Goal: Transaction & Acquisition: Purchase product/service

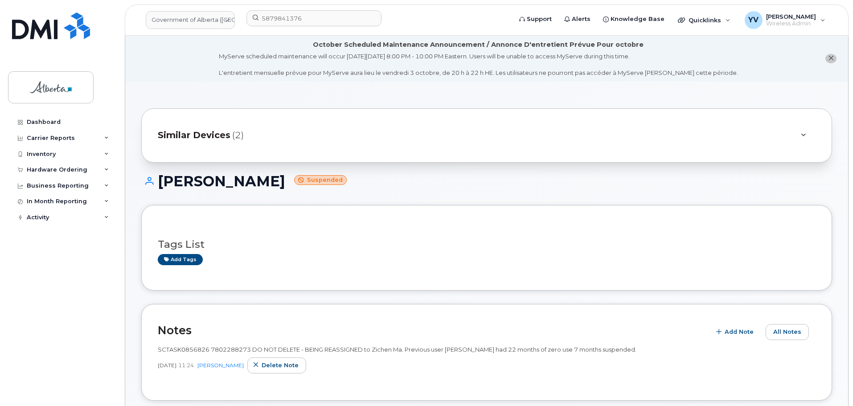
scroll to position [217, 0]
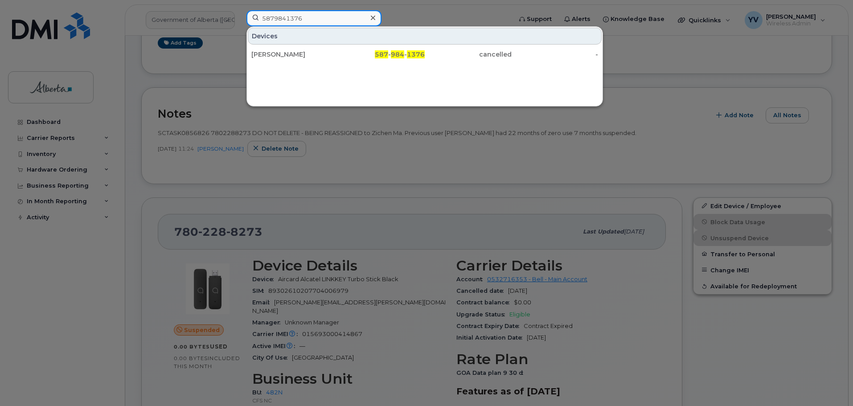
drag, startPoint x: 310, startPoint y: 17, endPoint x: 209, endPoint y: 11, distance: 100.9
click at [239, 11] on div "5879841376 Devices Claire Tuttle 587 - 984 - 1376 cancelled -" at bounding box center [376, 20] width 274 height 20
paste input "7807287638"
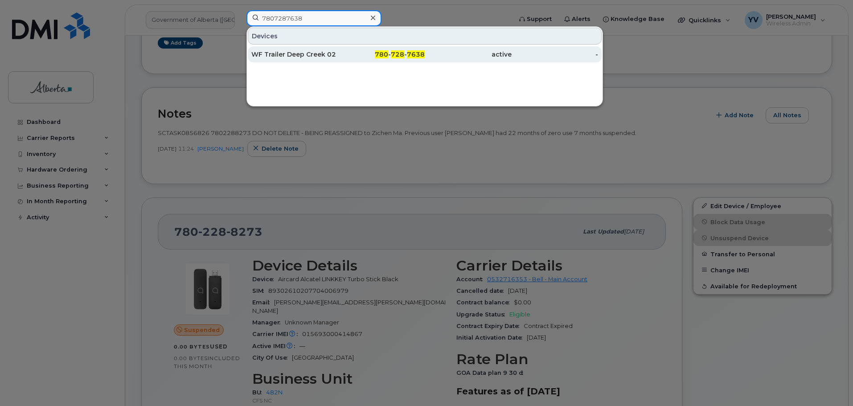
type input "7807287638"
click at [404, 56] on span "728" at bounding box center [397, 54] width 13 height 8
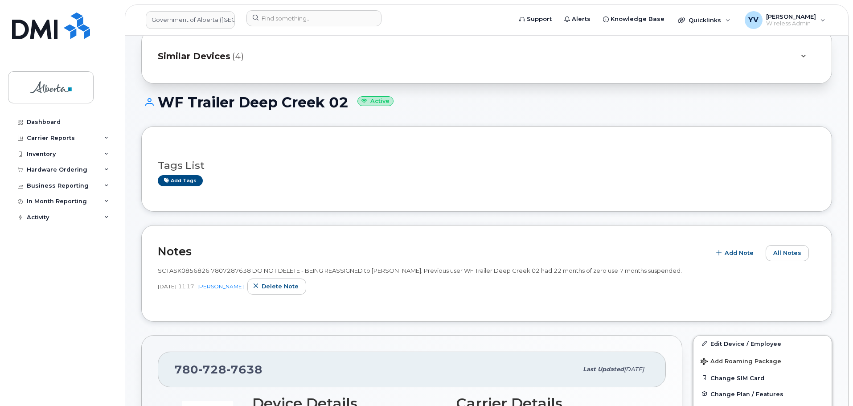
scroll to position [153, 0]
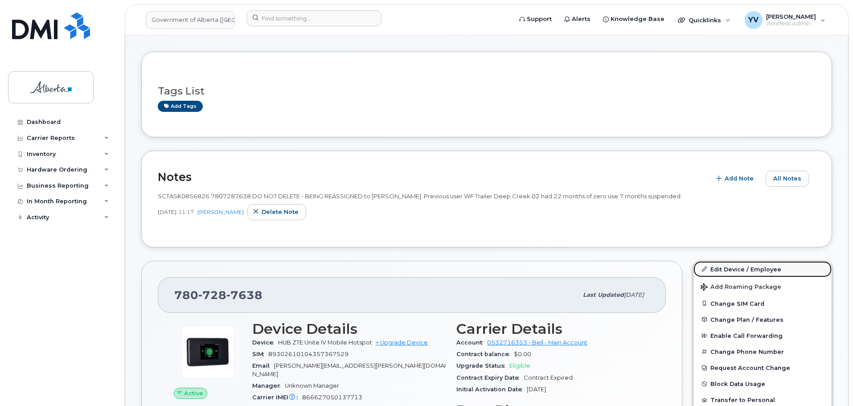
click at [733, 265] on link "Edit Device / Employee" at bounding box center [762, 269] width 138 height 16
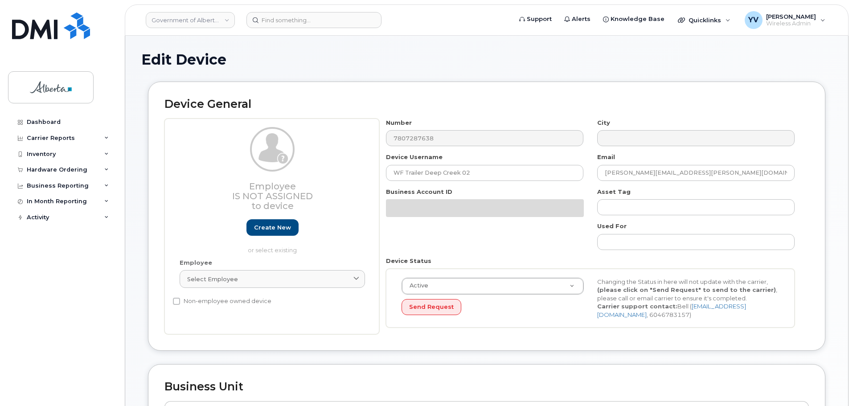
select select "4797726"
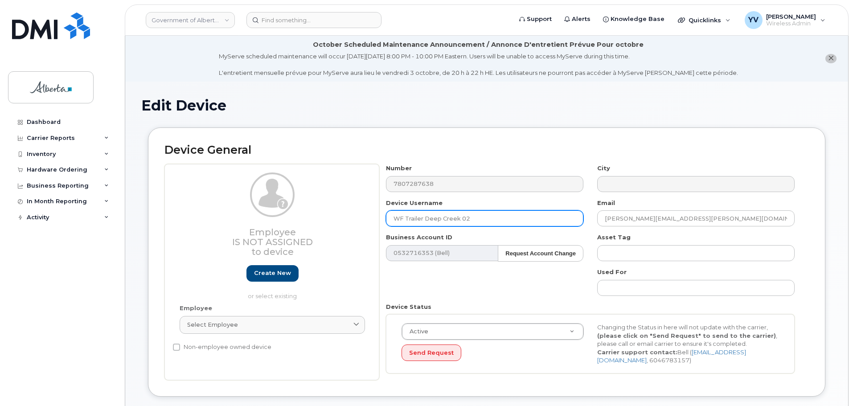
drag, startPoint x: 467, startPoint y: 217, endPoint x: 390, endPoint y: 217, distance: 76.6
click at [390, 217] on input "WF Trailer Deep Creek 02" at bounding box center [484, 218] width 197 height 16
paste input "Brandi Aguilar"
type input "Brandi Aguilar"
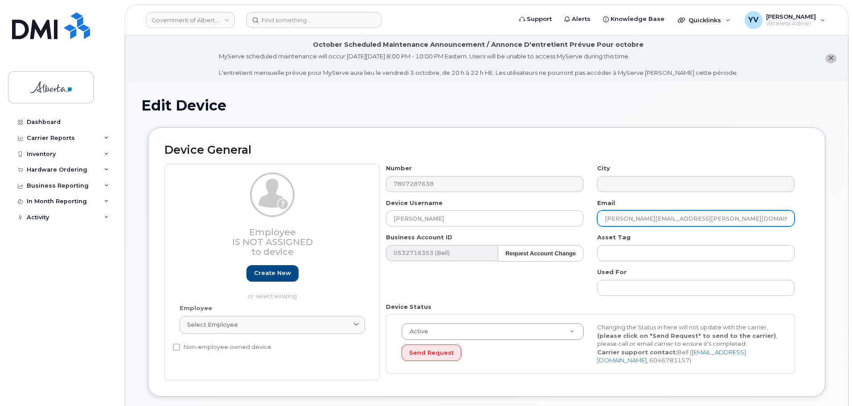
drag, startPoint x: 686, startPoint y: 221, endPoint x: 599, endPoint y: 224, distance: 86.9
click at [599, 224] on input "Jason.Rand@gov.ab.ca" at bounding box center [695, 218] width 197 height 16
paste input "brandi.aguilar"
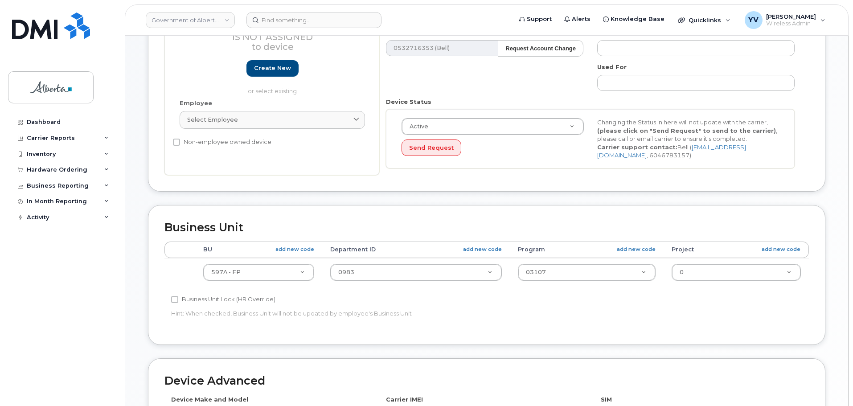
scroll to position [216, 0]
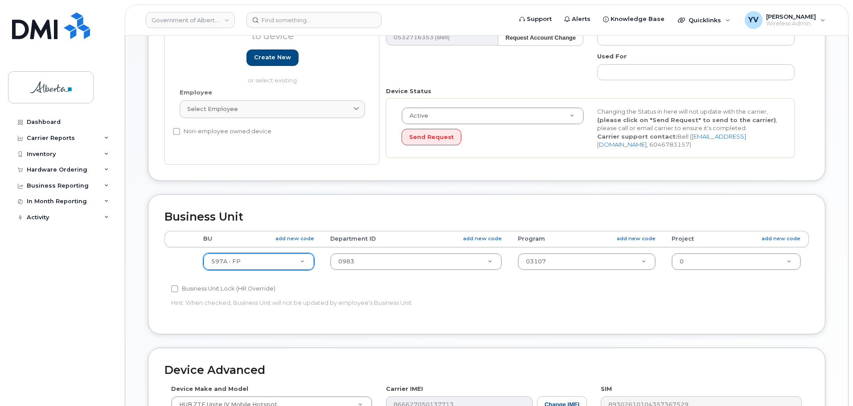
type input "brandi.aguilar@gov.ab.ca"
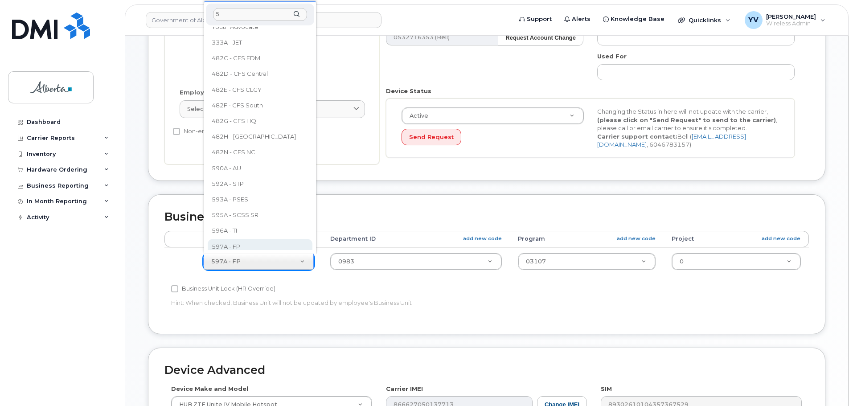
scroll to position [0, 0]
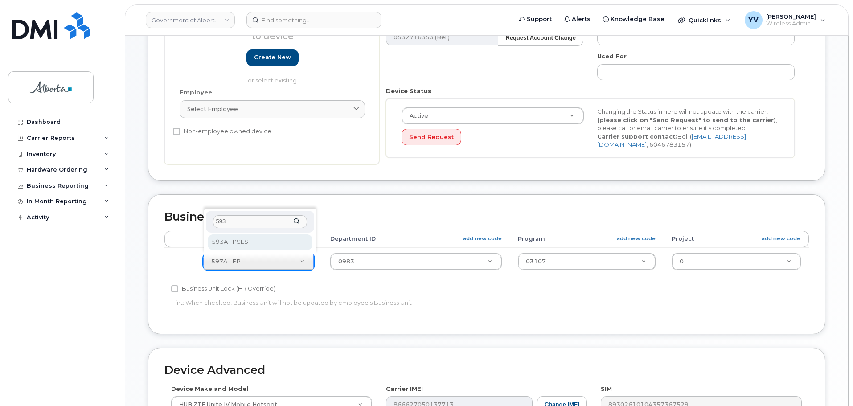
type input "593"
select select "4797682"
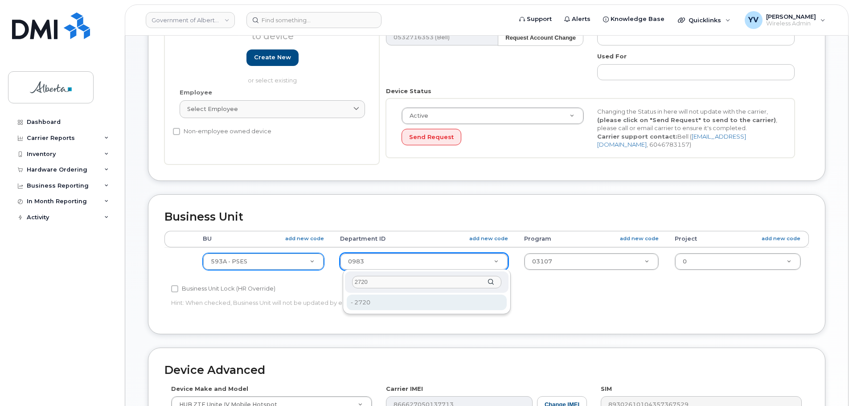
type input "2720"
type input "4752674"
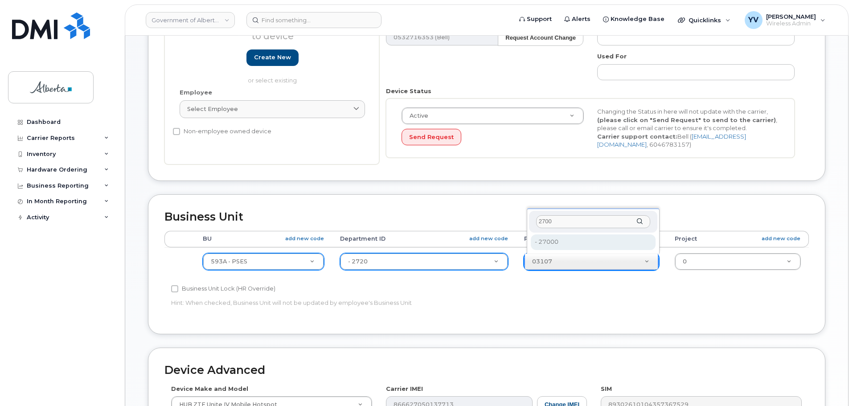
type input "2700"
type input "4206368"
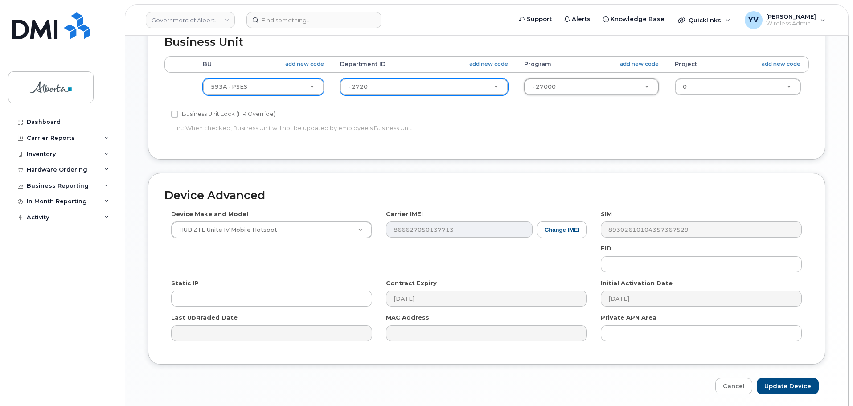
scroll to position [417, 0]
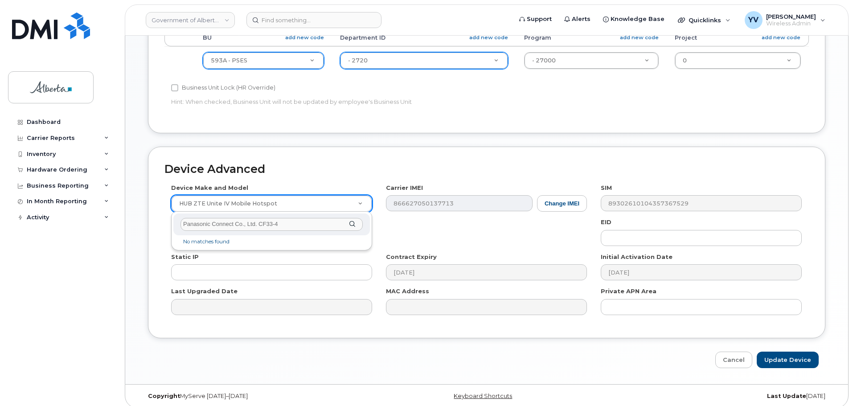
click at [257, 225] on input "Panasonic Connect Co., Ltd. CF33-4" at bounding box center [271, 224] width 182 height 13
click at [241, 225] on input "Panasonic CF33-4" at bounding box center [271, 224] width 182 height 13
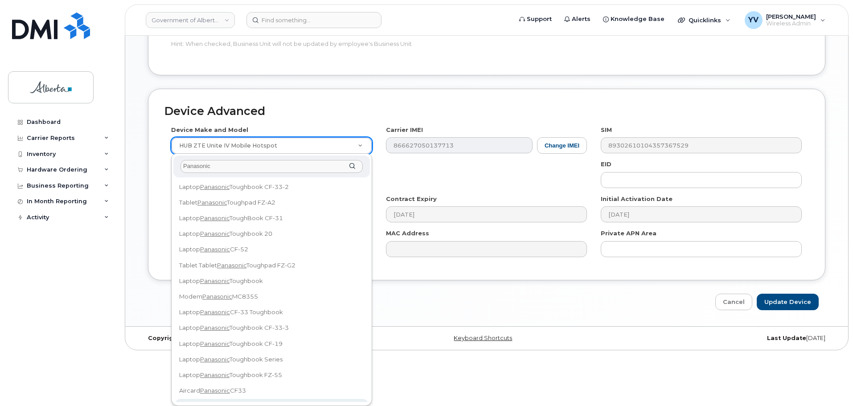
scroll to position [8, 0]
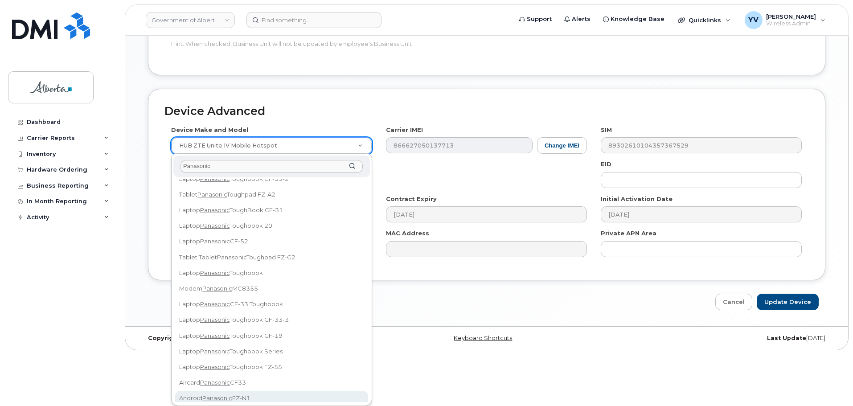
type input "Panasonic"
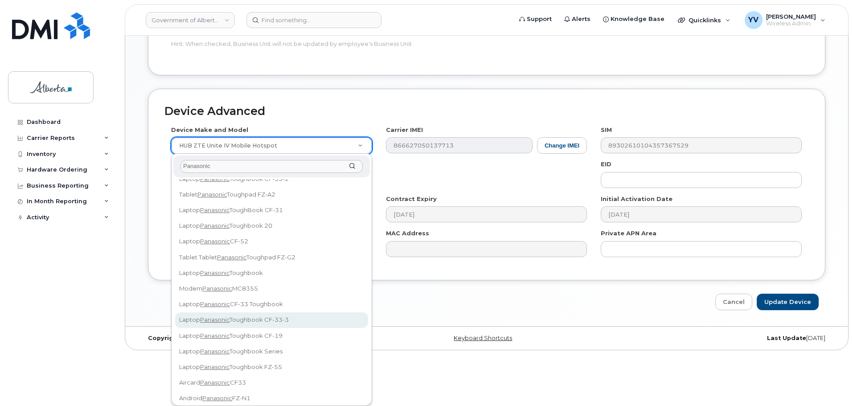
select select "3098"
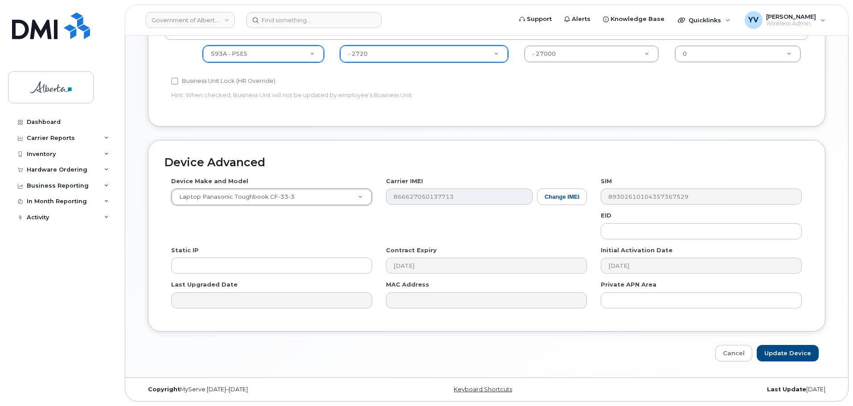
scroll to position [423, 0]
click at [567, 198] on button "Change IMEI" at bounding box center [562, 196] width 50 height 16
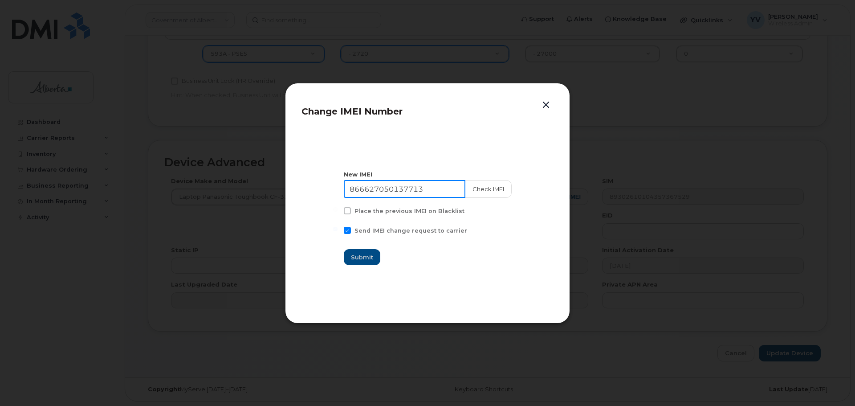
drag, startPoint x: 432, startPoint y: 187, endPoint x: 350, endPoint y: 189, distance: 82.0
click at [350, 189] on input "866627050137713" at bounding box center [405, 189] width 122 height 18
paste input "354622790477148"
type input "354622790477148"
click at [358, 256] on span "Submit" at bounding box center [363, 257] width 22 height 8
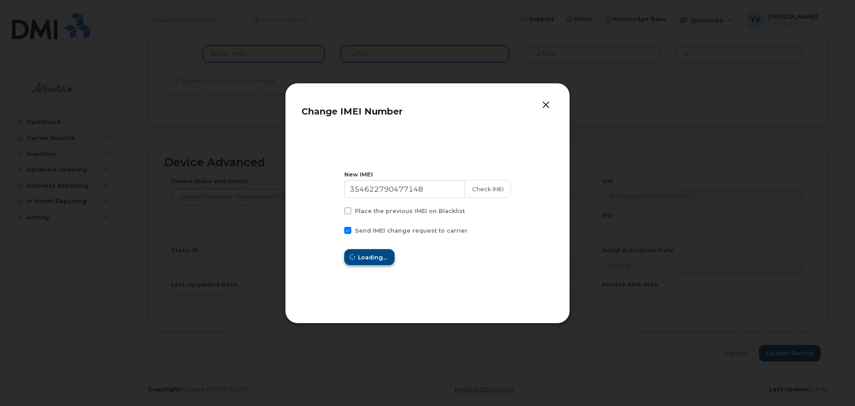
type input "354622790477148"
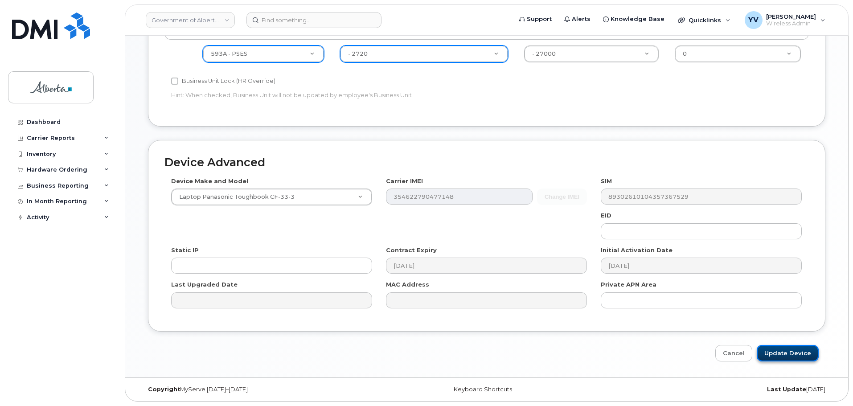
click at [785, 351] on input "Update Device" at bounding box center [787, 353] width 62 height 16
type input "Saving..."
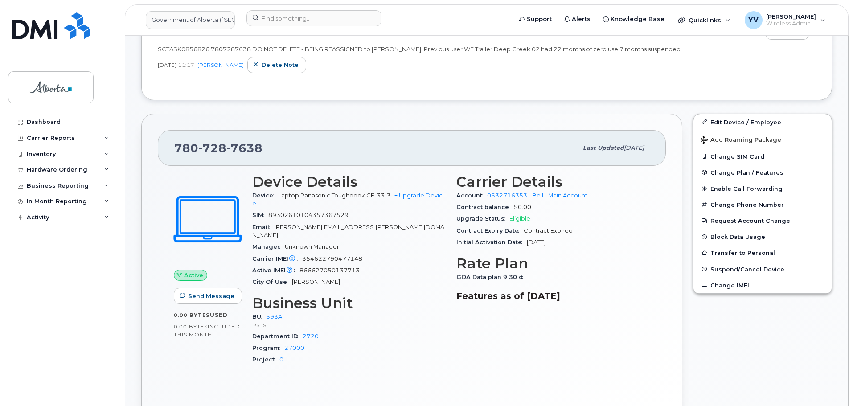
scroll to position [303, 0]
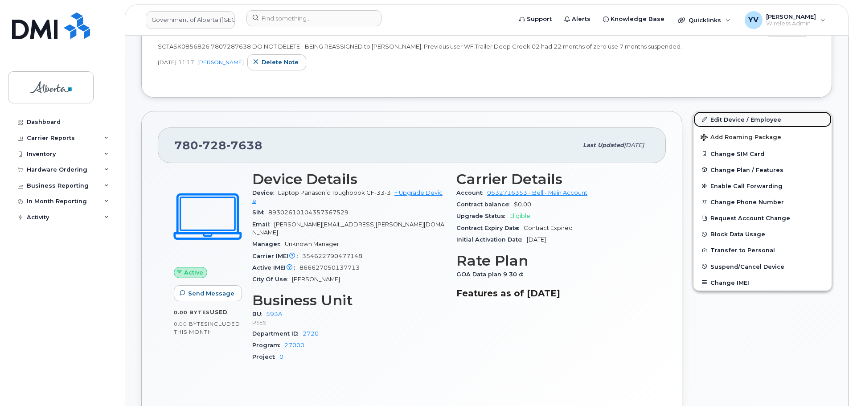
click at [723, 117] on link "Edit Device / Employee" at bounding box center [762, 119] width 138 height 16
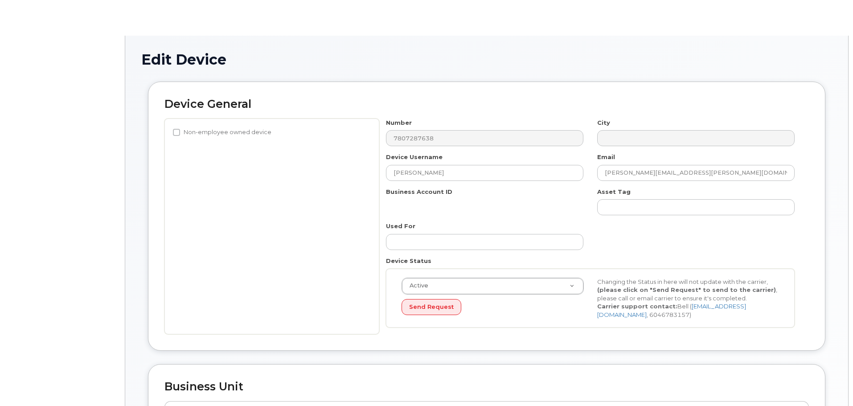
select select "4797682"
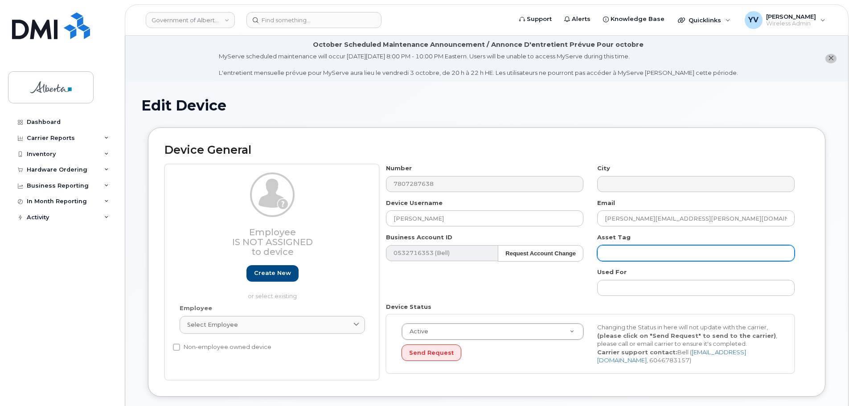
click at [604, 255] on input "text" at bounding box center [695, 253] width 197 height 16
paste input "L-170869"
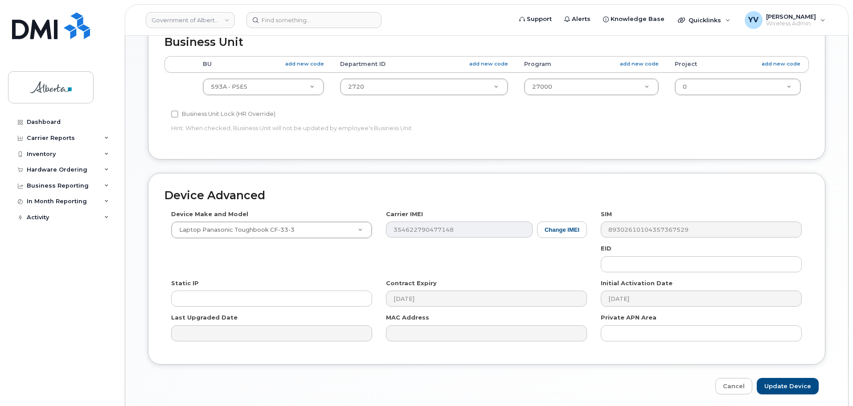
scroll to position [421, 0]
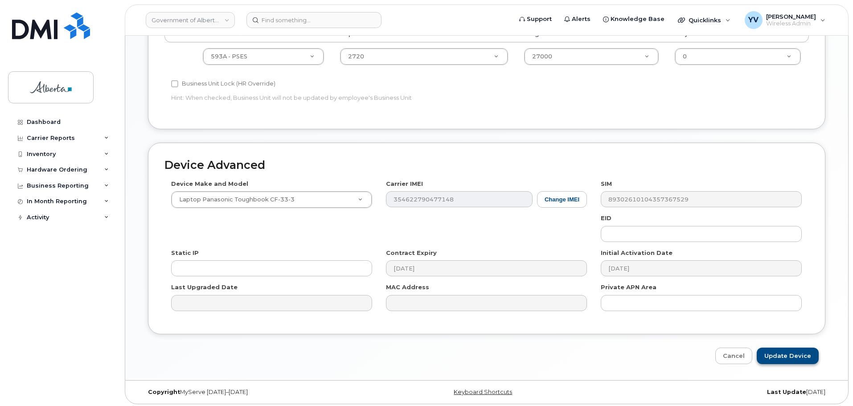
type input "L-170869"
click at [785, 352] on input "Update Device" at bounding box center [787, 356] width 62 height 16
type input "Saving..."
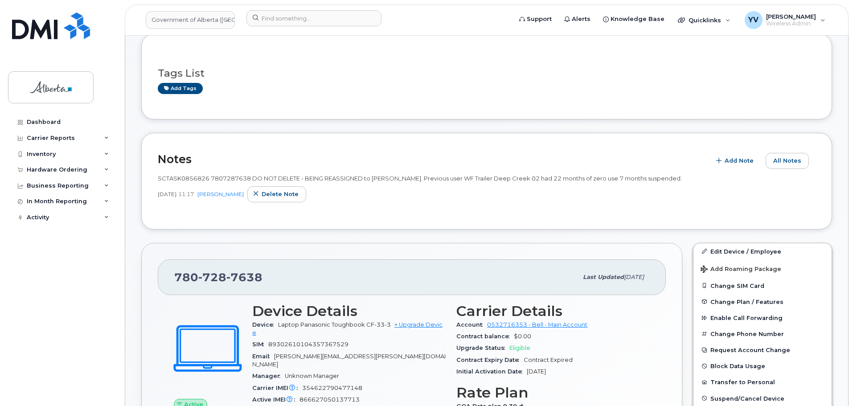
scroll to position [188, 0]
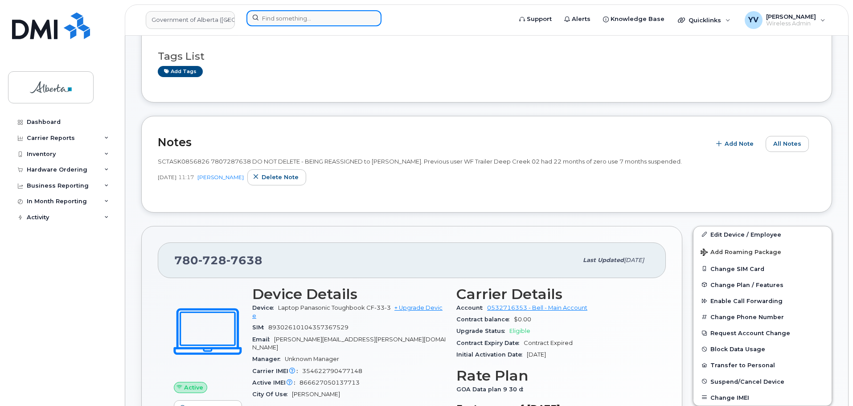
click at [283, 20] on input at bounding box center [313, 18] width 135 height 16
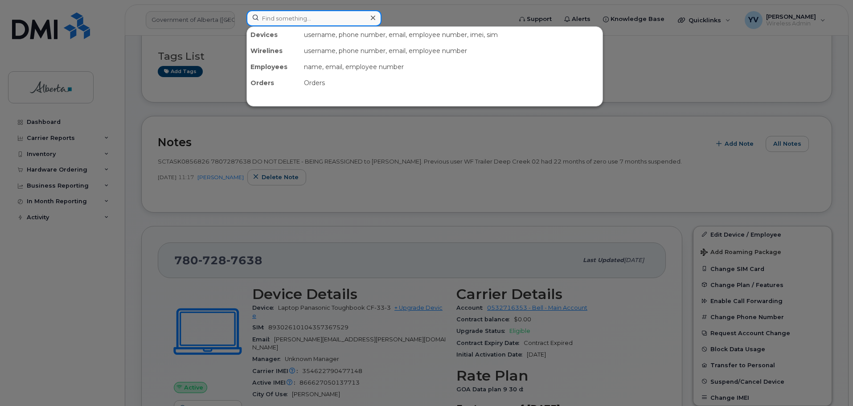
paste input "7807287854"
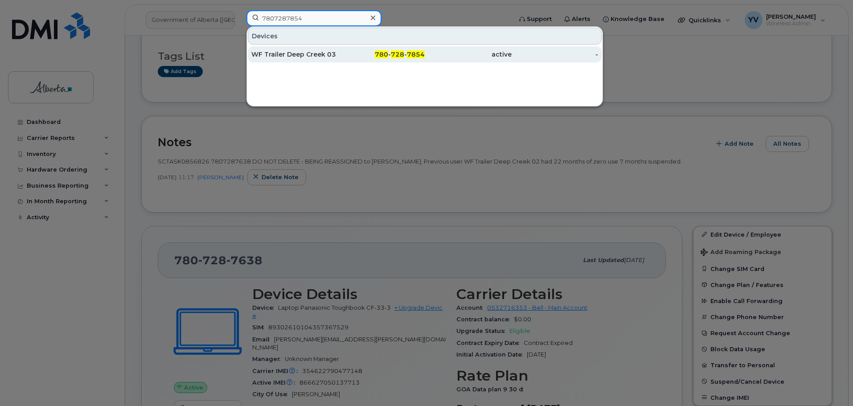
type input "7807287854"
click at [402, 56] on span "728" at bounding box center [397, 54] width 13 height 8
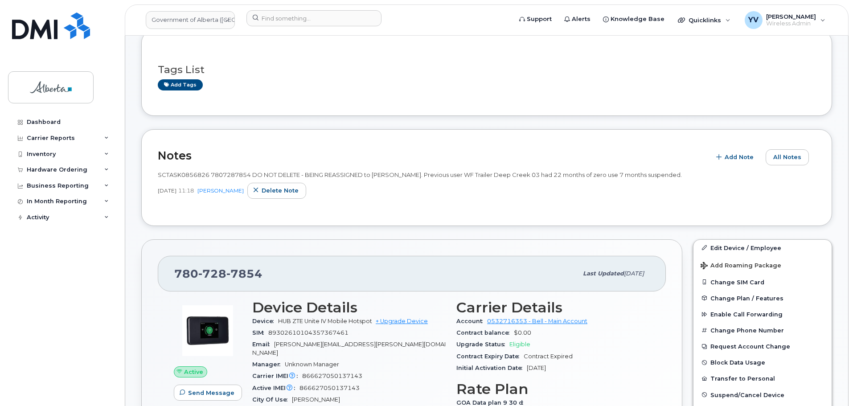
scroll to position [209, 0]
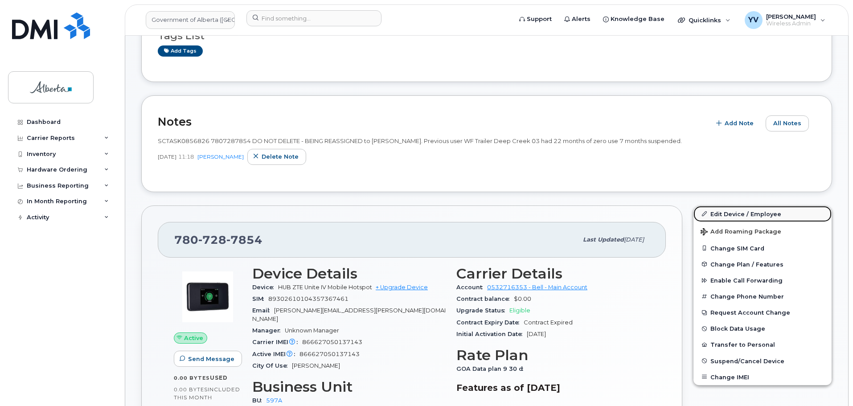
click at [731, 209] on link "Edit Device / Employee" at bounding box center [762, 214] width 138 height 16
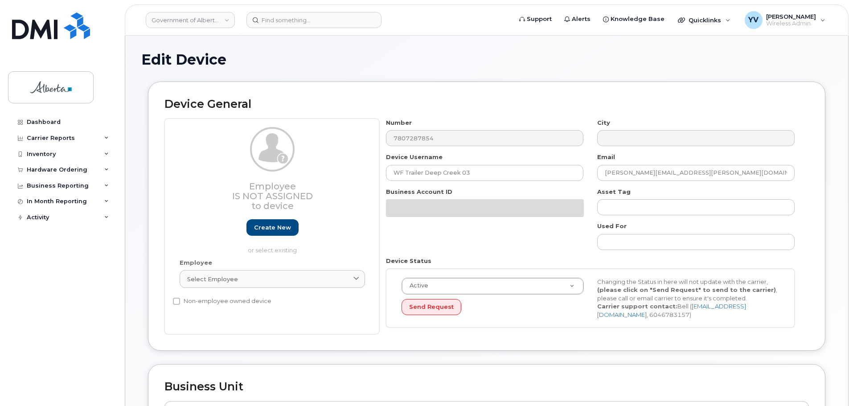
select select "4797726"
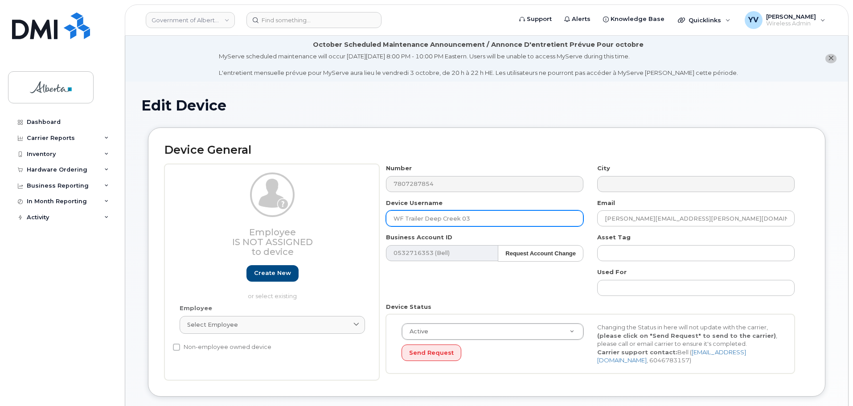
drag, startPoint x: 470, startPoint y: 216, endPoint x: 381, endPoint y: 221, distance: 88.8
click at [381, 221] on div "Device Username WF Trailer Deep Creek 03" at bounding box center [484, 213] width 211 height 28
paste input "Fernando Bergen"
type input "Fernando Bergen"
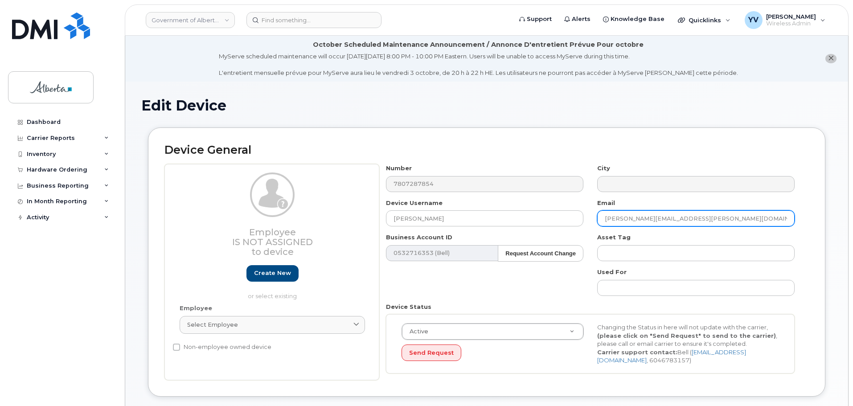
drag, startPoint x: 674, startPoint y: 219, endPoint x: 594, endPoint y: 217, distance: 79.8
click at [594, 217] on div "Email Jason.Rand@gov.ab.ca" at bounding box center [695, 213] width 211 height 28
paste input "fernando.bergen"
type input "fernando.bergen@gov.ab.ca"
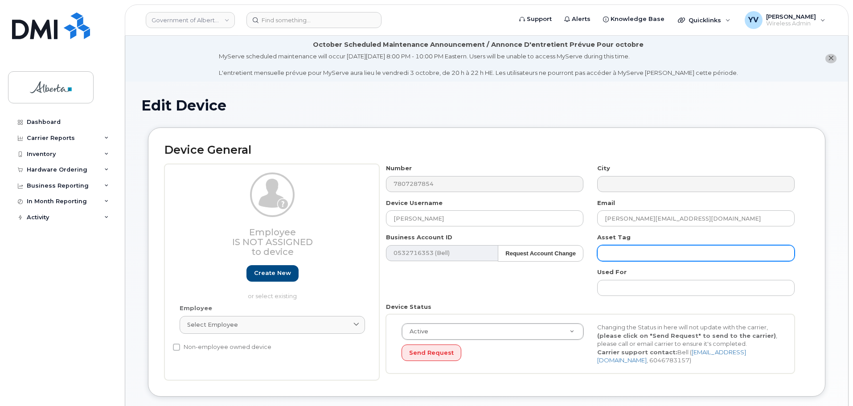
click at [618, 255] on input "text" at bounding box center [695, 253] width 197 height 16
paste input "L-170858"
click at [616, 255] on input "L-170858" at bounding box center [695, 253] width 197 height 16
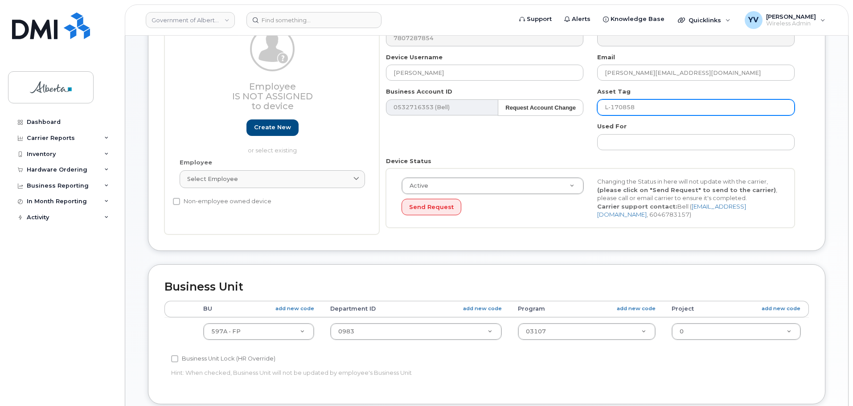
scroll to position [156, 0]
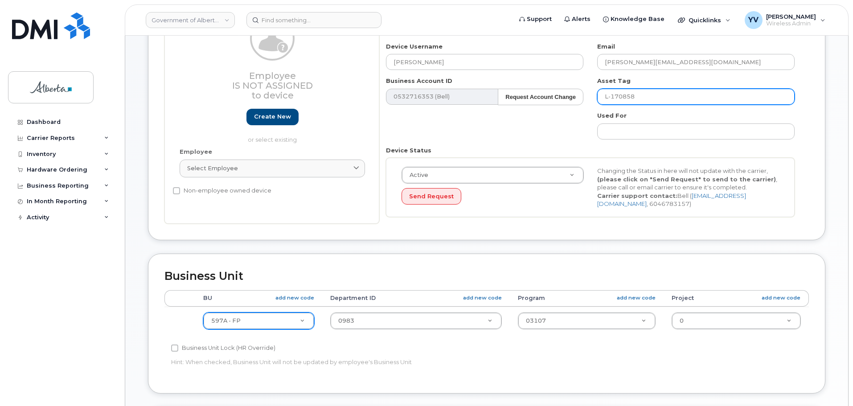
type input "L-170858"
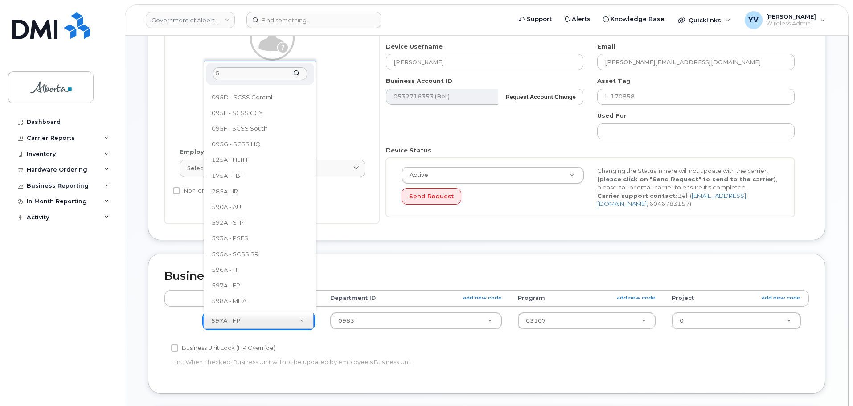
scroll to position [0, 0]
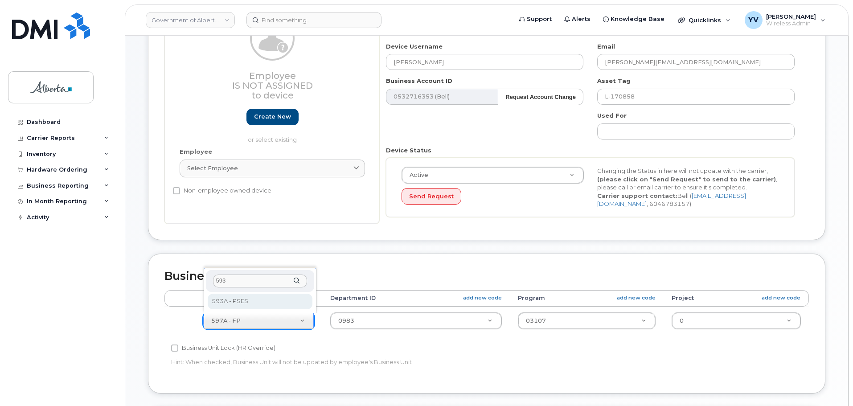
type input "593"
select select "4797682"
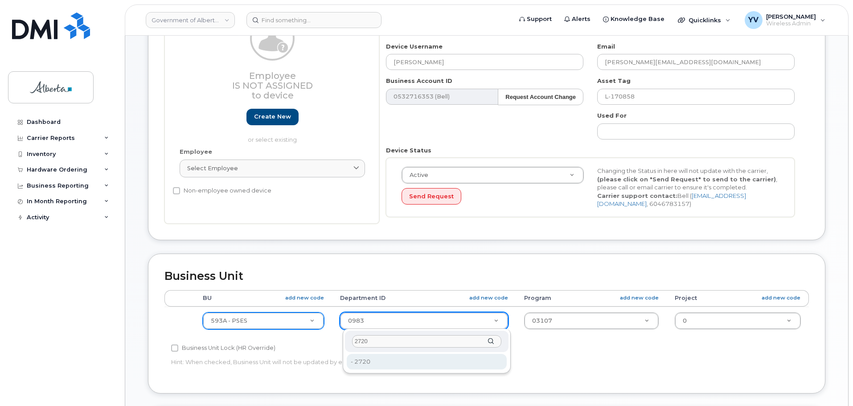
type input "2720"
type input "4752674"
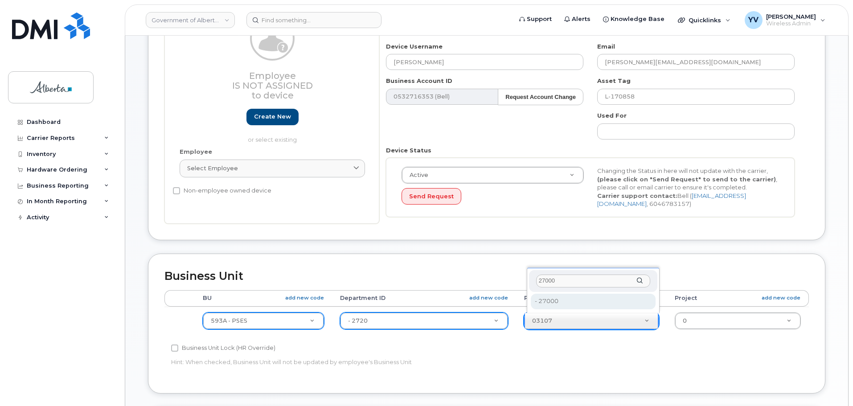
type input "27000"
type input "4206368"
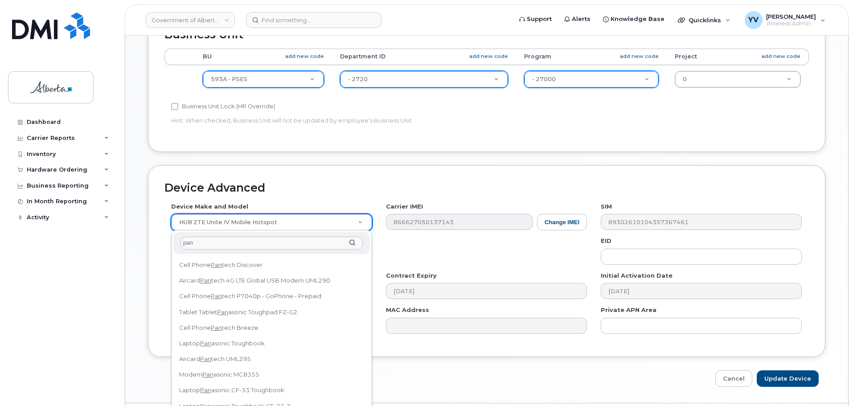
scroll to position [252, 0]
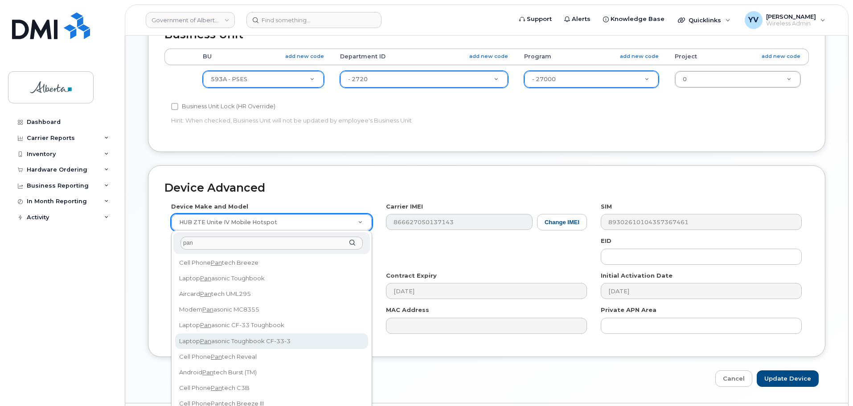
type input "pan"
select select "3098"
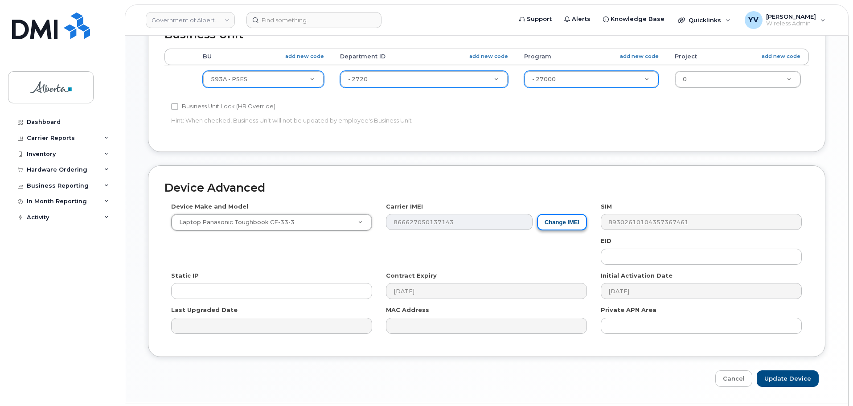
click at [558, 223] on button "Change IMEI" at bounding box center [562, 222] width 50 height 16
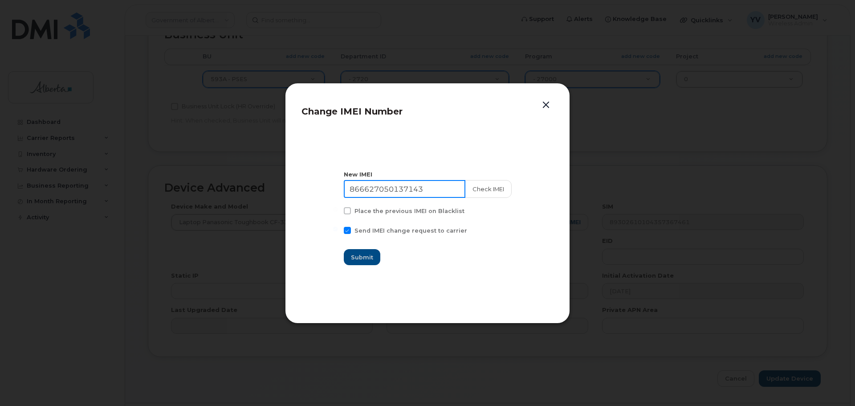
drag, startPoint x: 435, startPoint y: 190, endPoint x: 350, endPoint y: 195, distance: 85.7
click at [350, 195] on input "866627050137143" at bounding box center [405, 189] width 122 height 18
paste input "354622790476728"
type input "354622790476728"
click at [362, 258] on span "Submit" at bounding box center [363, 257] width 22 height 8
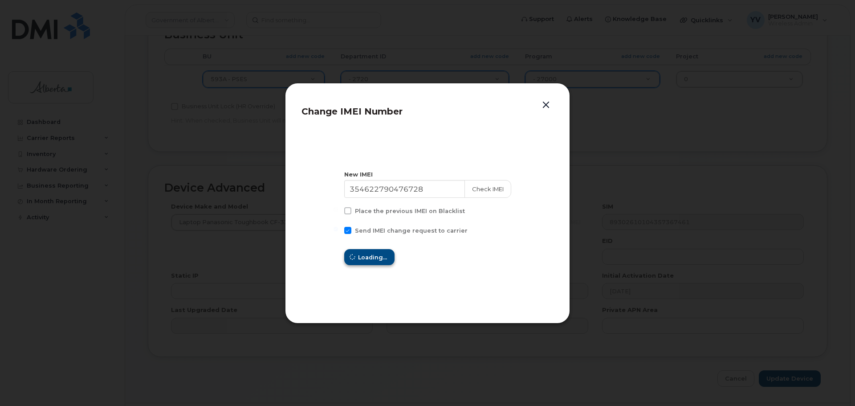
type input "354622790476728"
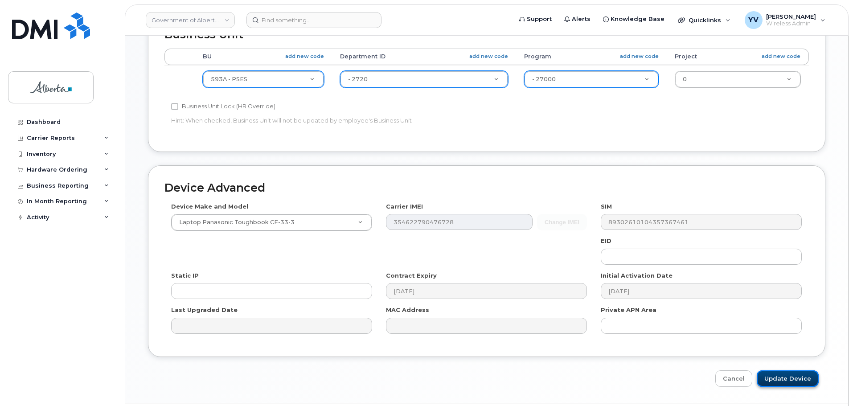
click at [778, 377] on input "Update Device" at bounding box center [787, 378] width 62 height 16
type input "Saving..."
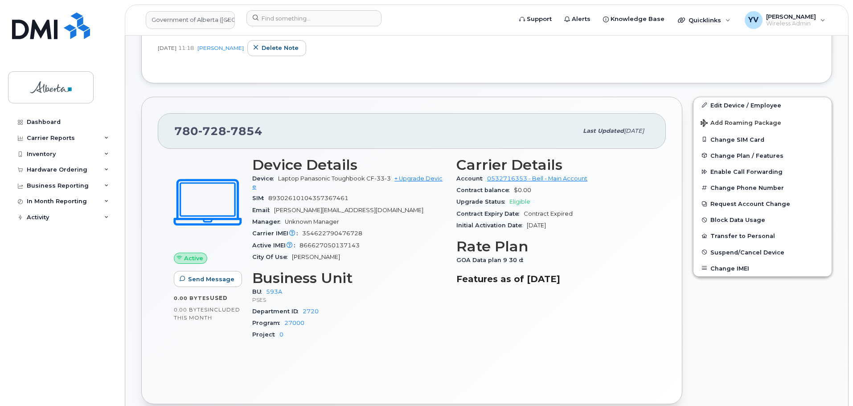
scroll to position [319, 0]
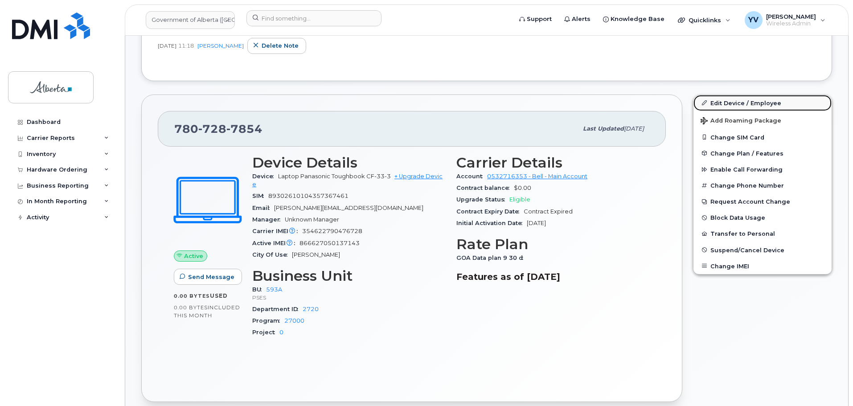
click at [732, 100] on link "Edit Device / Employee" at bounding box center [762, 103] width 138 height 16
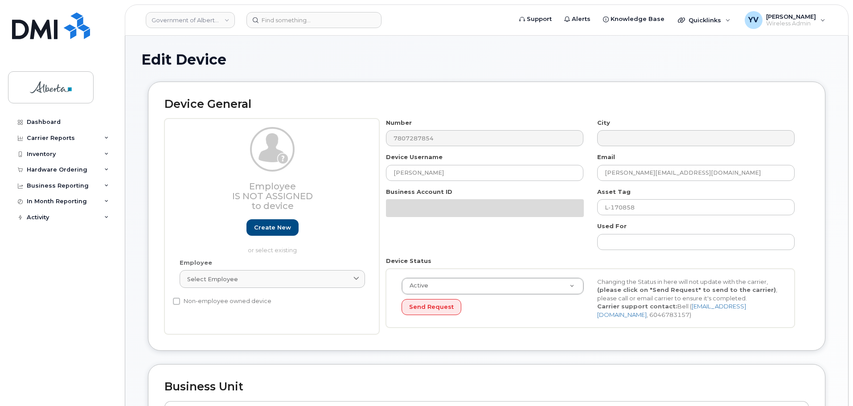
select select "4797682"
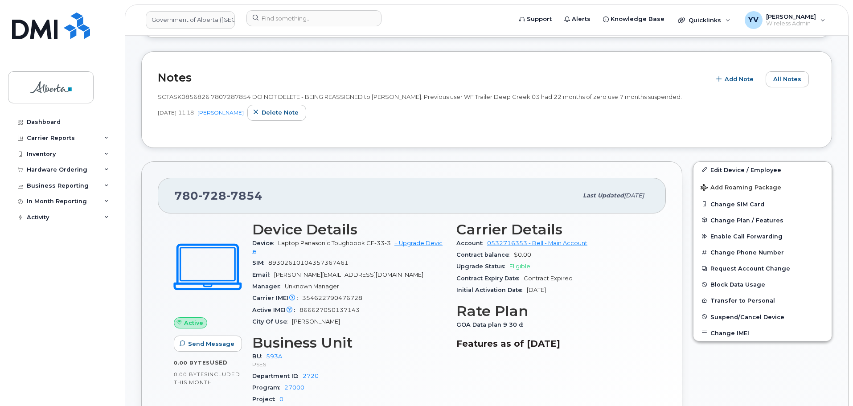
scroll to position [334, 0]
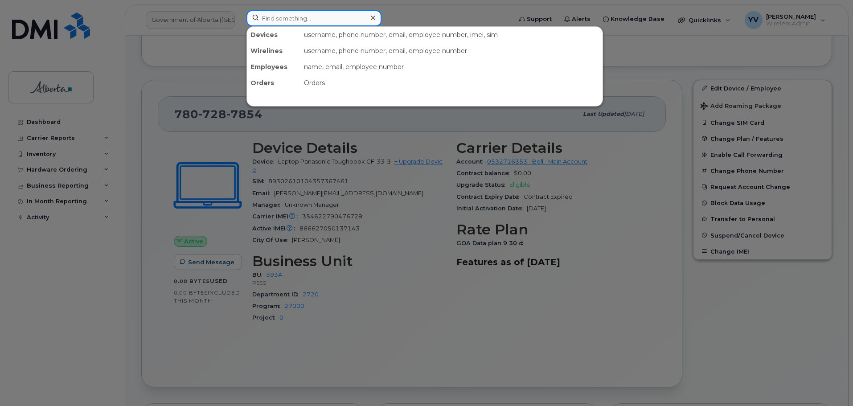
click at [287, 19] on input at bounding box center [313, 18] width 135 height 16
paste input "7807287405"
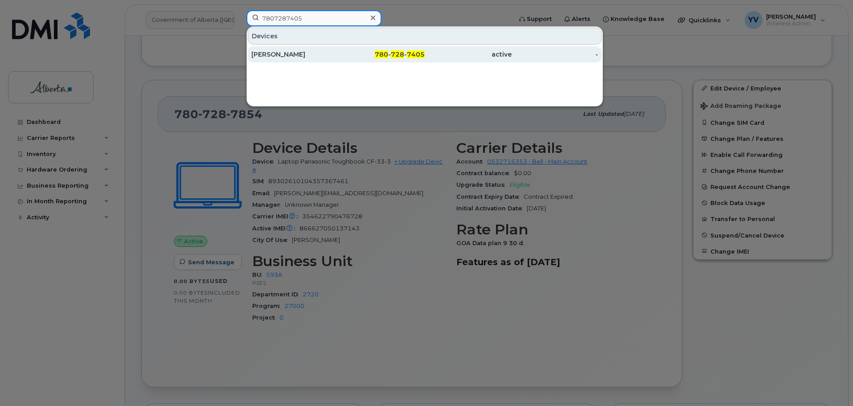
type input "7807287405"
click at [388, 52] on span "780" at bounding box center [381, 54] width 13 height 8
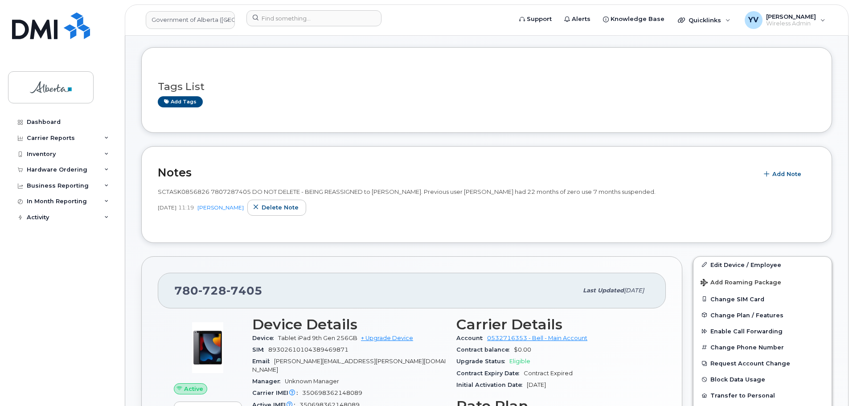
scroll to position [219, 0]
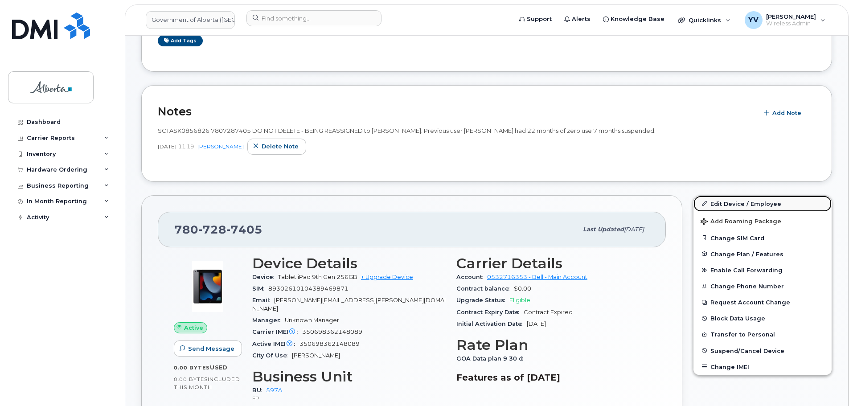
click at [731, 202] on link "Edit Device / Employee" at bounding box center [762, 204] width 138 height 16
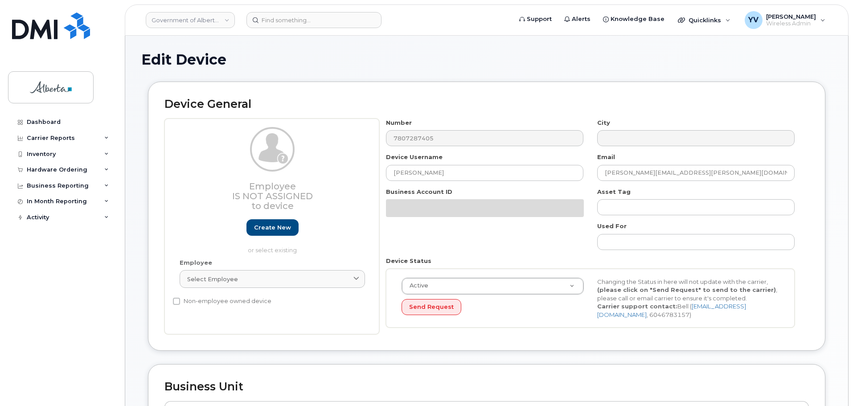
select select "4797726"
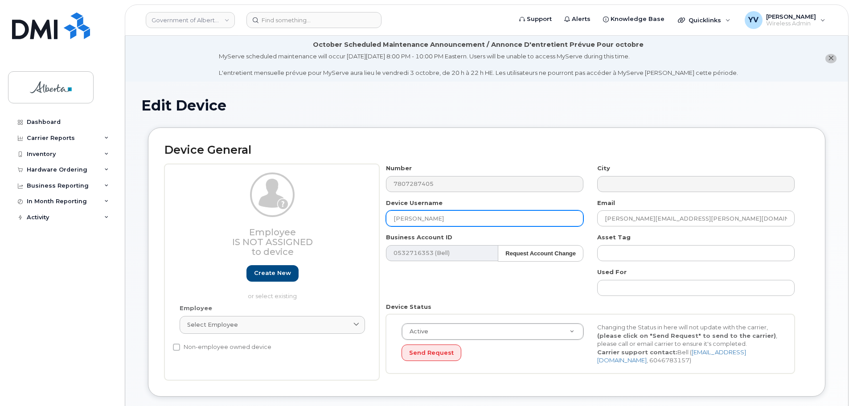
drag, startPoint x: 454, startPoint y: 221, endPoint x: 383, endPoint y: 217, distance: 71.4
click at [383, 217] on div "Device Username Marc Freedman" at bounding box center [484, 213] width 211 height 28
paste input "[PERSON_NAME]"
type input "[PERSON_NAME]"
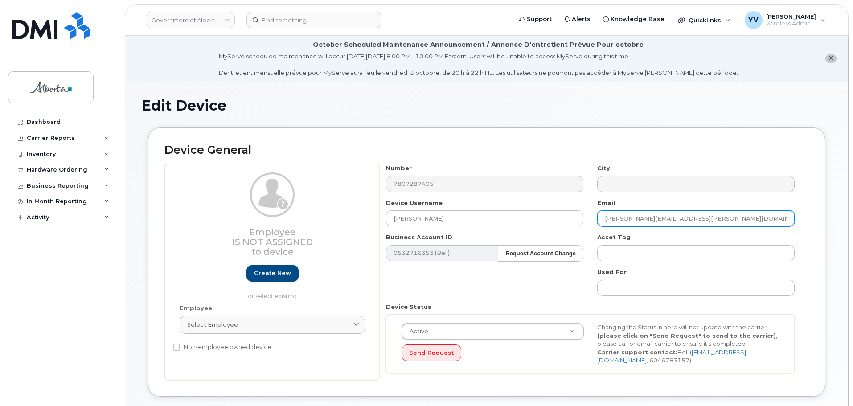
drag, startPoint x: 687, startPoint y: 219, endPoint x: 597, endPoint y: 222, distance: 90.0
click at [597, 222] on input "Marc.Freedman@gov.ab.ca" at bounding box center [695, 218] width 197 height 16
paste input "Xavier.Bertrand"
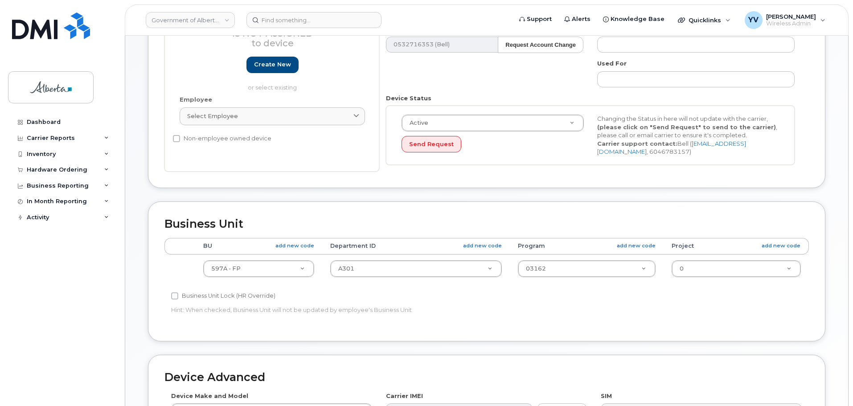
scroll to position [245, 0]
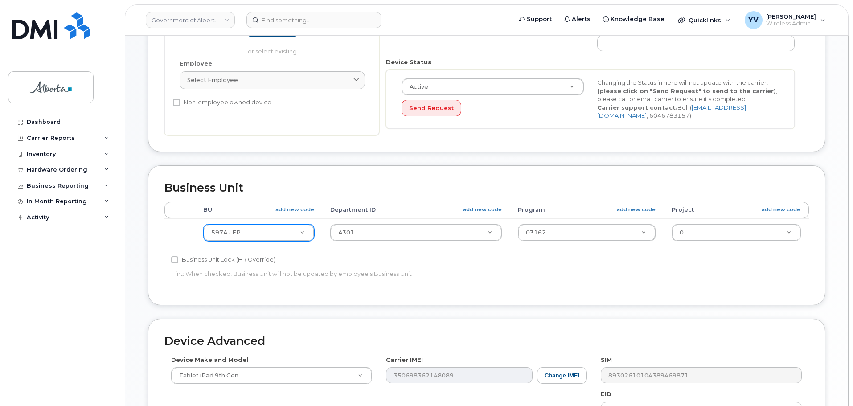
type input "[PERSON_NAME][EMAIL_ADDRESS][DOMAIN_NAME]"
type input "593"
select select "4797682"
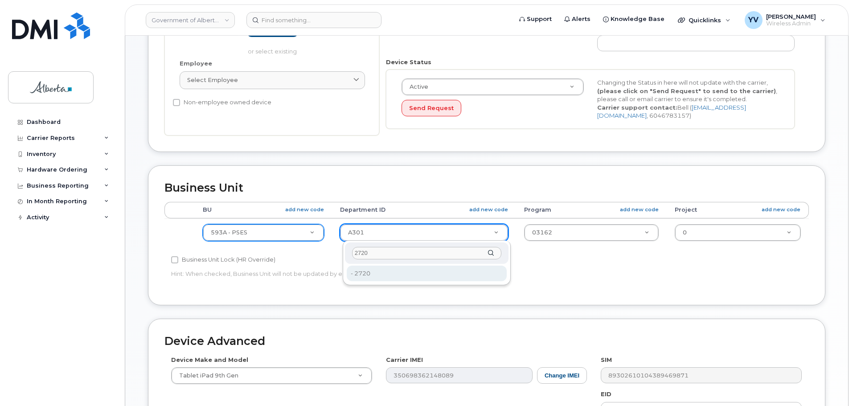
type input "2720"
type input "4752674"
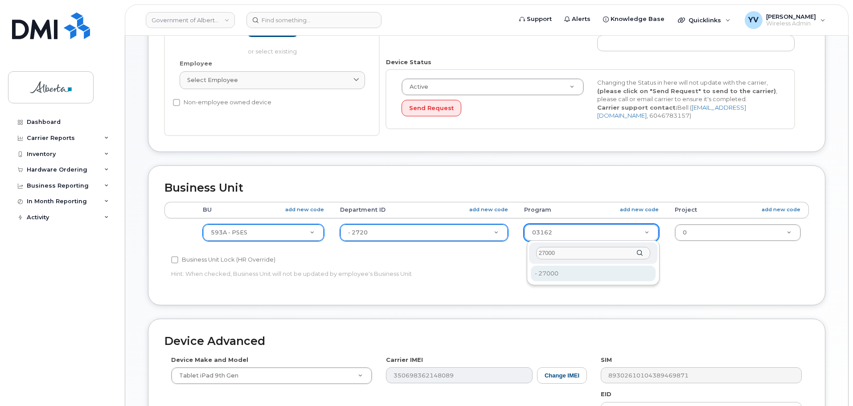
type input "27000"
type input "4206368"
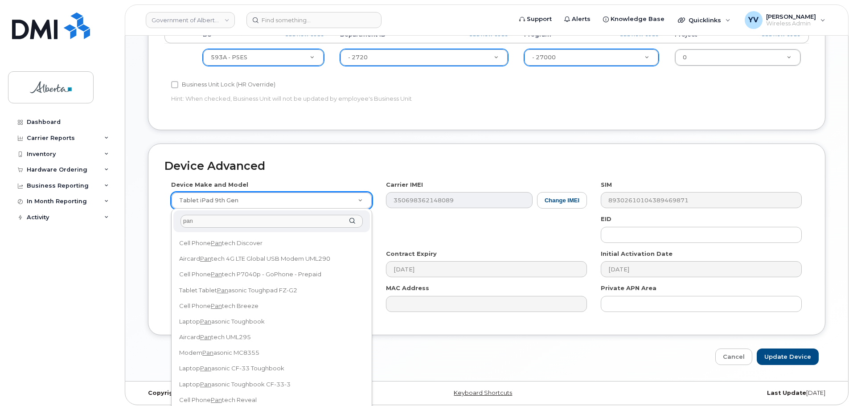
scroll to position [204, 0]
type input "pan"
select select "3098"
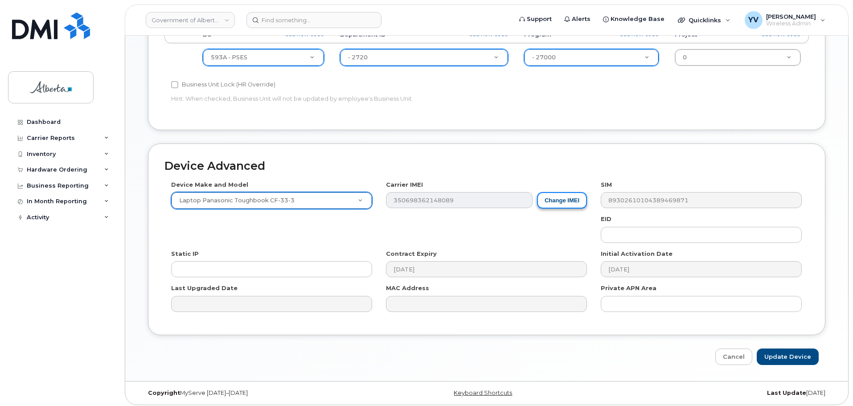
click at [565, 200] on button "Change IMEI" at bounding box center [562, 200] width 50 height 16
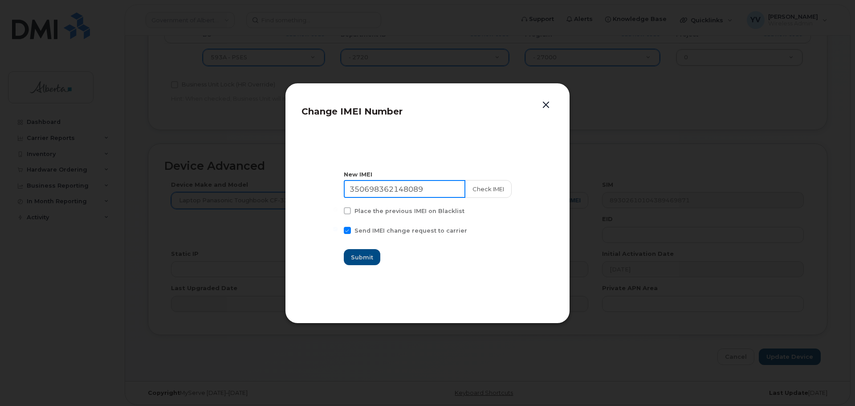
drag, startPoint x: 431, startPoint y: 188, endPoint x: 348, endPoint y: 191, distance: 83.4
click at [348, 191] on input "350698362148089" at bounding box center [405, 189] width 122 height 18
paste input "4622790372885"
type input "354622790372885"
click at [364, 254] on span "Submit" at bounding box center [363, 257] width 22 height 8
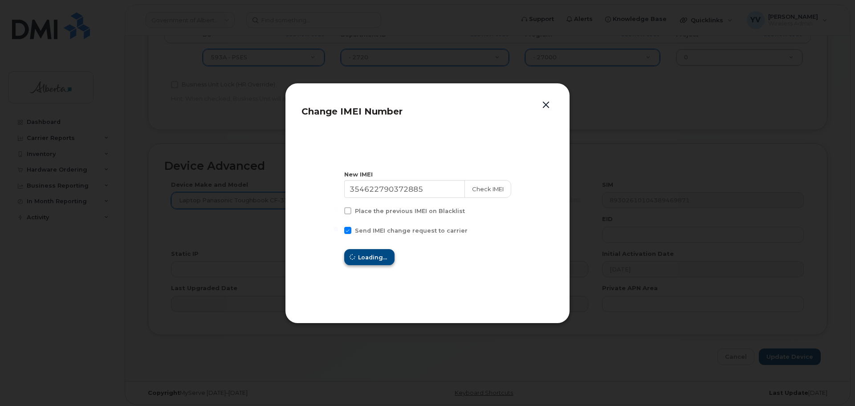
type input "354622790372885"
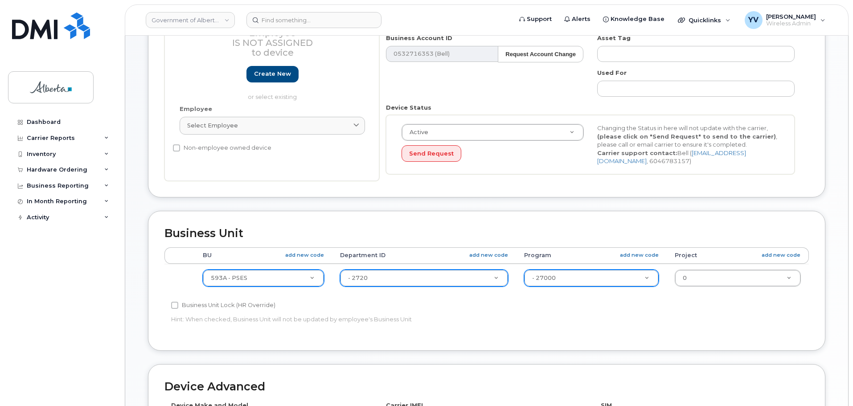
scroll to position [144, 0]
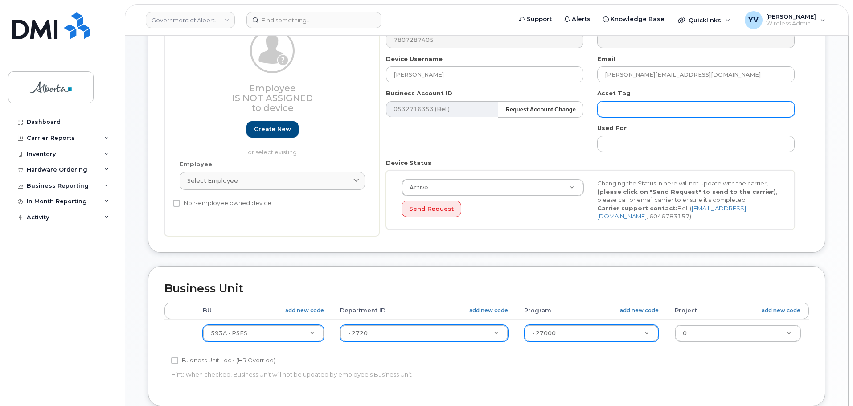
click at [622, 109] on input "text" at bounding box center [695, 109] width 197 height 16
paste input "L-170878"
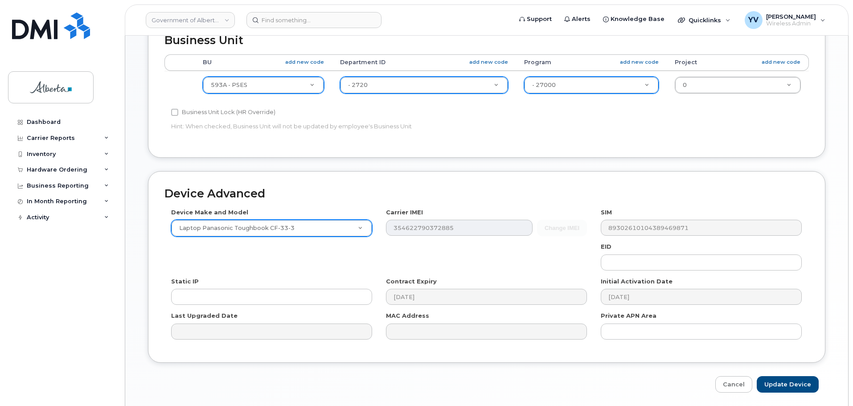
scroll to position [399, 0]
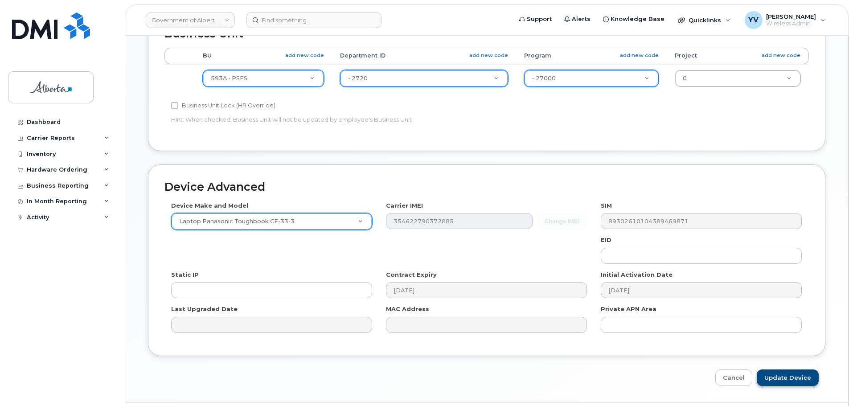
type input "L-170878"
click at [791, 375] on input "Update Device" at bounding box center [787, 377] width 62 height 16
type input "Saving..."
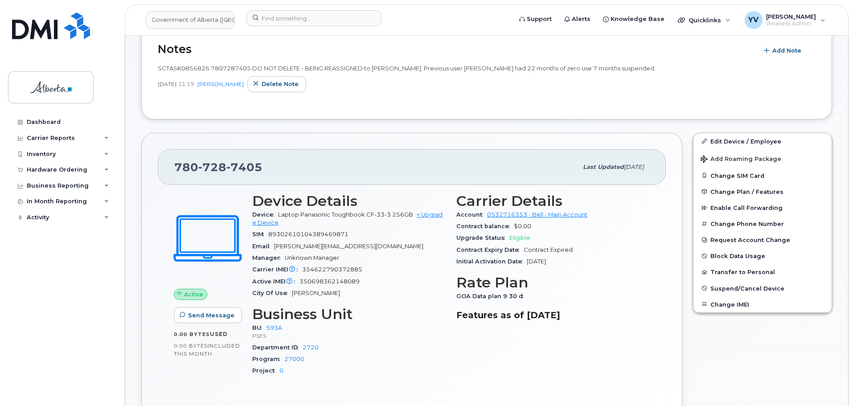
scroll to position [209, 0]
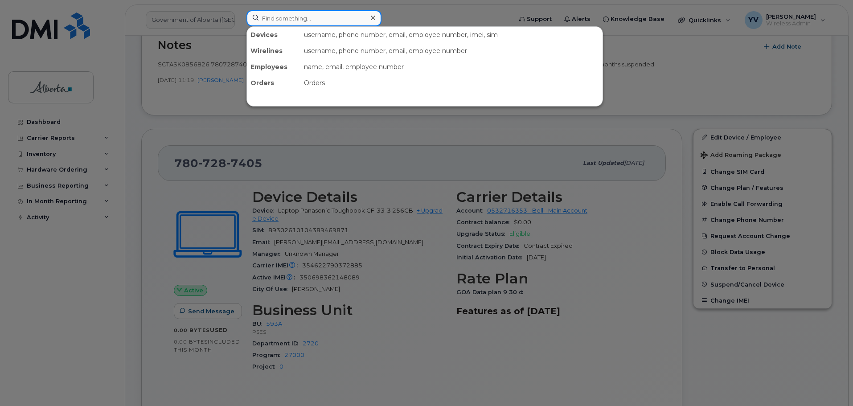
click at [289, 20] on input at bounding box center [313, 18] width 135 height 16
paste input "7807283798"
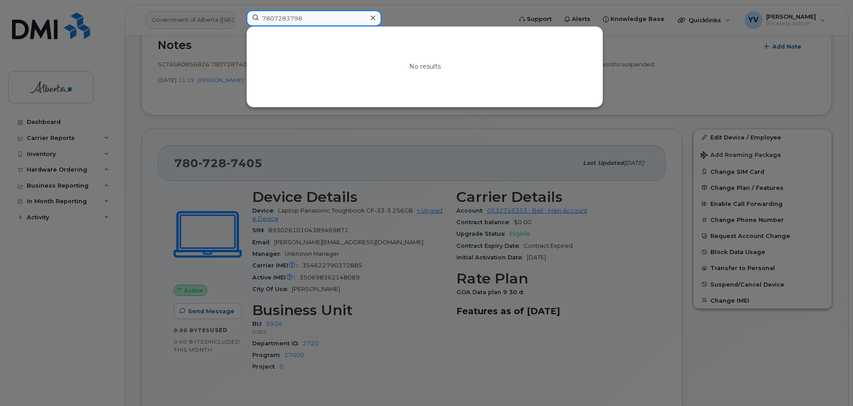
click at [272, 16] on input "7807283798" at bounding box center [313, 18] width 135 height 16
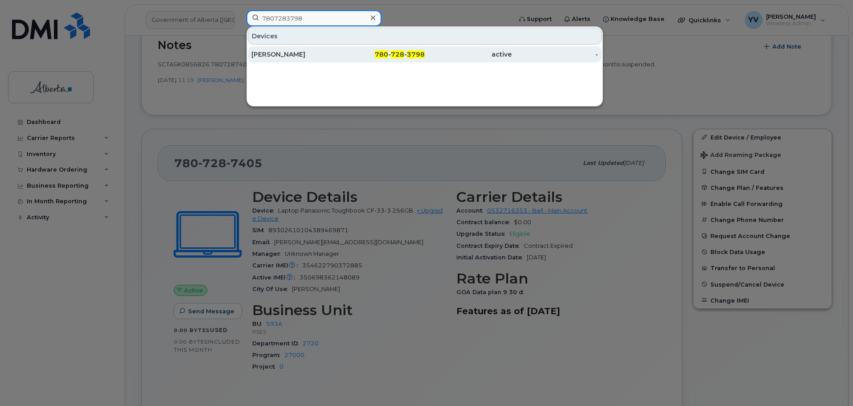
type input "7807283798"
click at [384, 54] on span "780" at bounding box center [381, 54] width 13 height 8
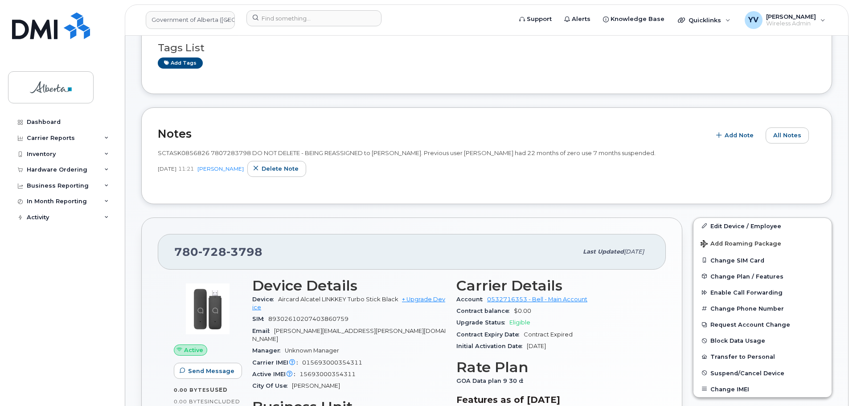
scroll to position [236, 0]
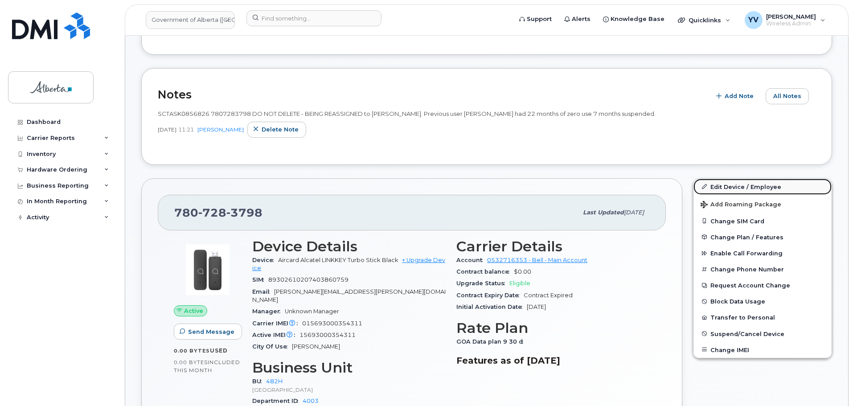
click at [730, 185] on link "Edit Device / Employee" at bounding box center [762, 187] width 138 height 16
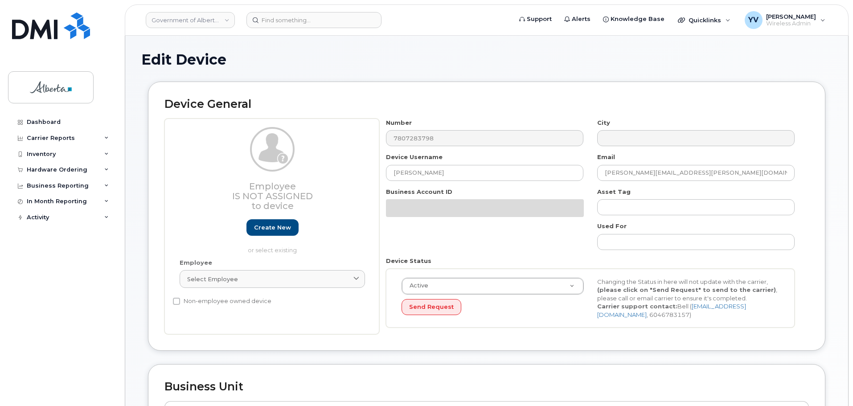
select select "29588065"
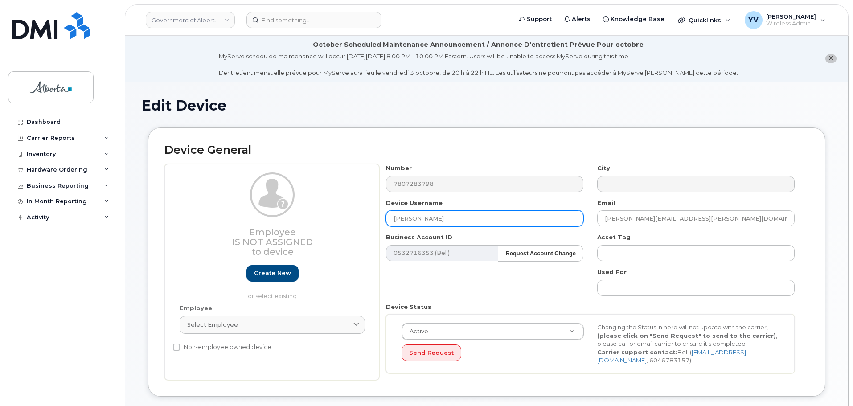
drag, startPoint x: 448, startPoint y: 221, endPoint x: 388, endPoint y: 221, distance: 60.1
click at [388, 221] on input "[PERSON_NAME]" at bounding box center [484, 218] width 197 height 16
paste input "[PERSON_NAME]"
type input "[PERSON_NAME]"
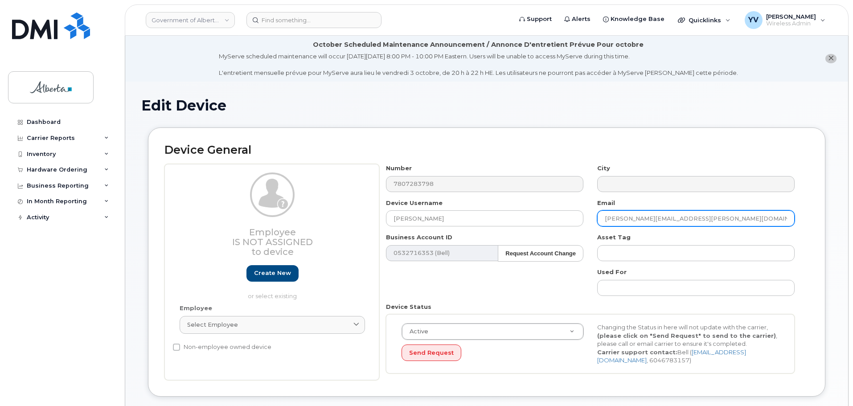
drag, startPoint x: 689, startPoint y: 219, endPoint x: 603, endPoint y: 221, distance: 86.0
click at [603, 221] on input "[PERSON_NAME][EMAIL_ADDRESS][PERSON_NAME][DOMAIN_NAME]" at bounding box center [695, 218] width 197 height 16
paste input "[PERSON_NAME].budaloo"
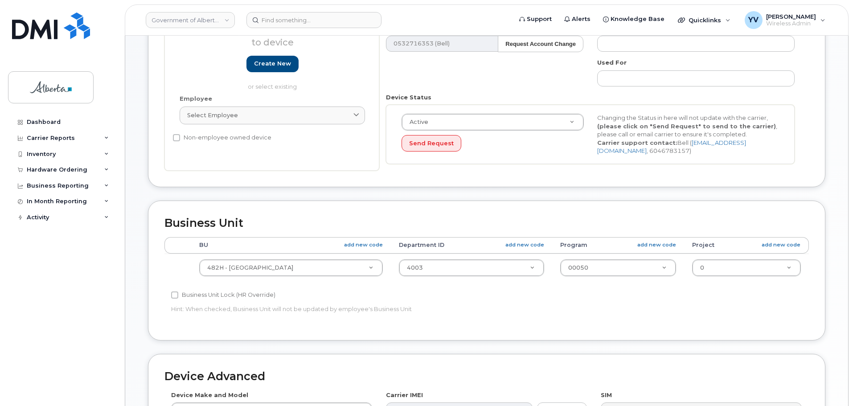
scroll to position [259, 0]
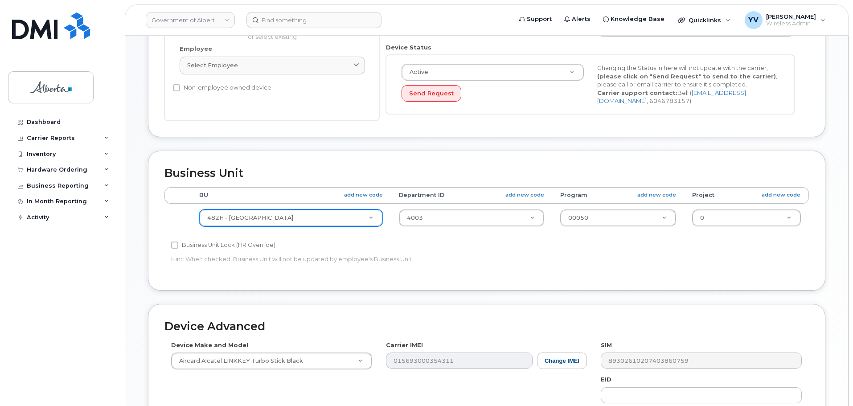
type input "[PERSON_NAME][EMAIL_ADDRESS][DOMAIN_NAME]"
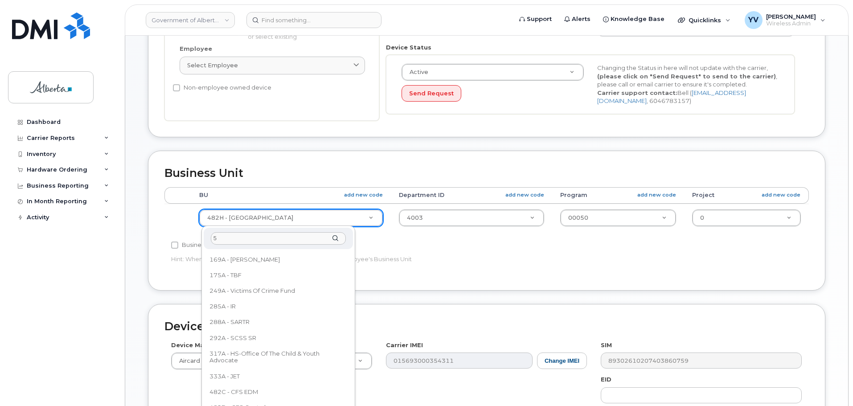
scroll to position [0, 0]
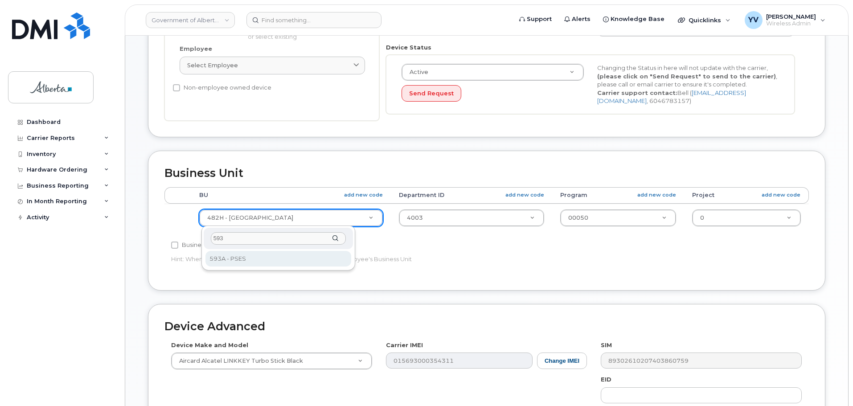
type input "593"
select select "4797682"
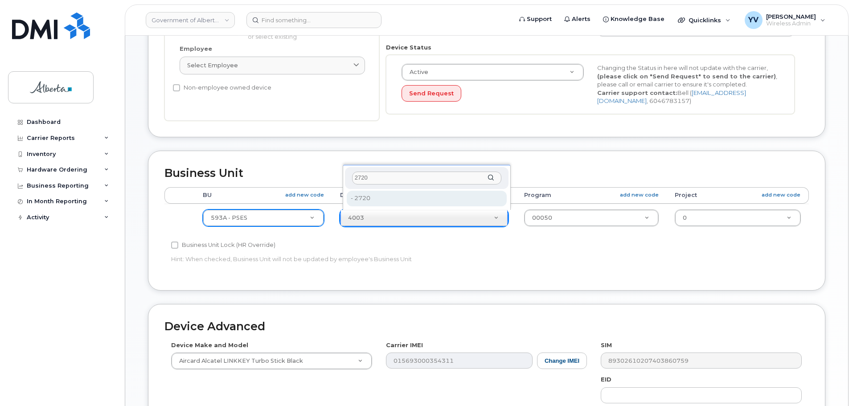
type input "2720"
type input "4752674"
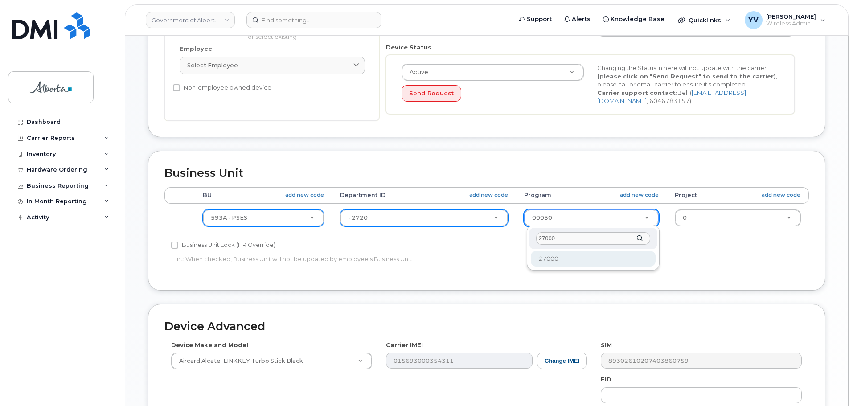
type input "27000"
type input "4206368"
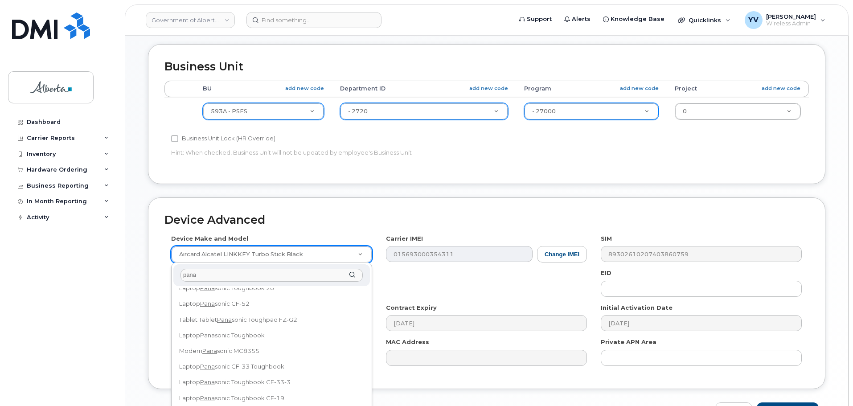
scroll to position [57, 0]
type input "pana"
select select "3098"
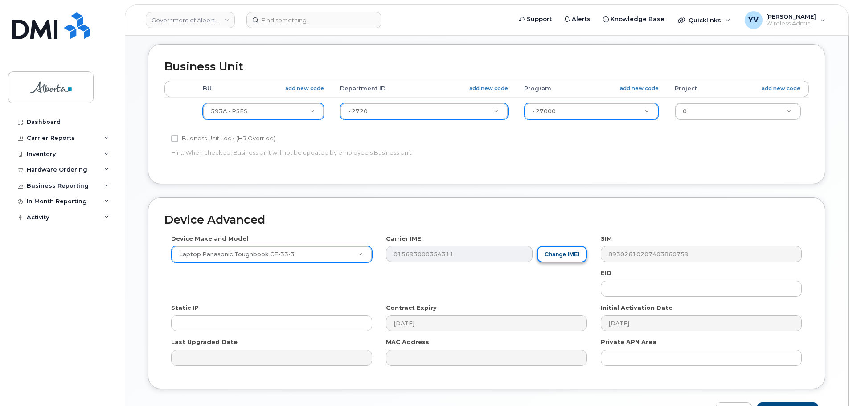
click at [568, 255] on button "Change IMEI" at bounding box center [562, 254] width 50 height 16
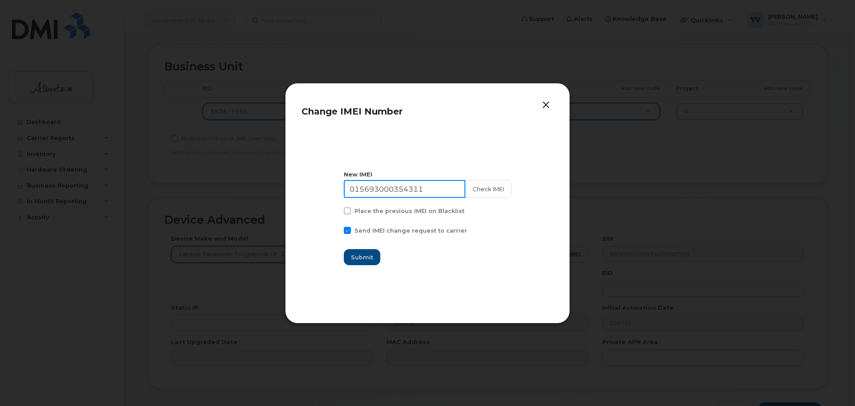
drag, startPoint x: 434, startPoint y: 194, endPoint x: 348, endPoint y: 193, distance: 85.5
click at [348, 193] on input "015693000354311" at bounding box center [405, 189] width 122 height 18
paste input "354622790476652"
type input "354622790476652"
click at [366, 255] on span "Submit" at bounding box center [363, 257] width 22 height 8
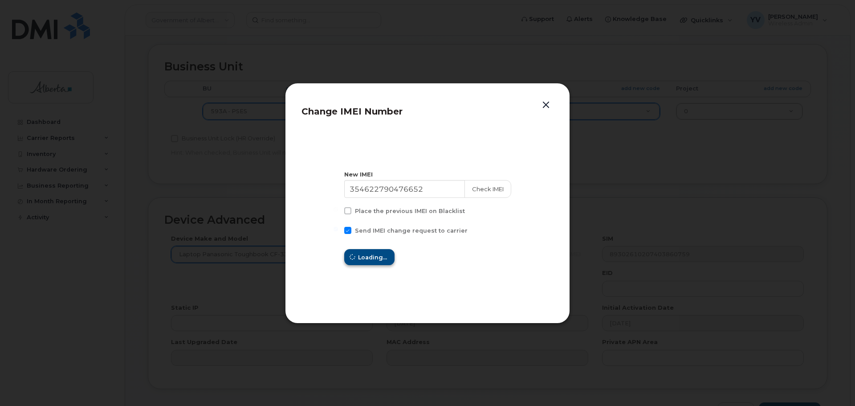
type input "354622790476652"
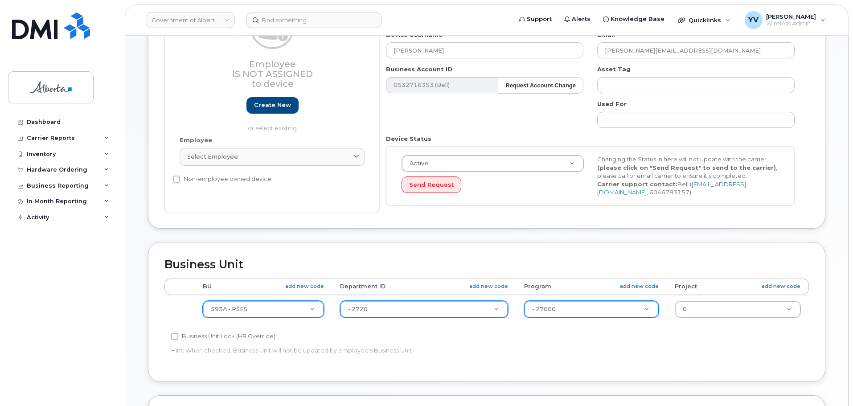
scroll to position [164, 0]
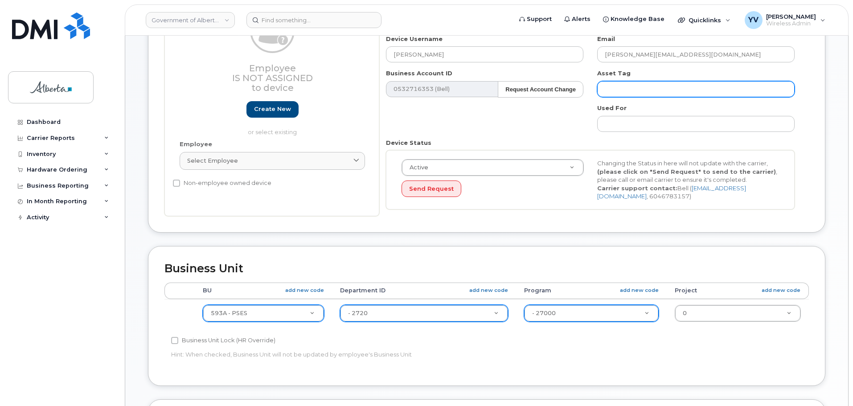
click at [622, 93] on input "text" at bounding box center [695, 89] width 197 height 16
paste input "L-170876"
click at [613, 87] on input "L-170876" at bounding box center [695, 89] width 197 height 16
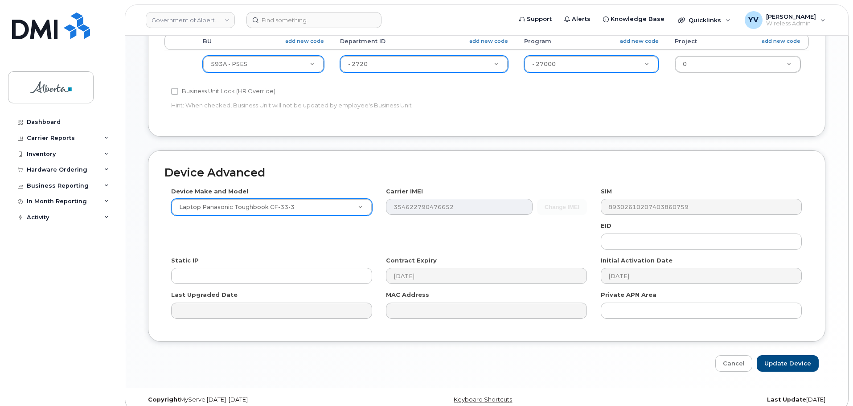
scroll to position [423, 0]
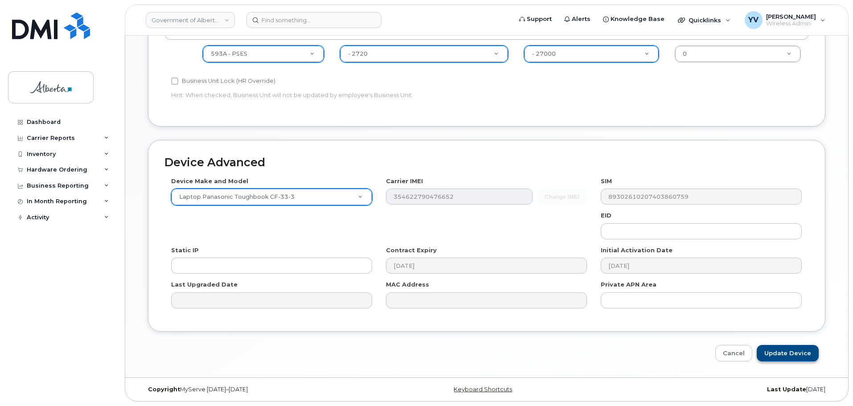
type input "L-170876"
click at [789, 352] on input "Update Device" at bounding box center [787, 353] width 62 height 16
type input "Saving..."
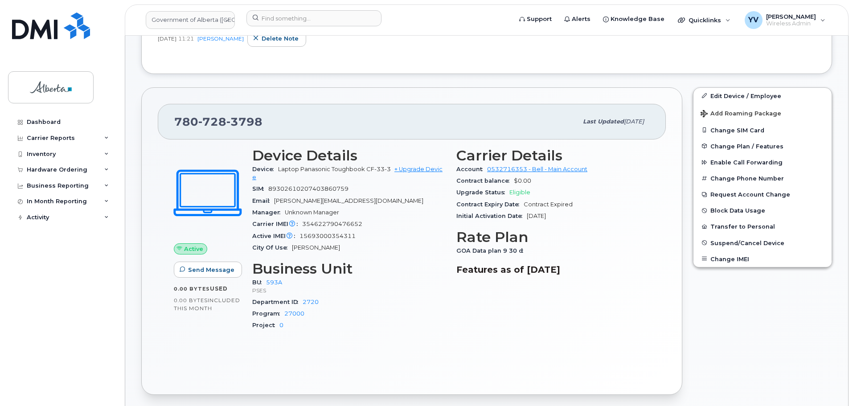
scroll to position [252, 0]
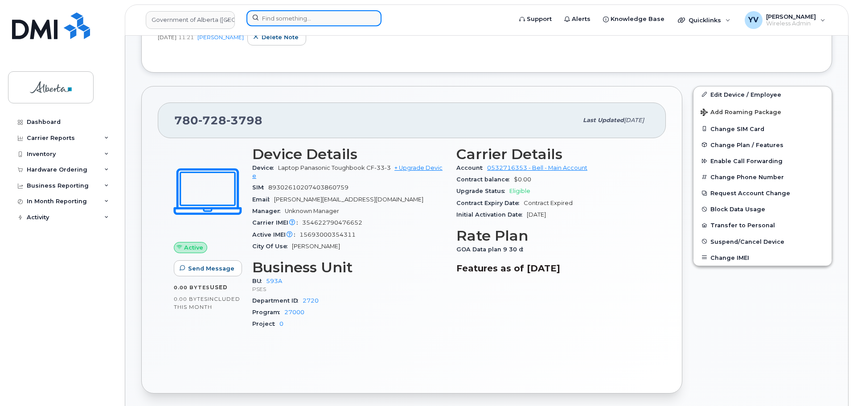
click at [282, 20] on input at bounding box center [313, 18] width 135 height 16
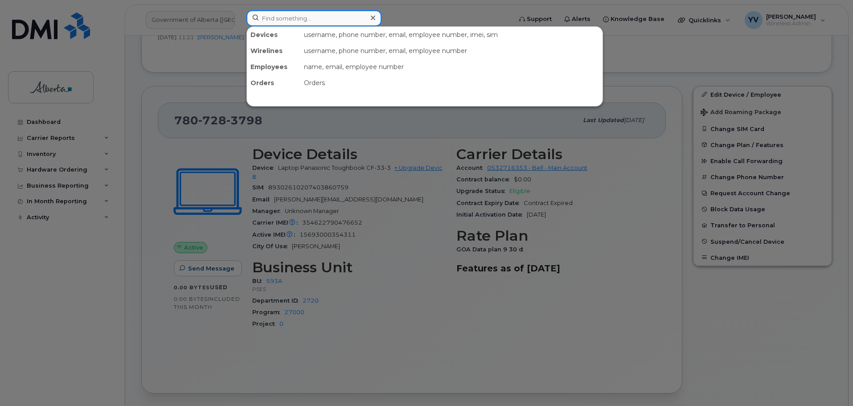
paste input "7806252769"
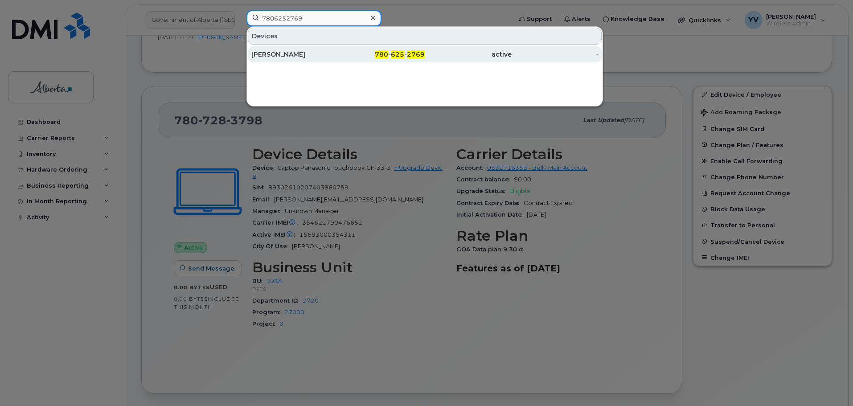
type input "7806252769"
click at [394, 54] on span "625" at bounding box center [397, 54] width 13 height 8
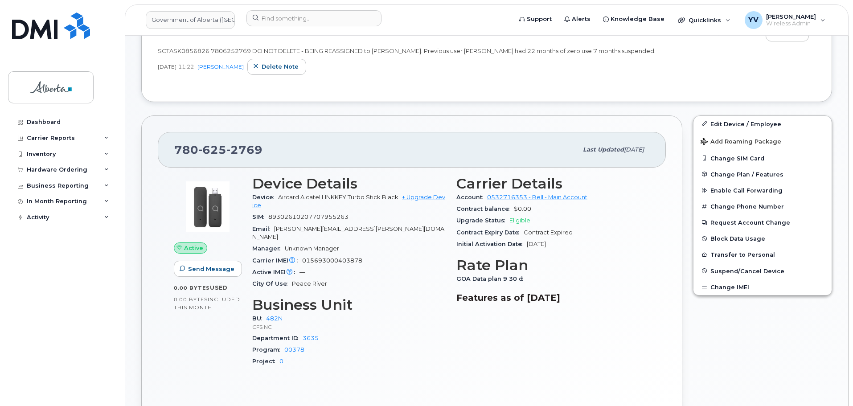
scroll to position [303, 0]
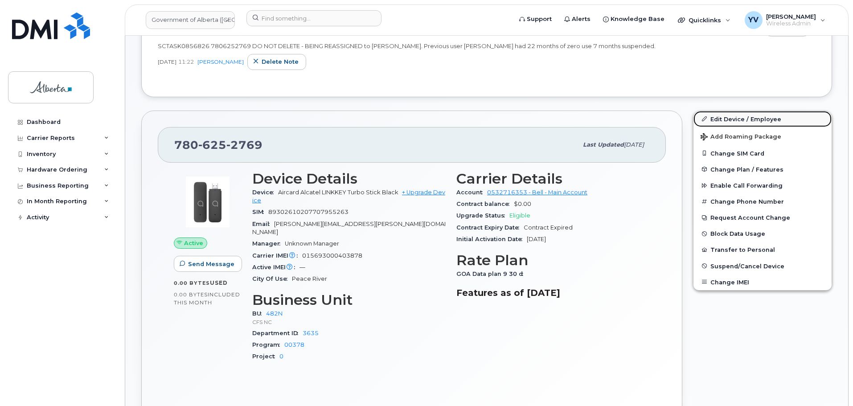
click at [730, 117] on link "Edit Device / Employee" at bounding box center [762, 119] width 138 height 16
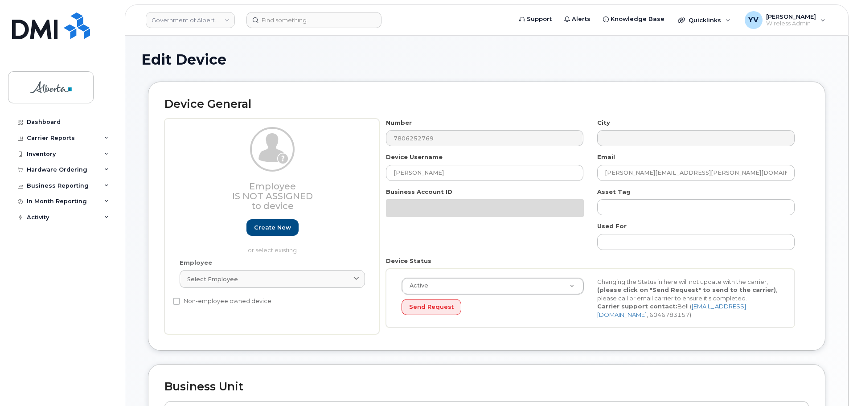
select select "4749731"
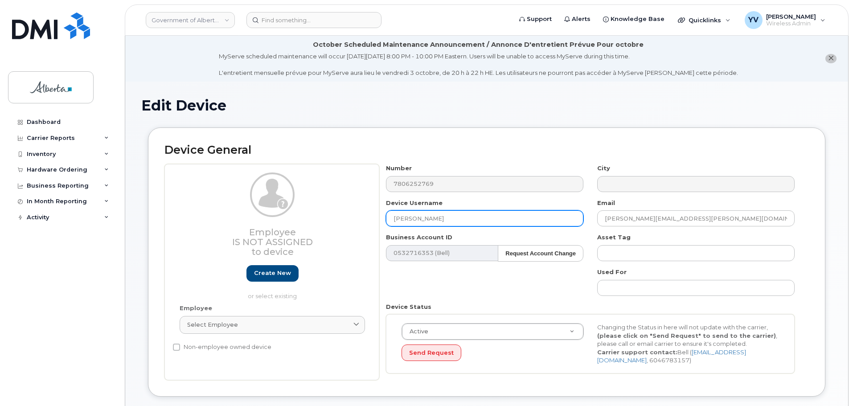
drag, startPoint x: 457, startPoint y: 218, endPoint x: 380, endPoint y: 218, distance: 76.6
click at [380, 218] on div "Device Username Brittany Callahan" at bounding box center [484, 213] width 211 height 28
paste input "[PERSON_NAME]"
type input "[PERSON_NAME]"
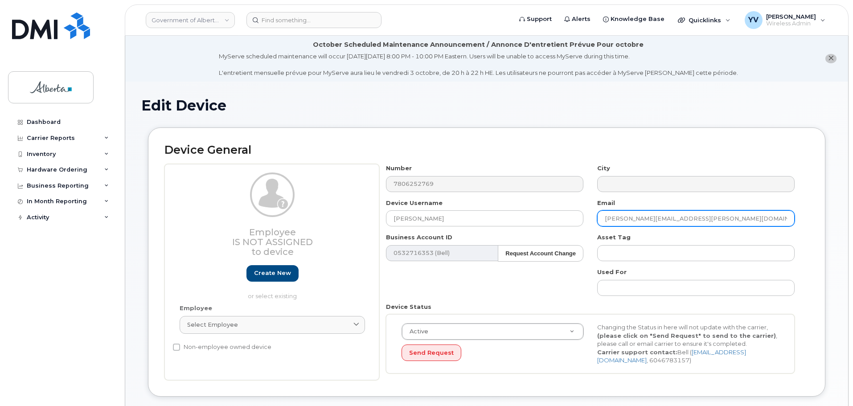
drag, startPoint x: 690, startPoint y: 218, endPoint x: 601, endPoint y: 224, distance: 89.3
click at [601, 224] on input "brittany.callahan@gov.ab.ca" at bounding box center [695, 218] width 197 height 16
paste input "Patrick.Douglas"
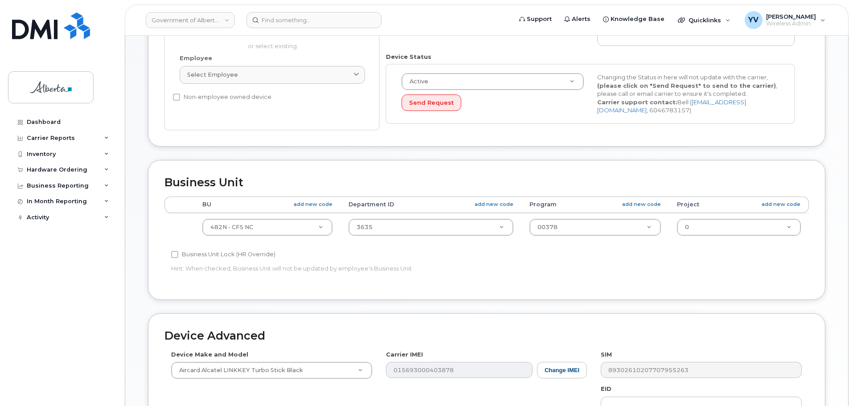
scroll to position [254, 0]
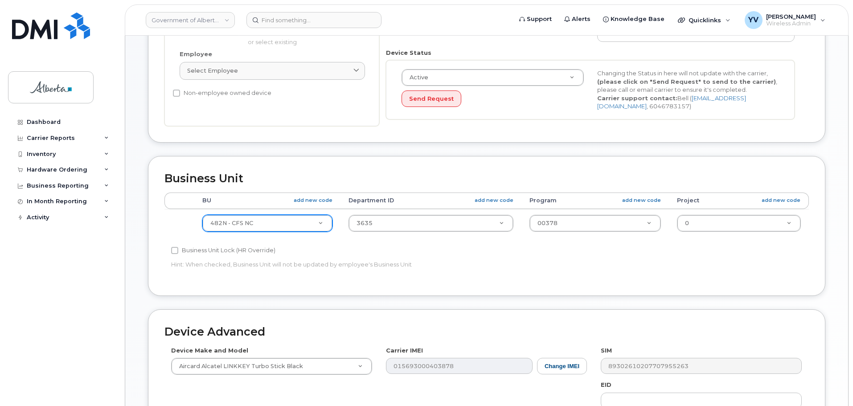
type input "Patrick.Douglas@gov.ab.ca"
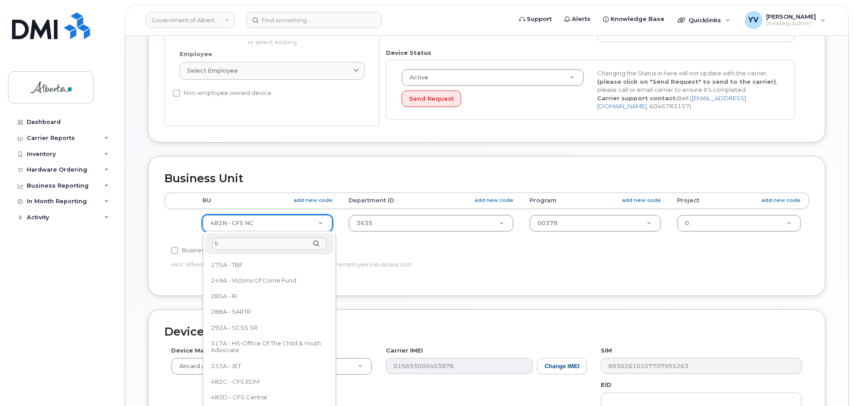
scroll to position [0, 0]
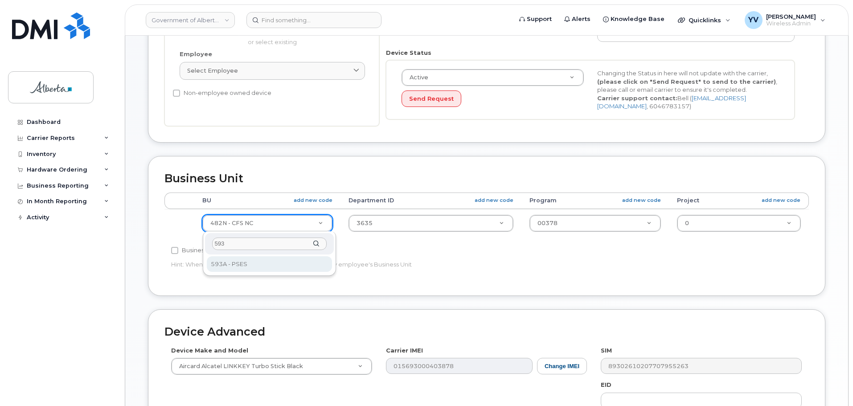
type input "593"
select select "4797682"
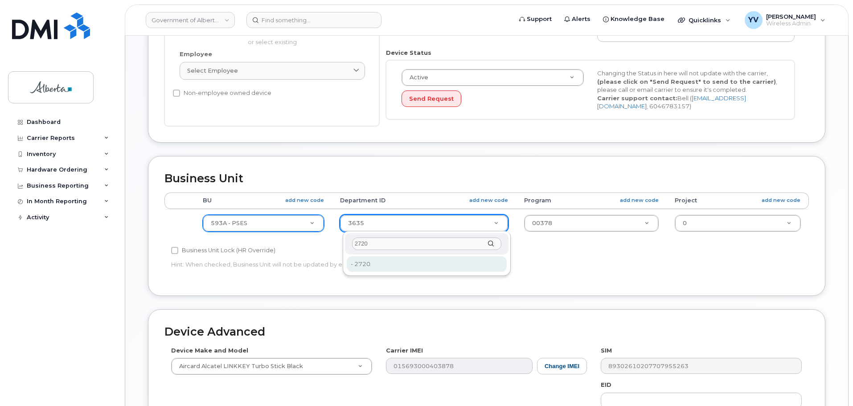
type input "2720"
type input "4752674"
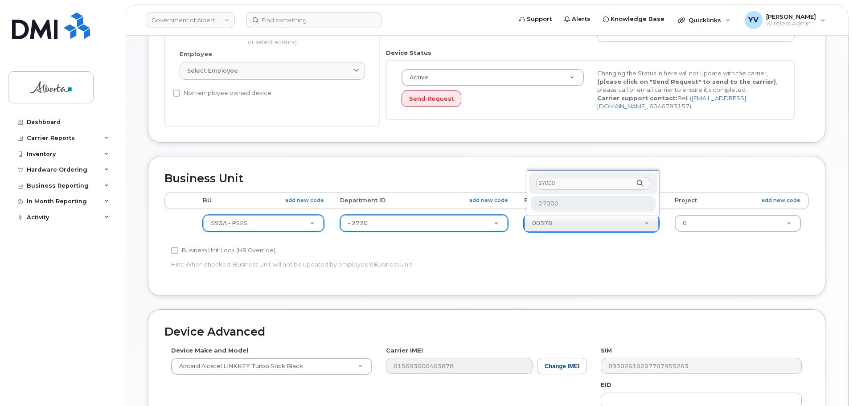
type input "27000"
type input "4206368"
click at [548, 204] on th "Program add new code" at bounding box center [591, 200] width 151 height 16
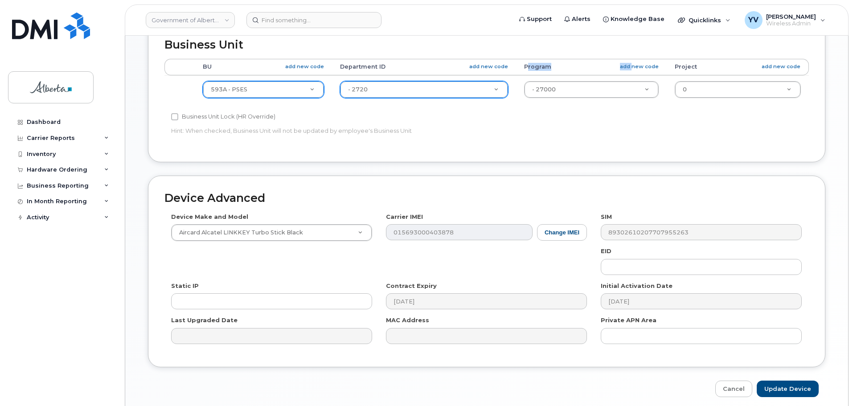
scroll to position [423, 0]
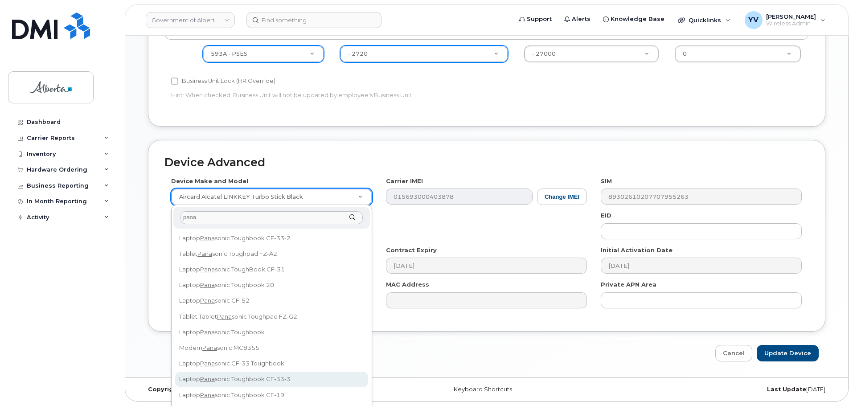
type input "pana"
select select "3098"
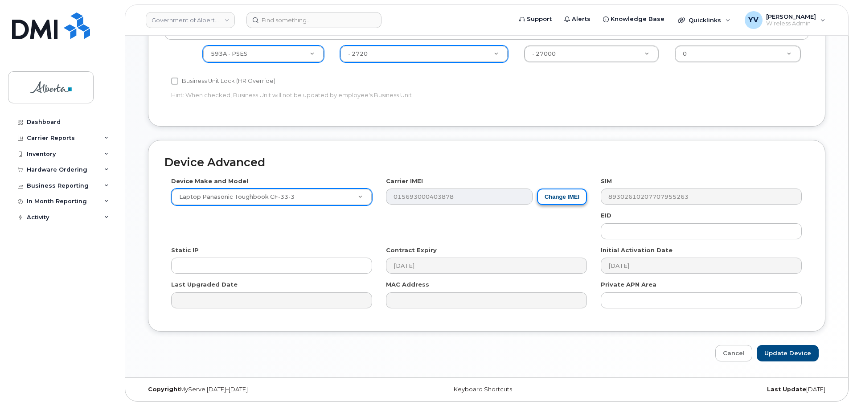
click at [568, 196] on button "Change IMEI" at bounding box center [562, 196] width 50 height 16
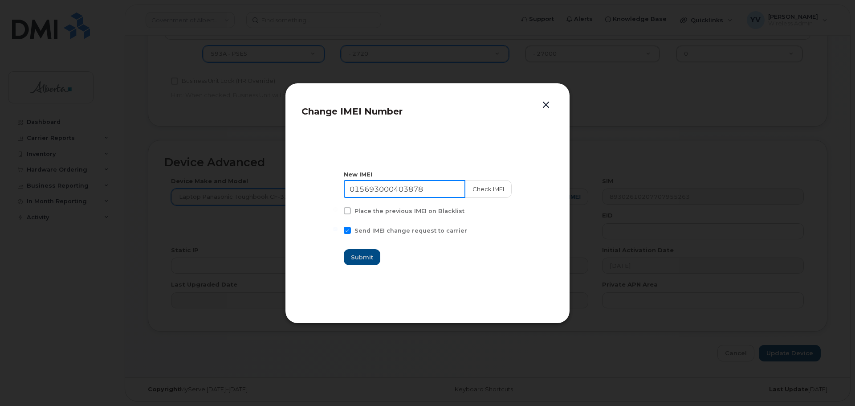
drag, startPoint x: 434, startPoint y: 189, endPoint x: 353, endPoint y: 192, distance: 81.2
click at [353, 192] on input "015693000403878" at bounding box center [405, 189] width 122 height 18
paste input "354622790476462"
type input "354622790476462"
click at [356, 258] on span "Submit" at bounding box center [363, 257] width 22 height 8
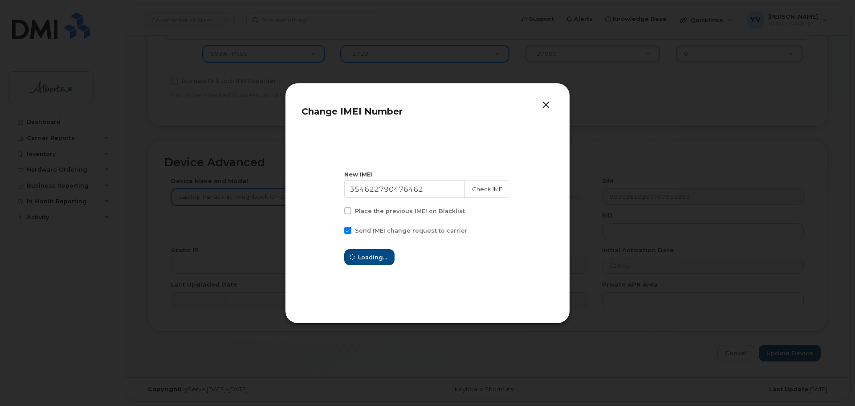
type input "354622790476462"
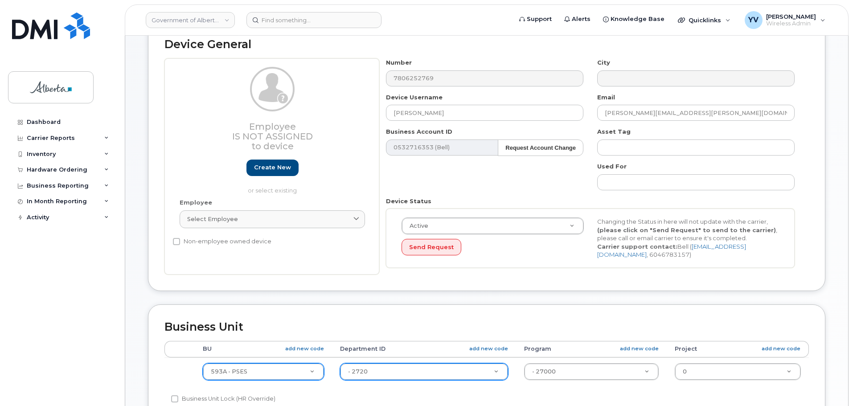
scroll to position [103, 0]
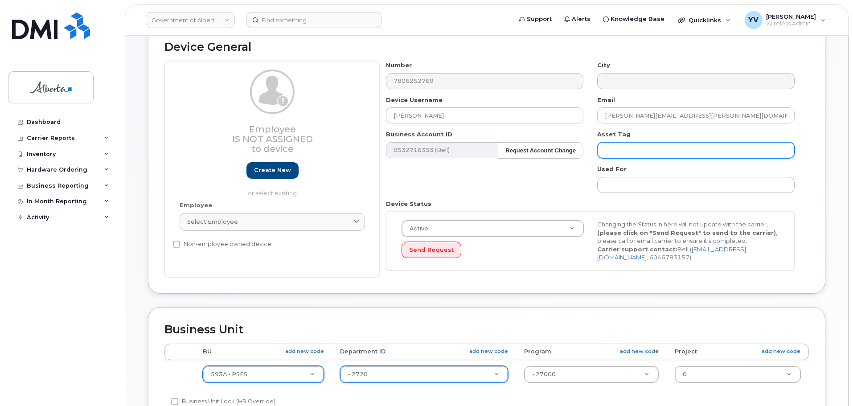
click at [628, 149] on input "text" at bounding box center [695, 150] width 197 height 16
paste input "L-170870"
type input "L-170870"
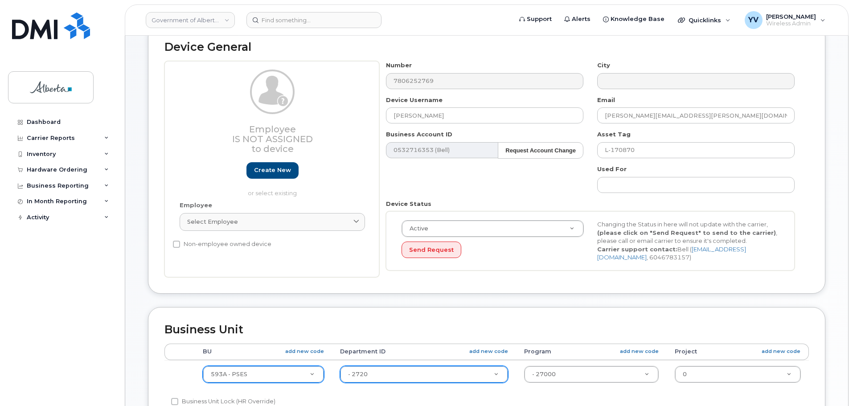
drag, startPoint x: 852, startPoint y: 94, endPoint x: 855, endPoint y: 152, distance: 57.5
click at [852, 184] on html "Government of Alberta (GOA) Support Alerts Knowledge Base Quicklinks Suspend / …" at bounding box center [426, 311] width 853 height 829
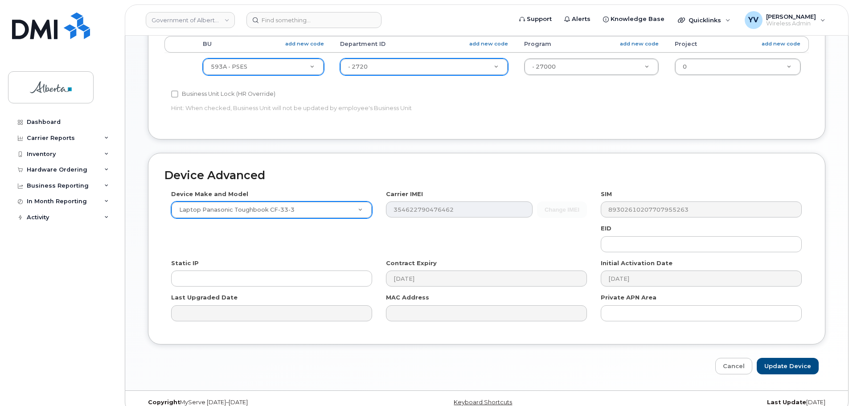
scroll to position [423, 0]
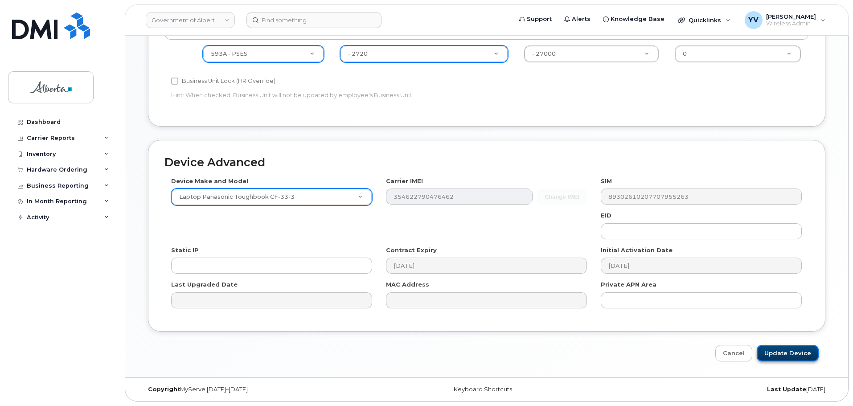
click at [782, 351] on input "Update Device" at bounding box center [787, 353] width 62 height 16
type input "Saving..."
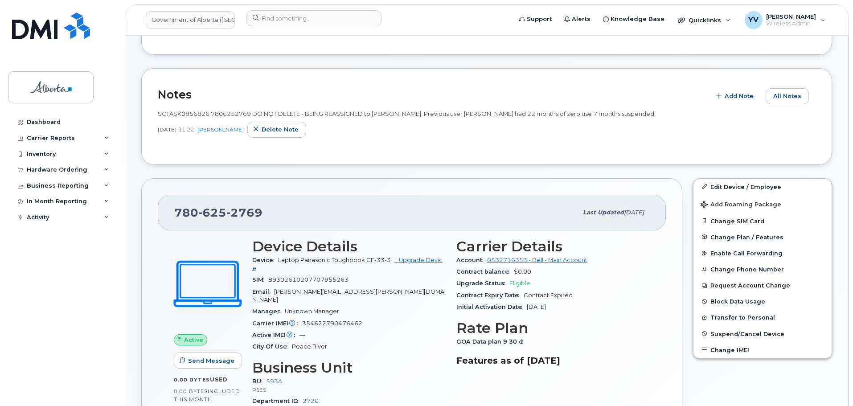
scroll to position [261, 0]
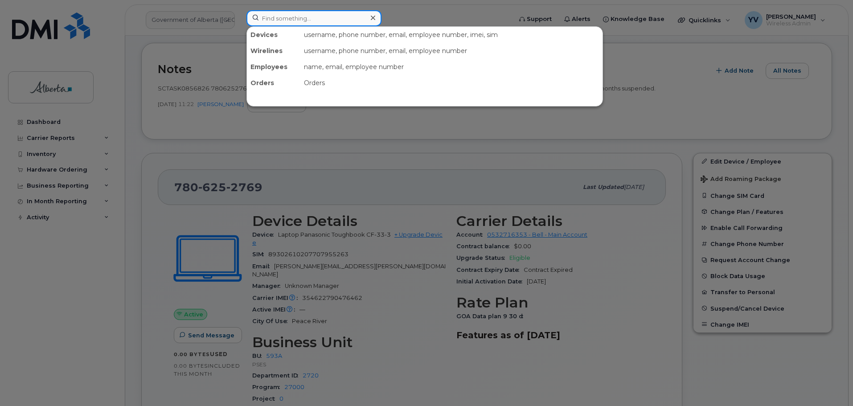
click at [267, 15] on input at bounding box center [313, 18] width 135 height 16
paste input "7802288273"
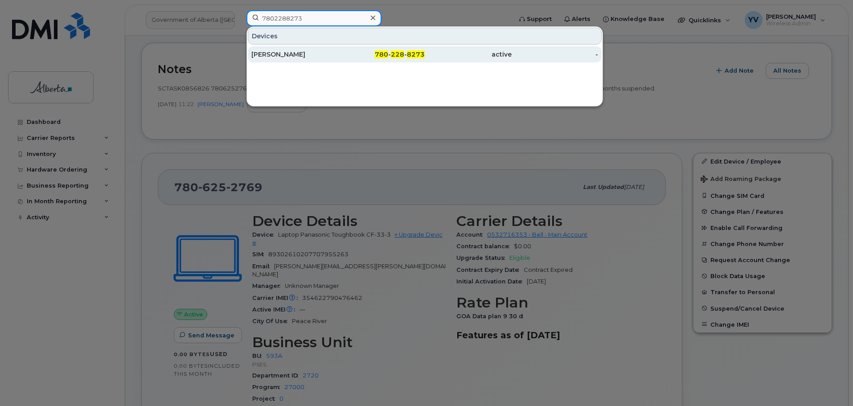
type input "7802288273"
click at [413, 54] on span "8273" at bounding box center [416, 54] width 18 height 8
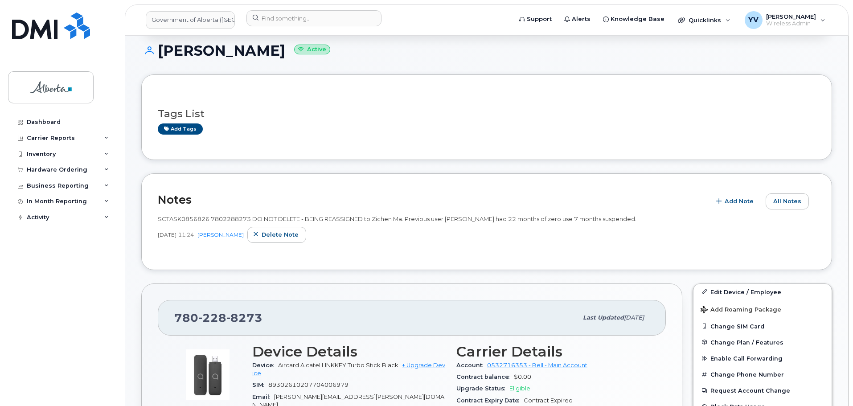
scroll to position [244, 0]
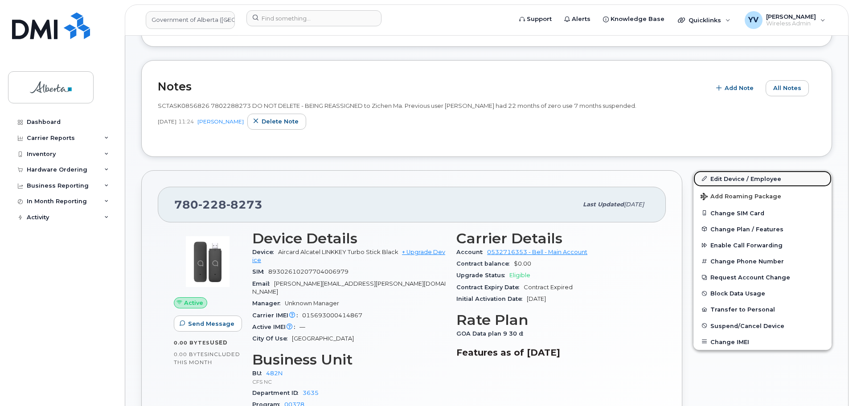
click at [728, 175] on link "Edit Device / Employee" at bounding box center [762, 179] width 138 height 16
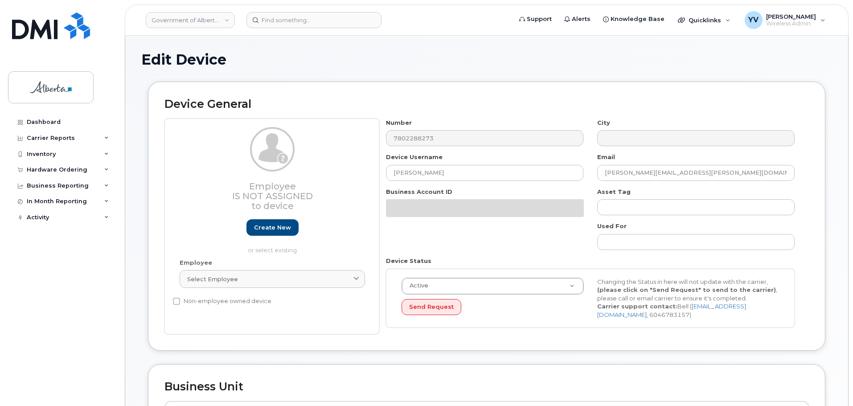
select select "4749731"
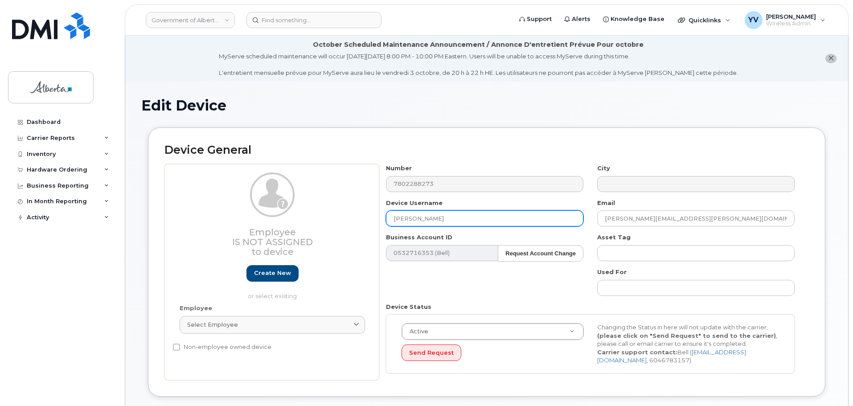
drag, startPoint x: 448, startPoint y: 217, endPoint x: 374, endPoint y: 213, distance: 73.6
click at [374, 213] on div "Employee Is not assigned to device Create new or select existing Employee Selec…" at bounding box center [486, 272] width 644 height 216
paste input "[PERSON_NAME]"
type input "[PERSON_NAME]"
drag, startPoint x: 692, startPoint y: 220, endPoint x: 568, endPoint y: 221, distance: 123.4
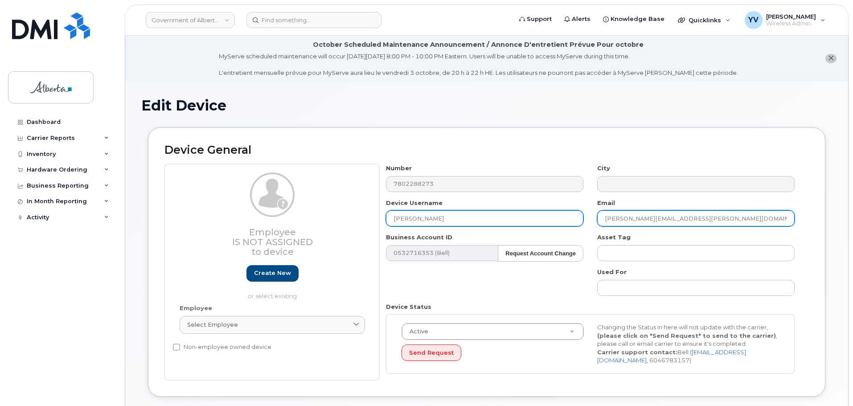
click at [568, 221] on div "Number 7802288273 City Device Username [PERSON_NAME] Email [PERSON_NAME][EMAIL_…" at bounding box center [590, 272] width 422 height 216
paste input "[DOMAIN_NAME]"
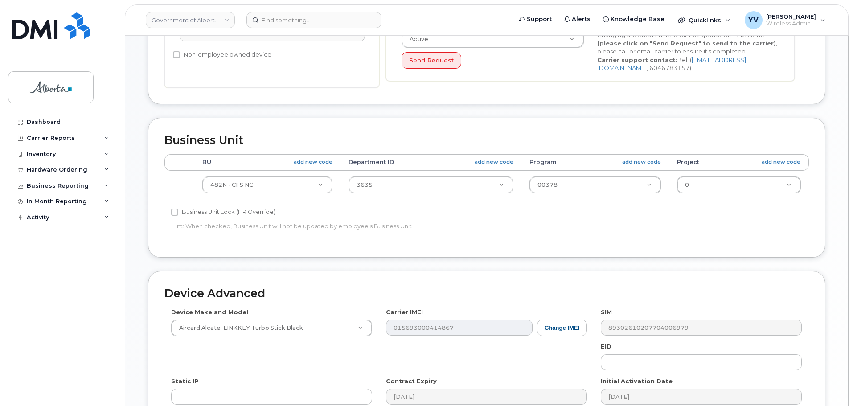
scroll to position [298, 0]
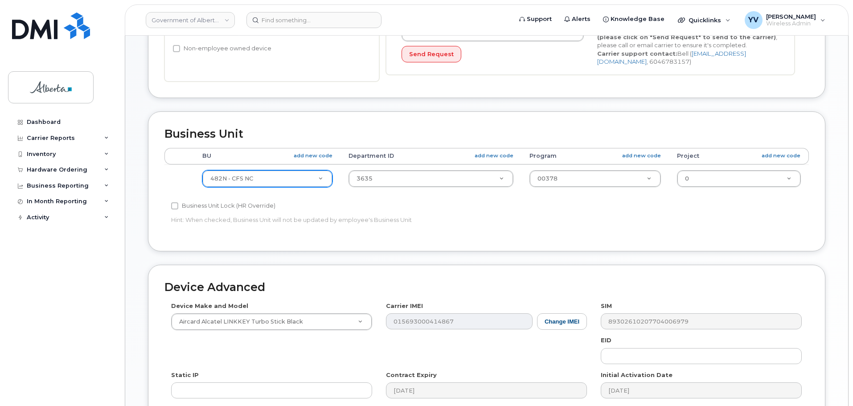
type input "[DOMAIN_NAME][EMAIL_ADDRESS][DOMAIN_NAME]"
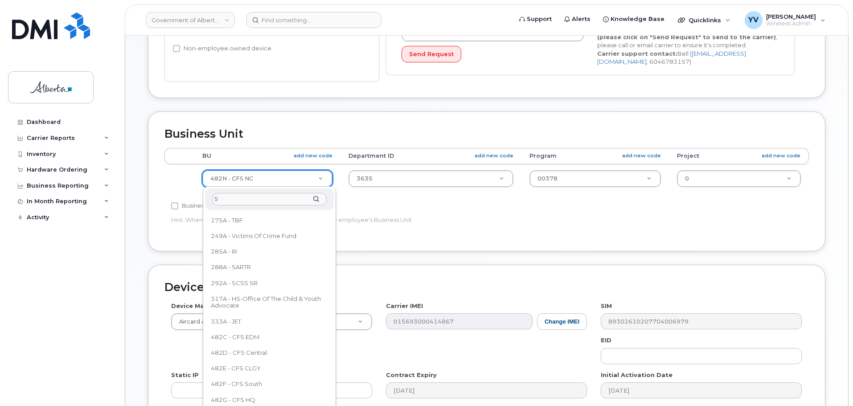
scroll to position [0, 0]
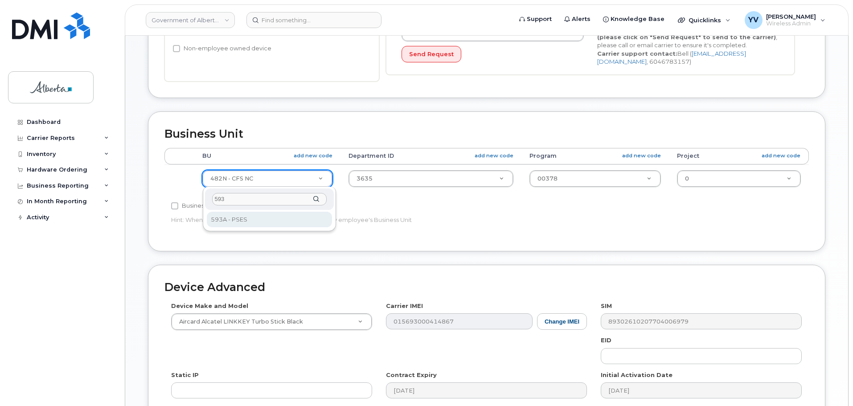
type input "593"
select select "4797682"
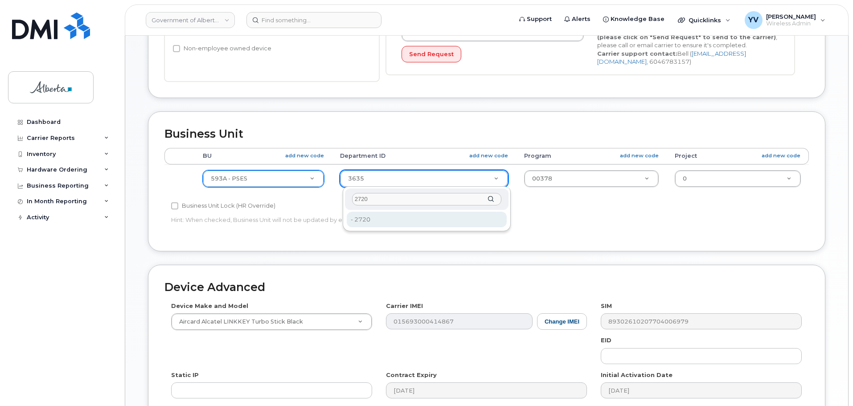
type input "2720"
type input "4752674"
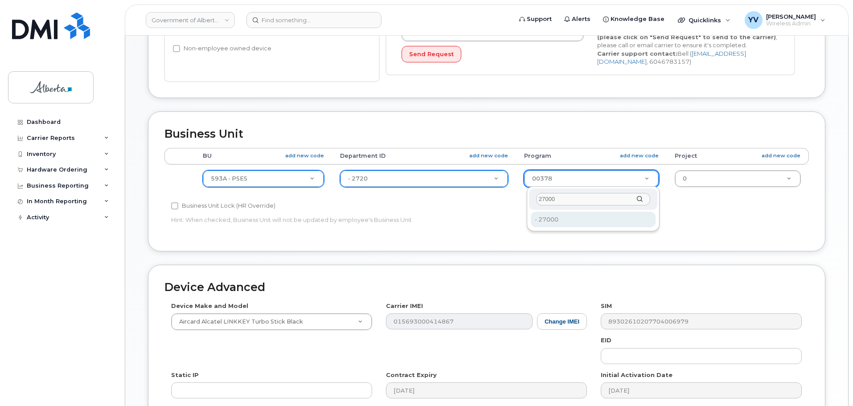
type input "27000"
type input "4206368"
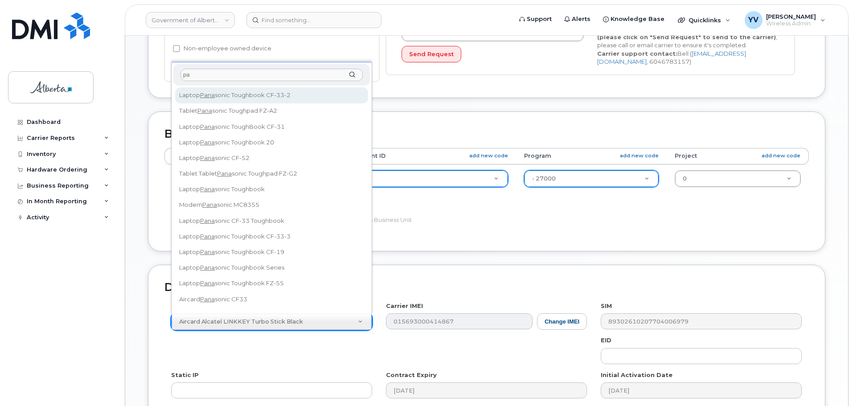
type input "p"
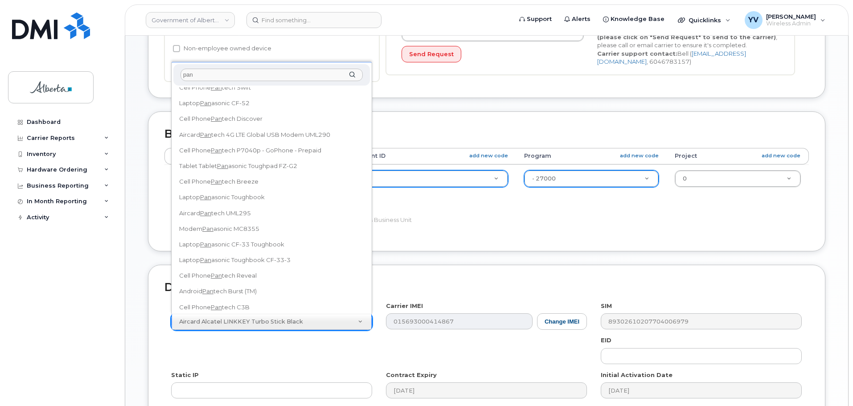
scroll to position [167, 0]
type input "pan"
select select "3098"
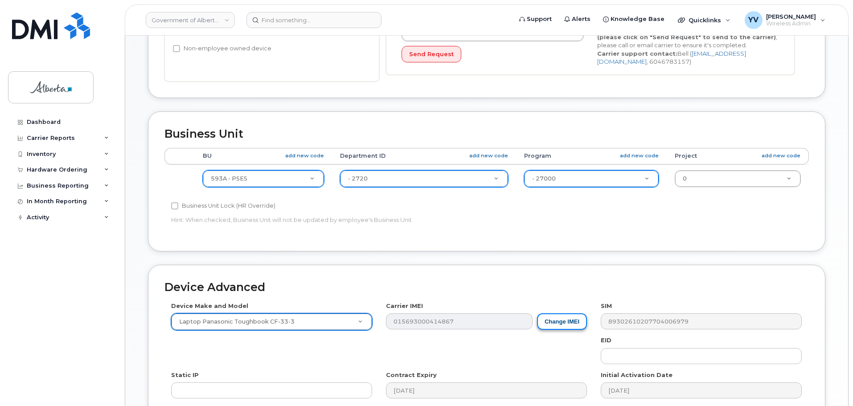
click at [568, 320] on button "Change IMEI" at bounding box center [562, 321] width 50 height 16
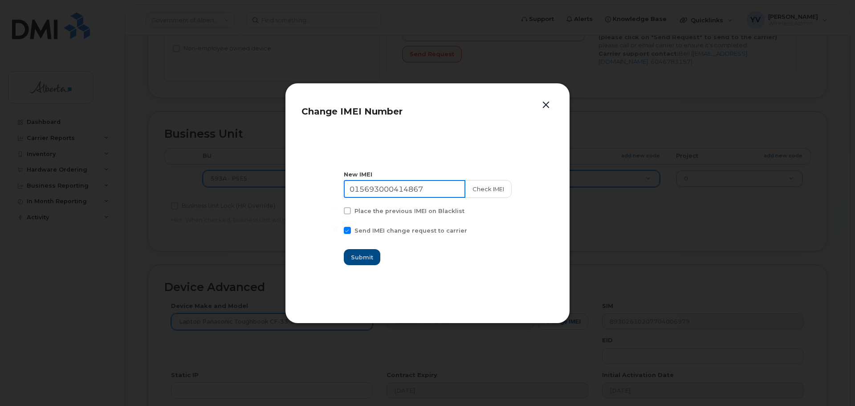
drag, startPoint x: 448, startPoint y: 189, endPoint x: 351, endPoint y: 193, distance: 97.2
click at [351, 193] on input "015693000414867" at bounding box center [405, 189] width 122 height 18
paste input "354622790476686"
type input "354622790476686"
click at [363, 259] on span "Submit" at bounding box center [363, 257] width 22 height 8
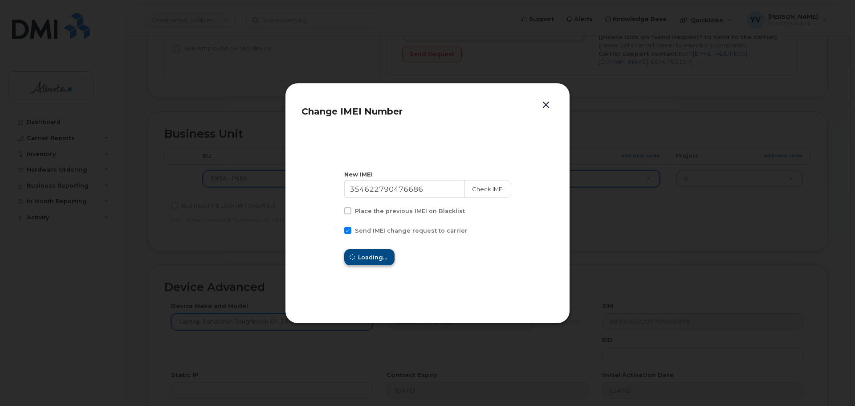
type input "354622790476686"
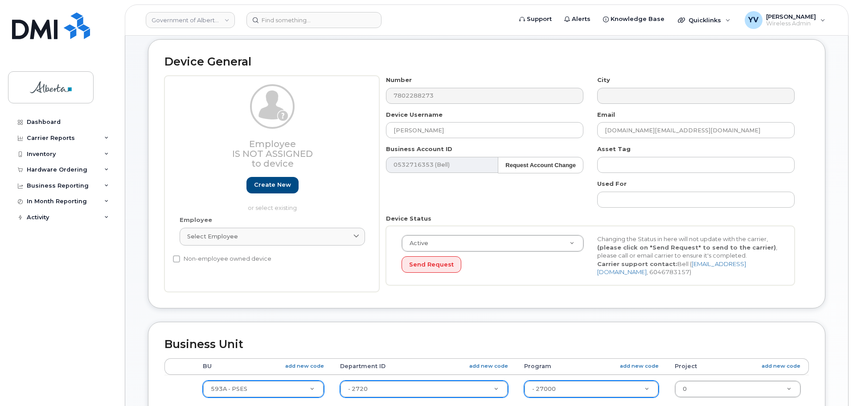
scroll to position [84, 0]
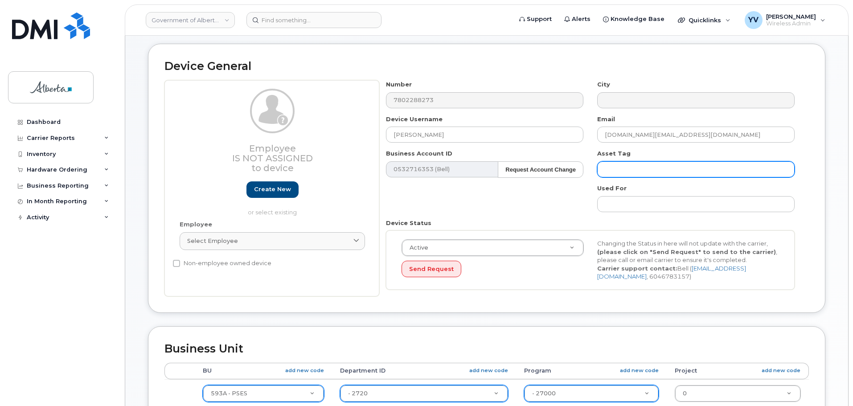
click at [622, 172] on input "text" at bounding box center [695, 169] width 197 height 16
paste input "L-170877"
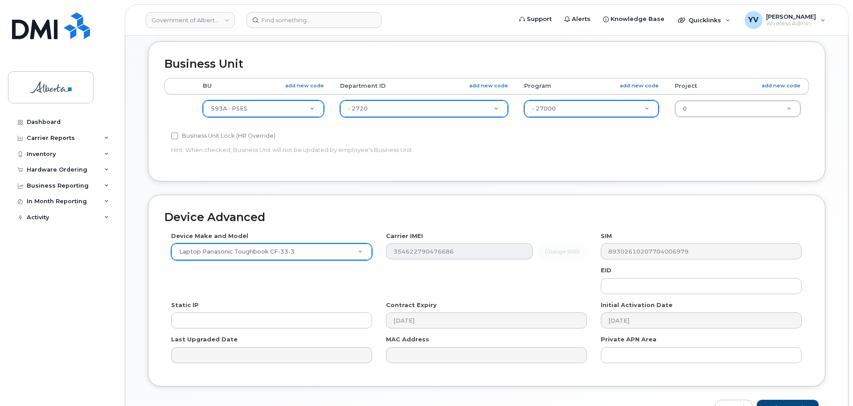
scroll to position [423, 0]
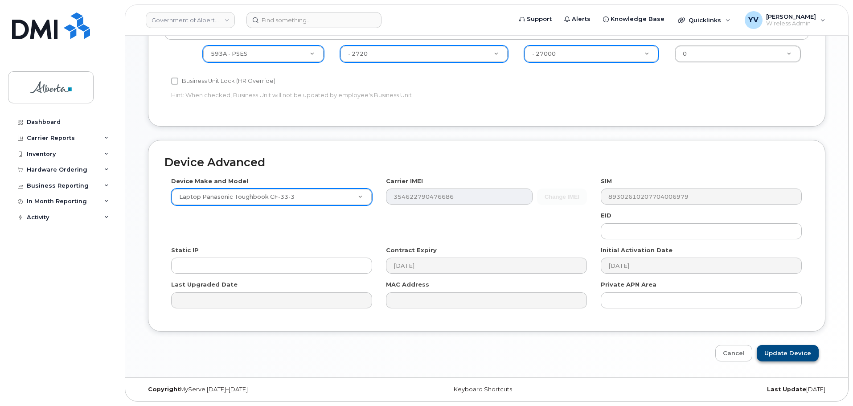
type input "L-170877"
click at [779, 352] on input "Update Device" at bounding box center [787, 353] width 62 height 16
type input "Saving..."
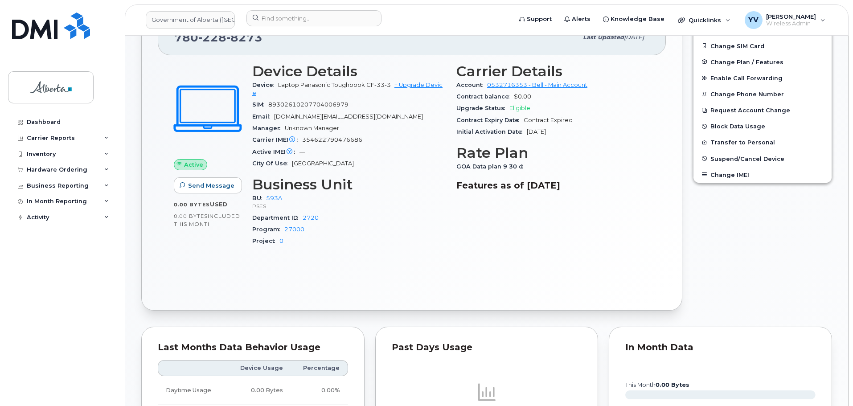
scroll to position [62, 0]
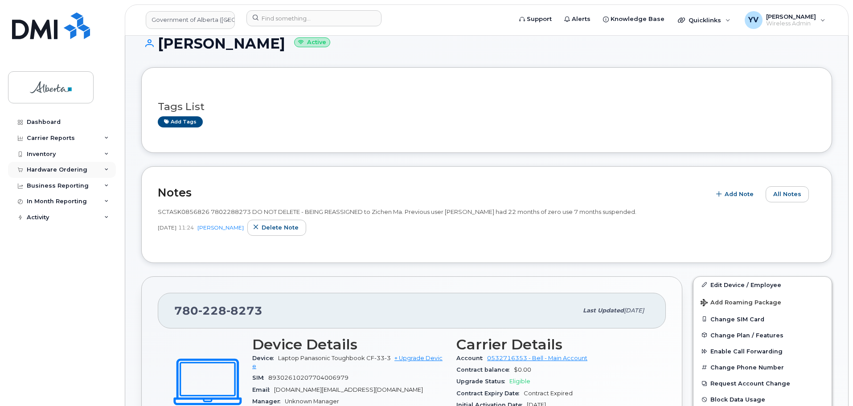
click at [45, 168] on div "Hardware Ordering" at bounding box center [57, 169] width 61 height 7
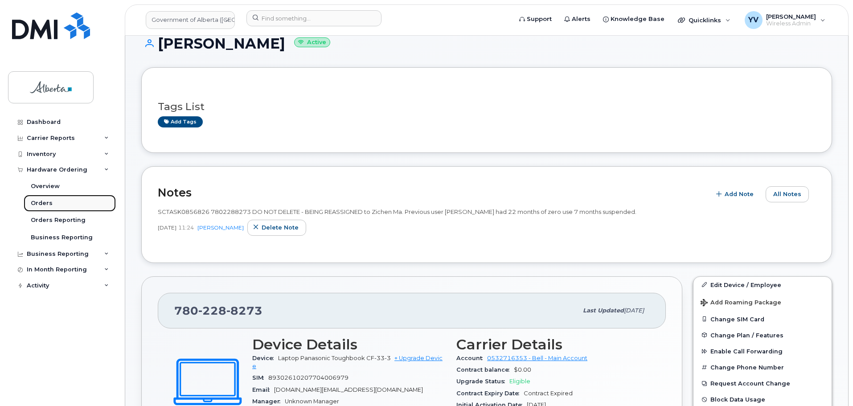
click at [38, 200] on div "Orders" at bounding box center [42, 203] width 22 height 8
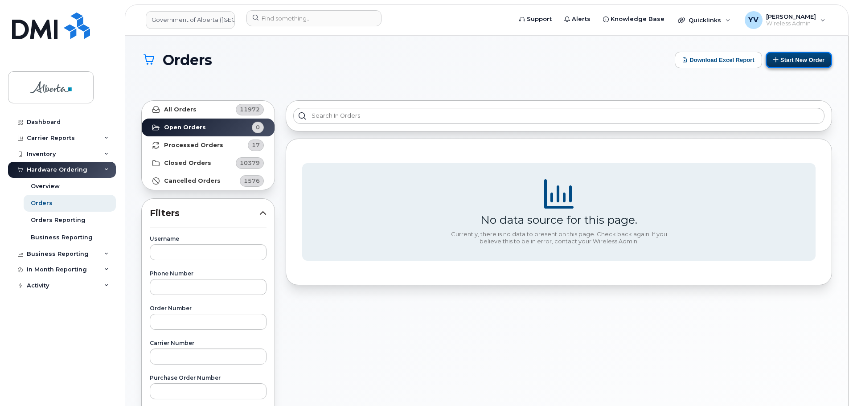
click at [807, 57] on button "Start New Order" at bounding box center [798, 60] width 66 height 16
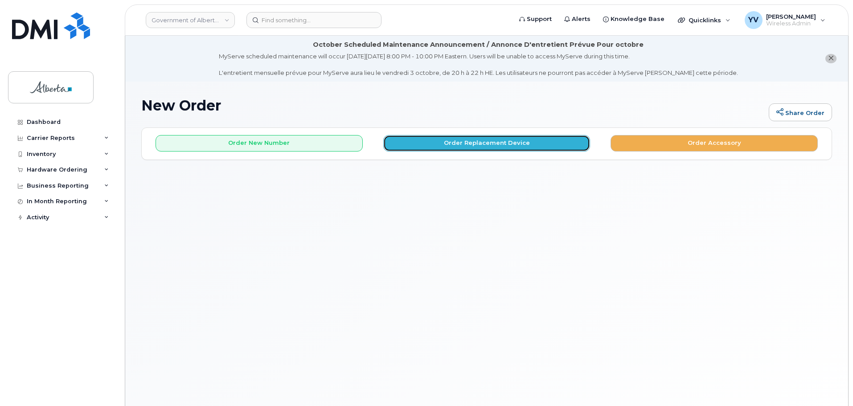
click at [469, 145] on button "Order Replacement Device" at bounding box center [486, 143] width 207 height 16
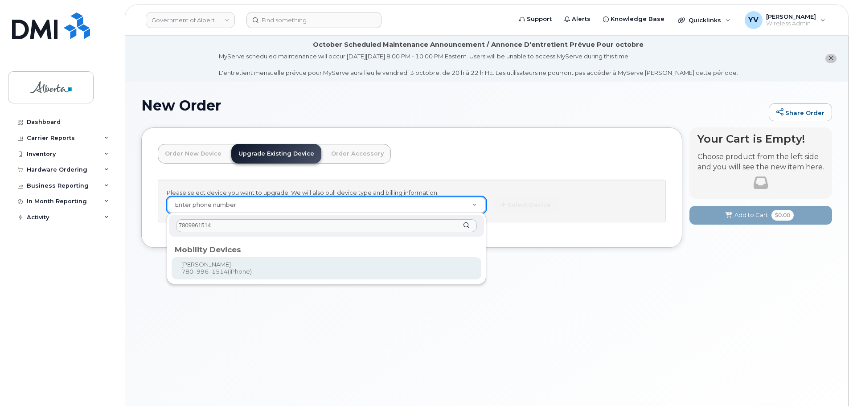
type input "7809961514"
type input "805779"
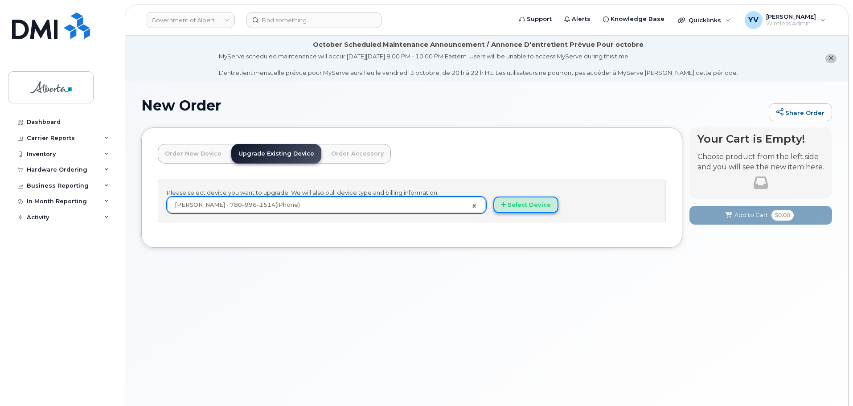
click at [530, 204] on button "Select Device" at bounding box center [525, 204] width 65 height 16
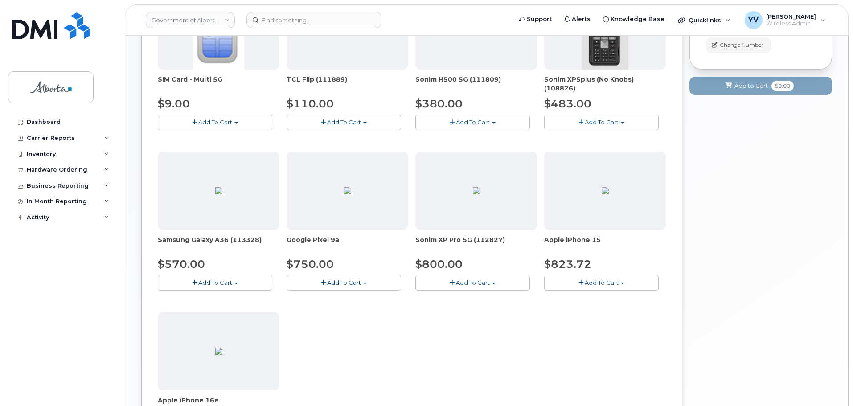
scroll to position [232, 0]
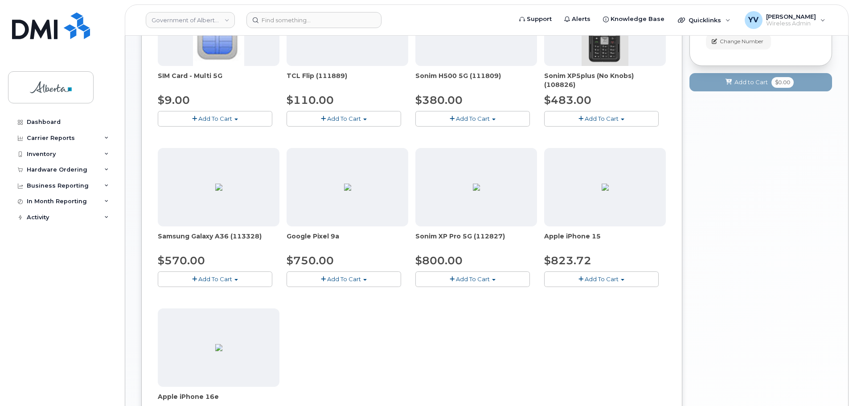
click at [622, 277] on button "Add To Cart" at bounding box center [601, 279] width 114 height 16
click at [608, 314] on link "$823.72 - 30-day upgrade (128GB model)" at bounding box center [617, 315] width 142 height 11
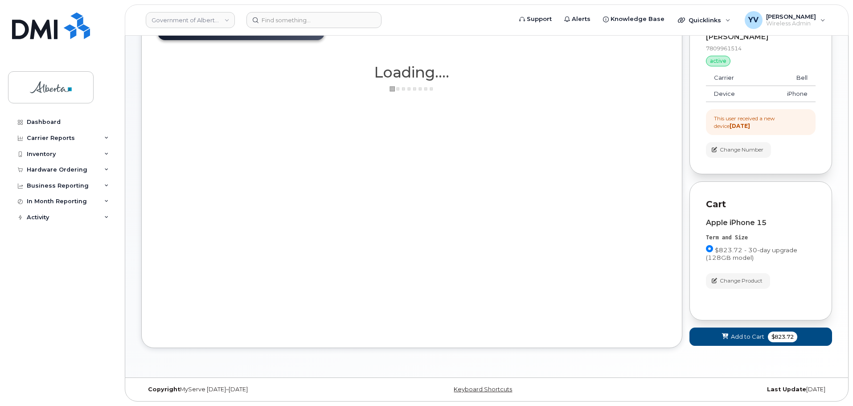
scroll to position [123, 0]
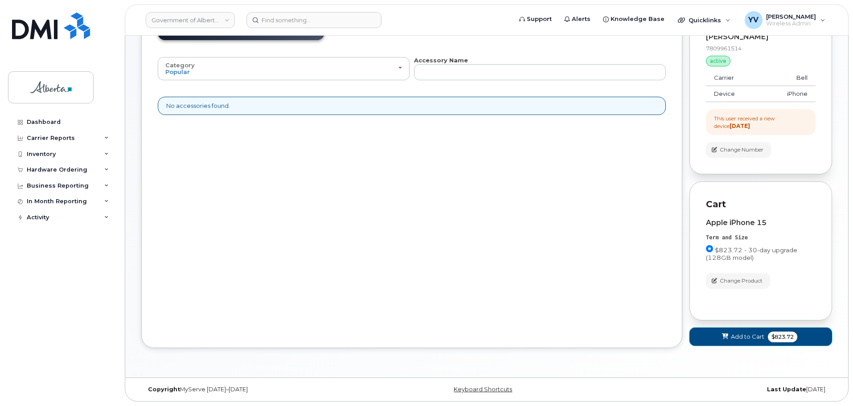
click at [748, 338] on span "Add to Cart" at bounding box center [747, 336] width 33 height 8
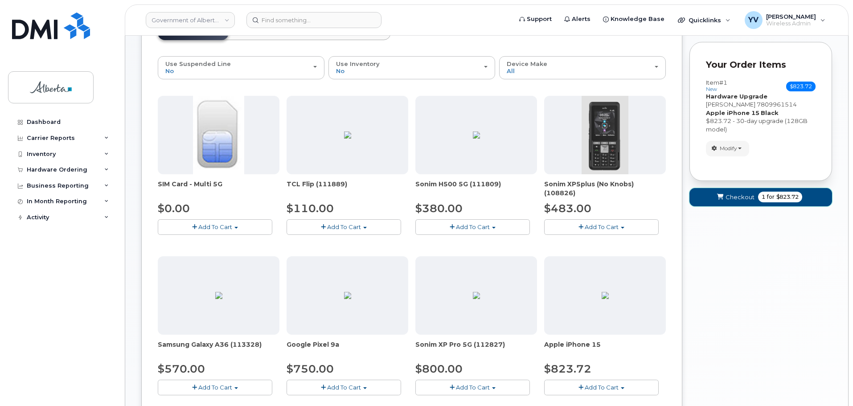
click at [727, 192] on button "Checkout 1 for $823.72" at bounding box center [760, 197] width 143 height 18
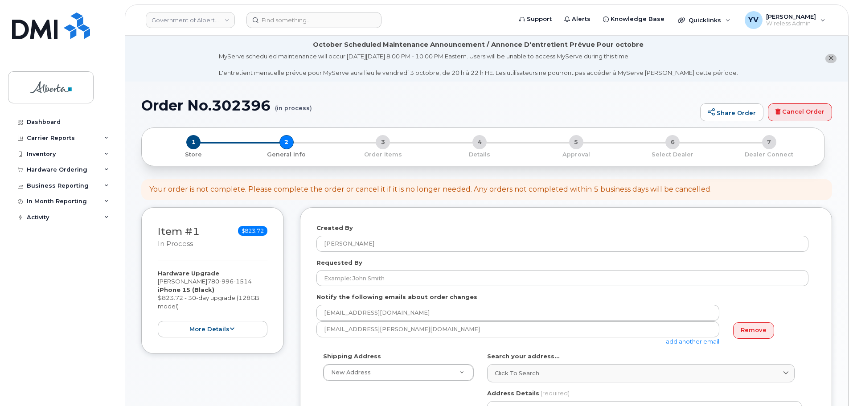
select select
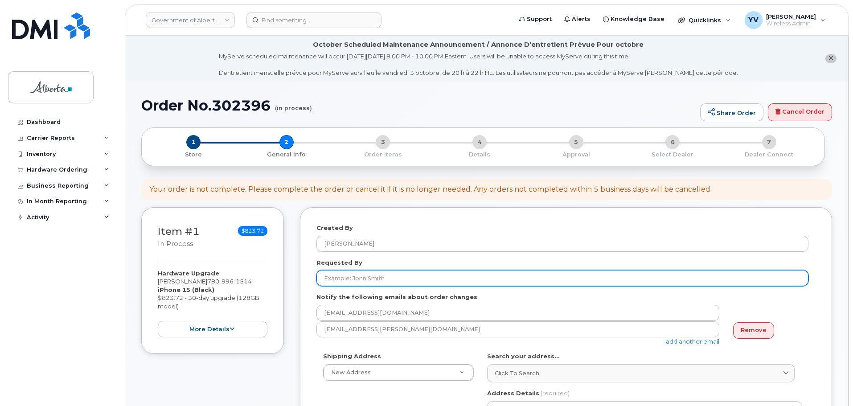
click at [327, 280] on input "Requested By" at bounding box center [562, 278] width 492 height 16
paste input "[PERSON_NAME]"
type input "[PERSON_NAME]"
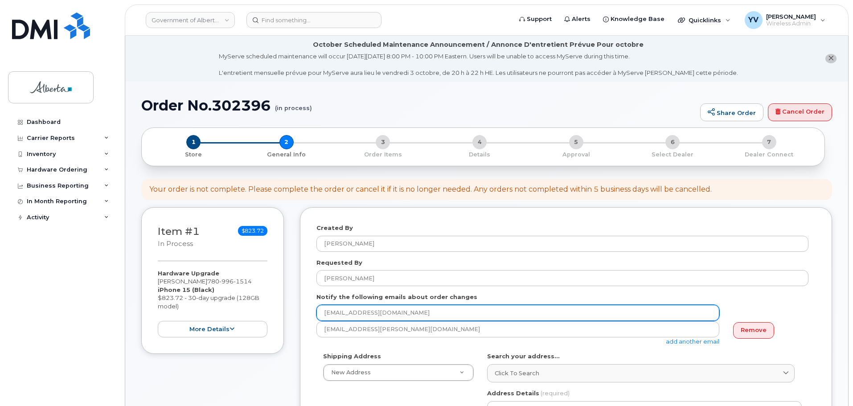
drag, startPoint x: 402, startPoint y: 311, endPoint x: 319, endPoint y: 311, distance: 82.4
click at [319, 311] on input "[EMAIL_ADDRESS][DOMAIN_NAME]" at bounding box center [517, 313] width 403 height 16
paste input "carly.duduman"
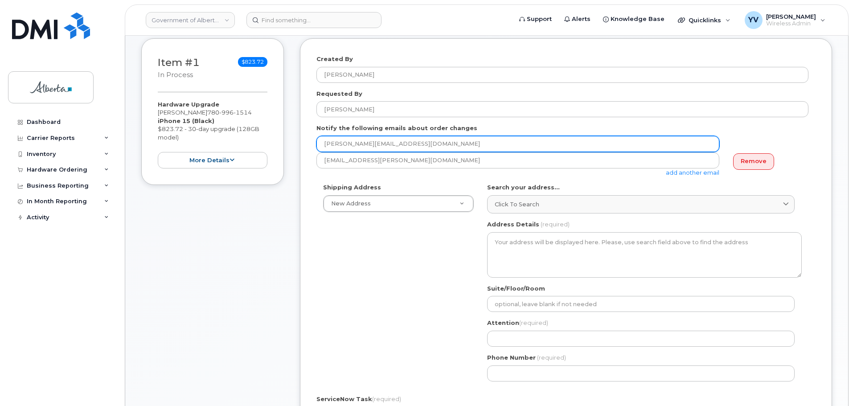
scroll to position [186, 0]
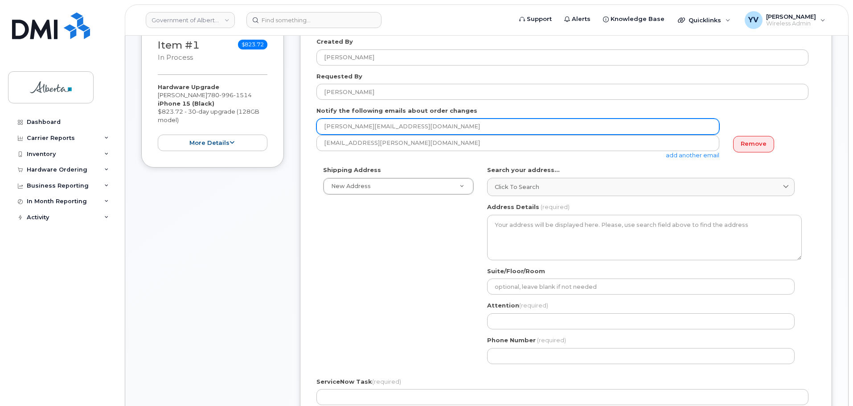
type input "carly.duduman@gov.ab.ca"
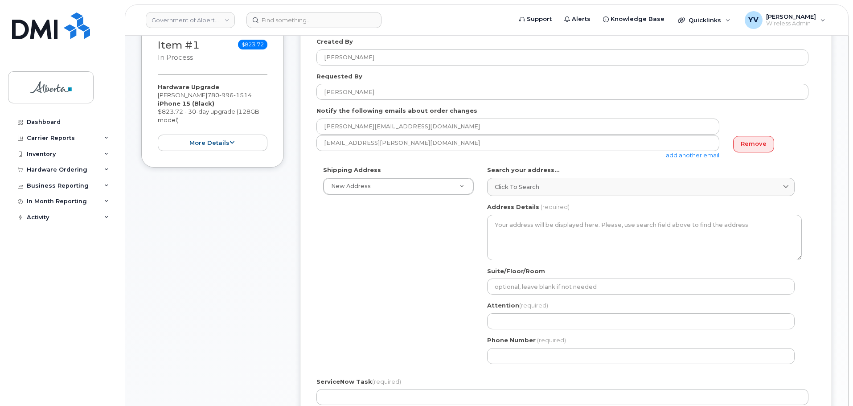
click at [688, 152] on link "add another email" at bounding box center [692, 154] width 53 height 7
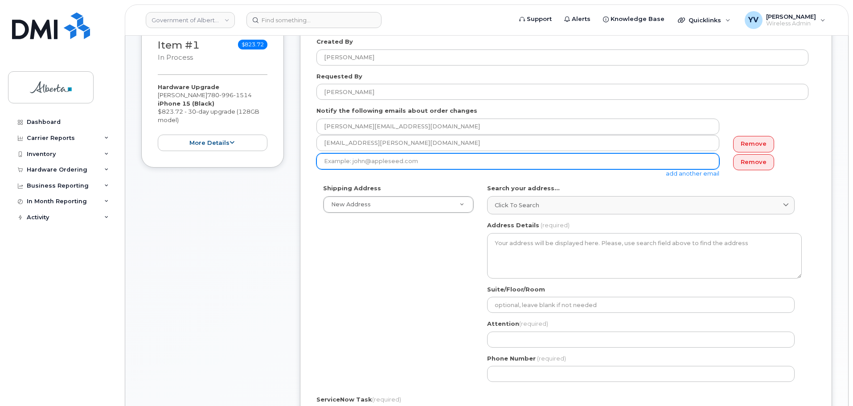
click at [338, 160] on input "email" at bounding box center [517, 161] width 403 height 16
paste input "julie.mccullough@gov.ab.ca"
type input "julie.mccullough@gov.ab.ca"
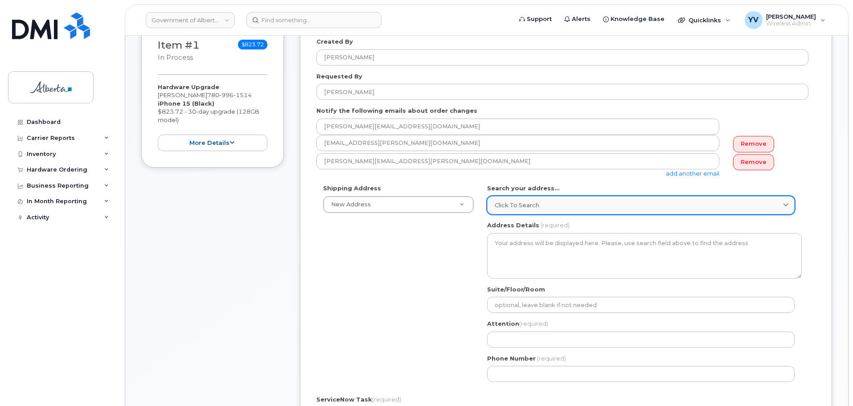
click at [514, 204] on span "Click to search" at bounding box center [517, 205] width 45 height 8
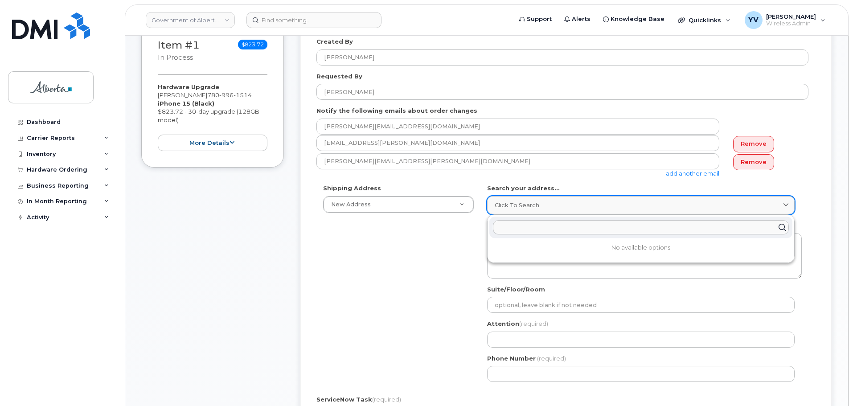
paste input "2938 - 11 Street N. E"
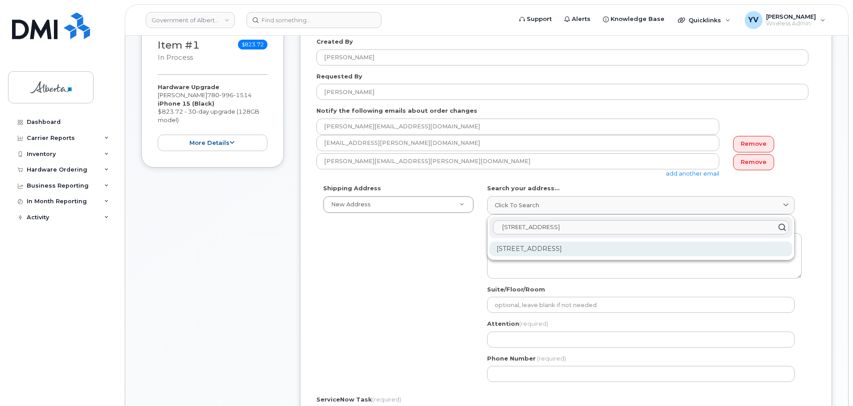
type input "2938 - 11 Street N. E"
click at [581, 246] on div "2938 11 St NE Calgary AB T2E 7L7" at bounding box center [640, 248] width 303 height 15
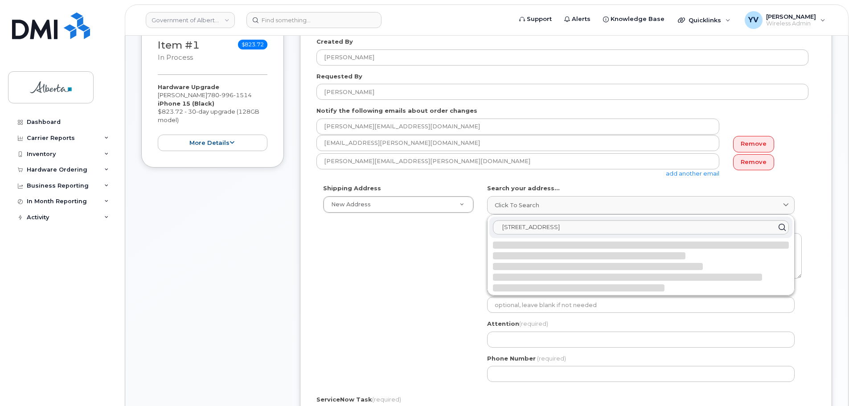
select select
type textarea "2938 11 St NE CALGARY AB T2E 7L7 CANADA"
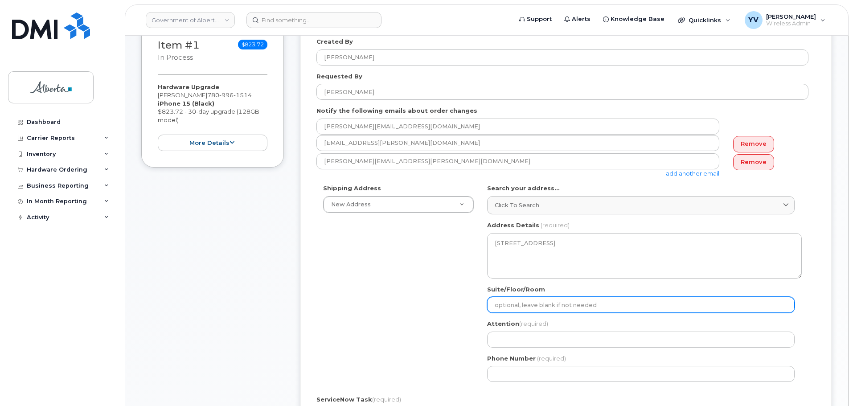
click at [509, 301] on input "Suite/Floor/Room" at bounding box center [640, 305] width 307 height 16
type input "2nd Floor"
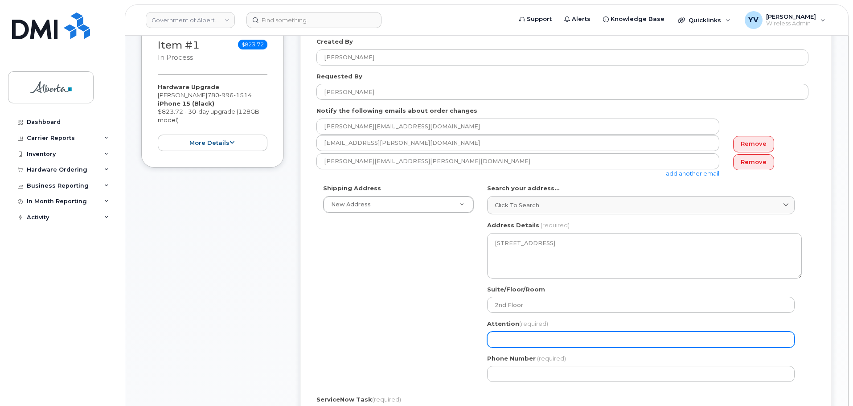
click at [504, 339] on input "Attention (required)" at bounding box center [640, 339] width 307 height 16
paste input "[PERSON_NAME]"
select select
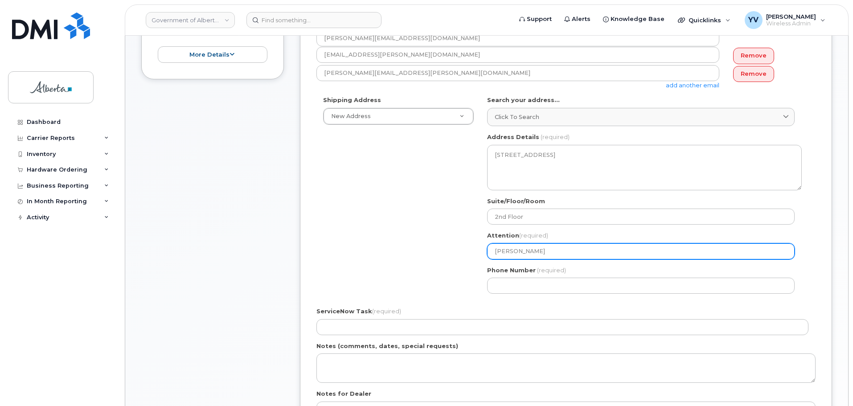
scroll to position [307, 0]
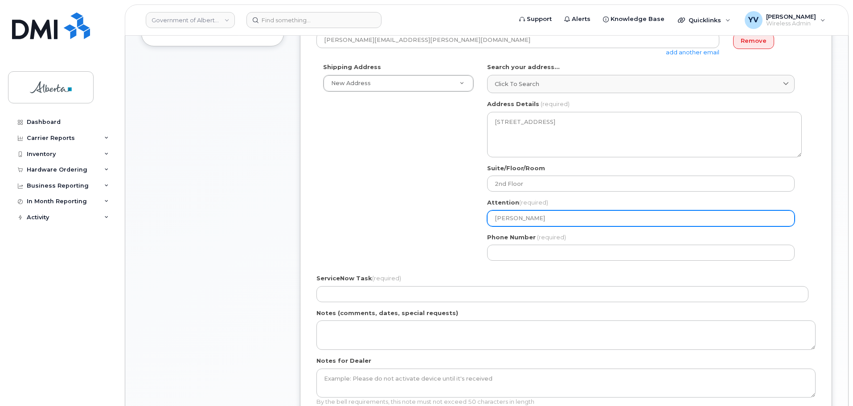
type input "[PERSON_NAME]"
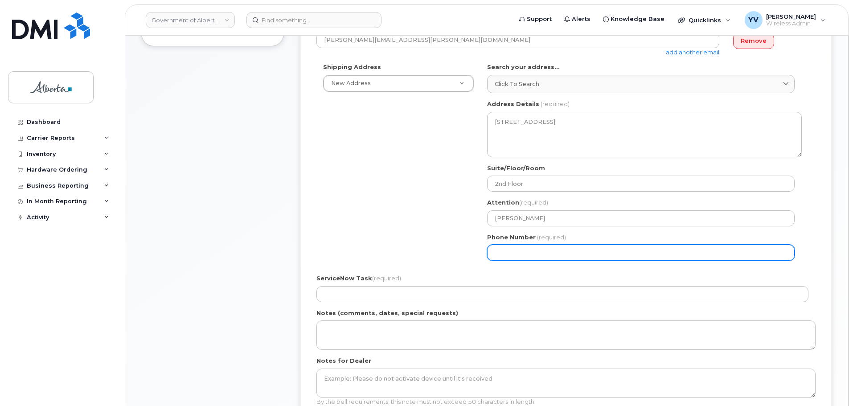
click at [509, 256] on input "Phone Number" at bounding box center [640, 253] width 307 height 16
paste input "4032976693"
select select
type input "4032976693"
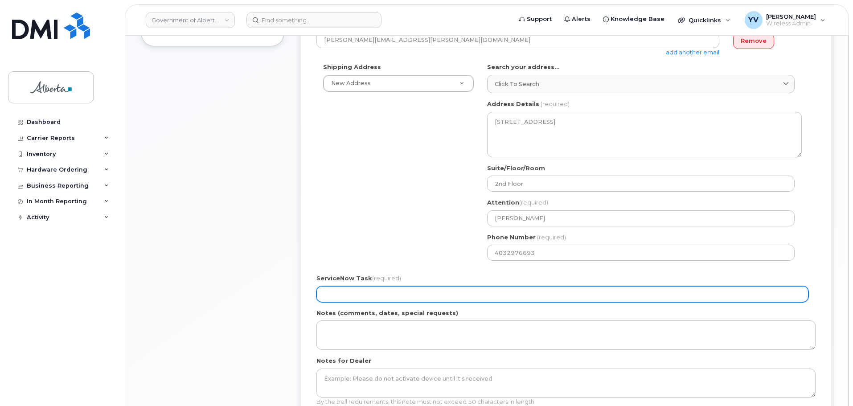
click at [350, 294] on input "ServiceNow Task (required)" at bounding box center [562, 294] width 492 height 16
paste input "SCTASK0858050"
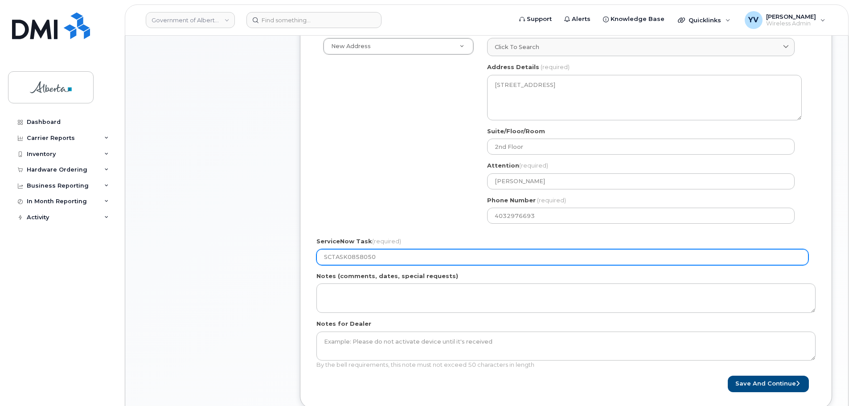
scroll to position [395, 0]
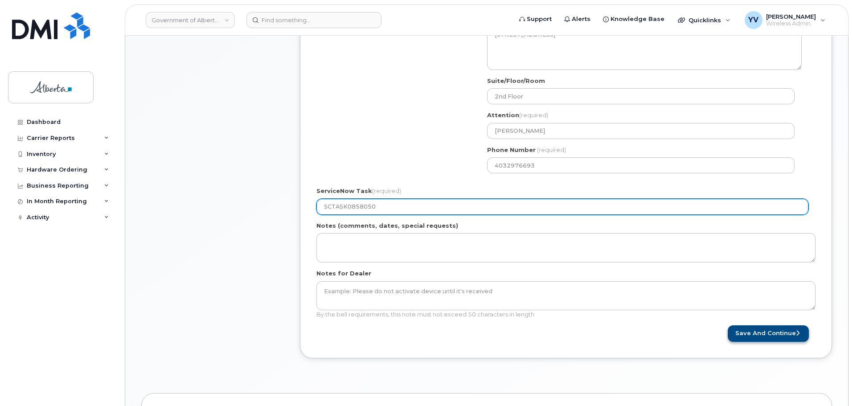
type input "SCTASK0858050"
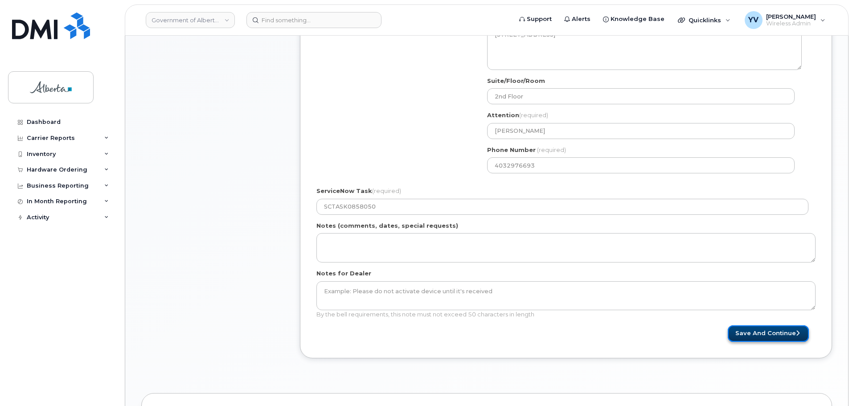
click at [761, 330] on button "Save and Continue" at bounding box center [768, 333] width 81 height 16
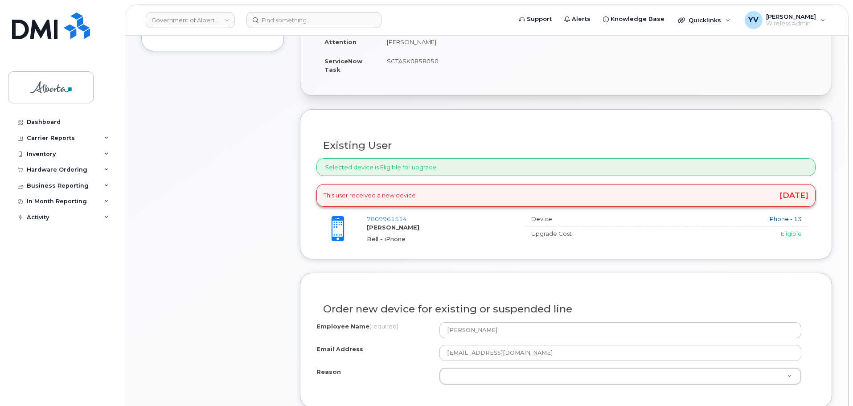
scroll to position [393, 0]
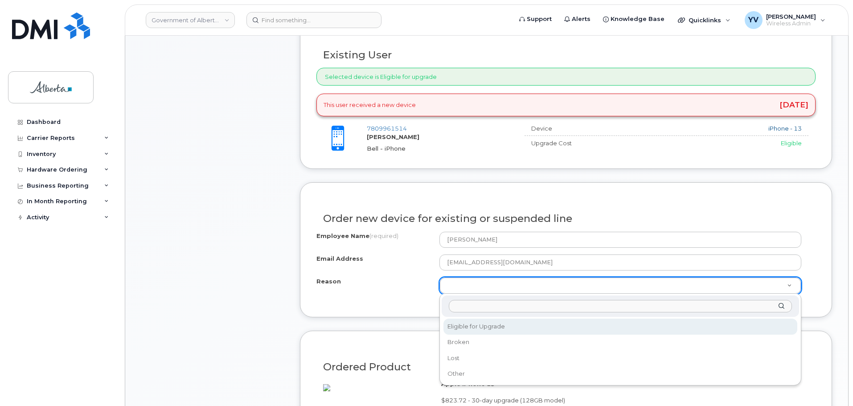
select select "eligible_for_upgrade"
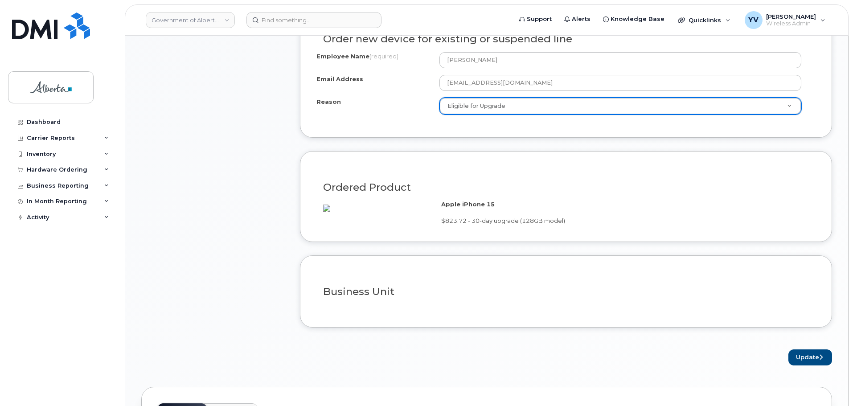
scroll to position [601, 0]
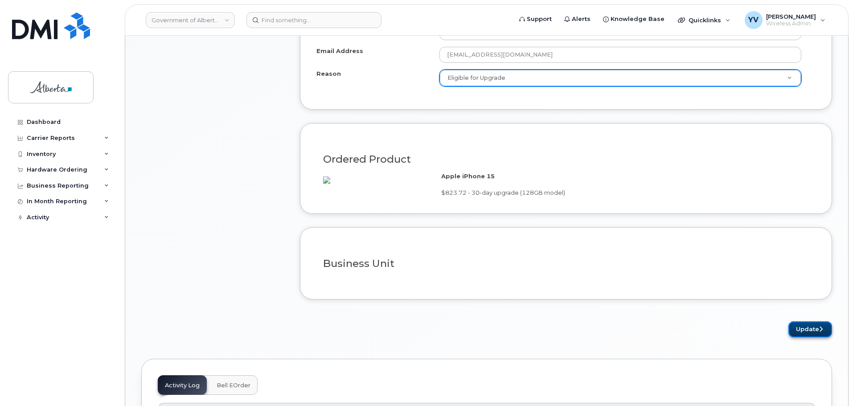
click at [814, 338] on button "Update" at bounding box center [810, 329] width 44 height 16
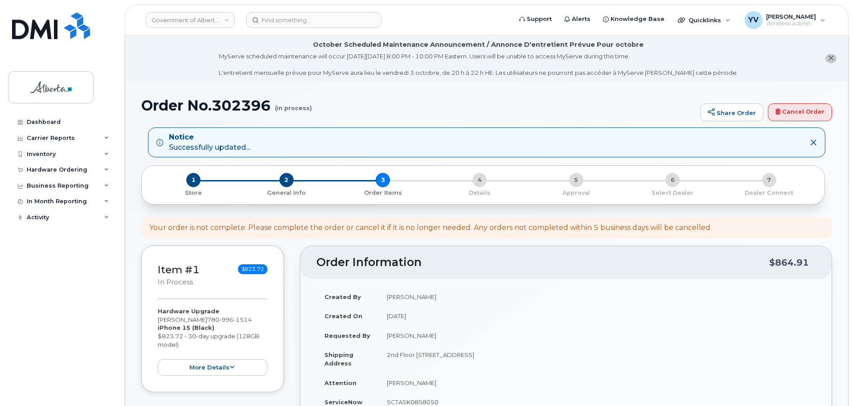
scroll to position [355, 0]
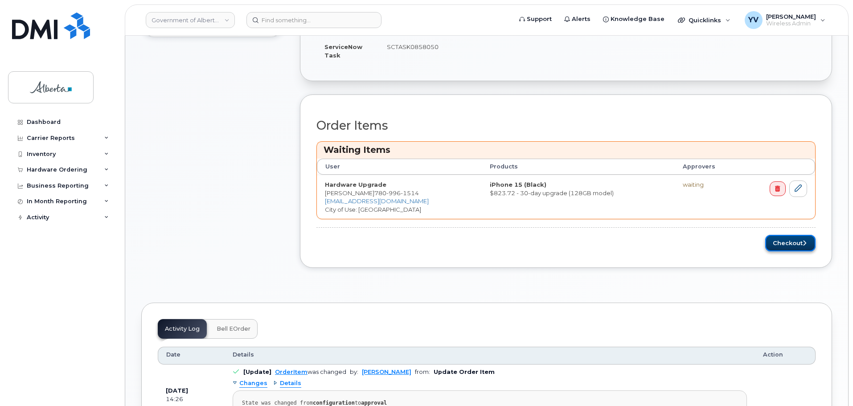
click at [788, 245] on button "Checkout" at bounding box center [790, 243] width 50 height 16
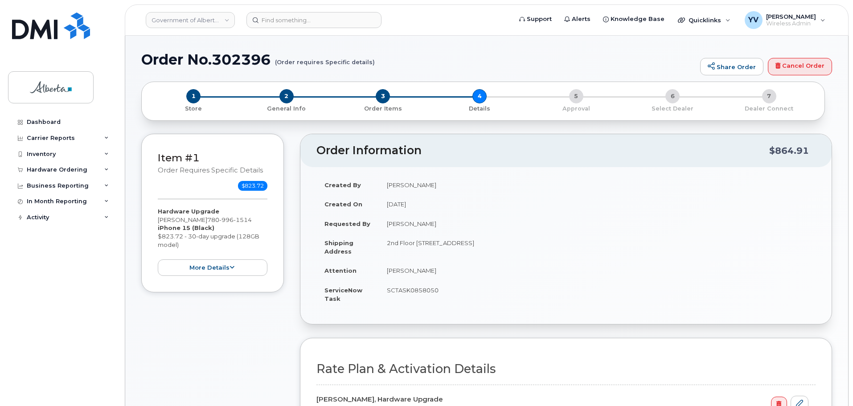
select select
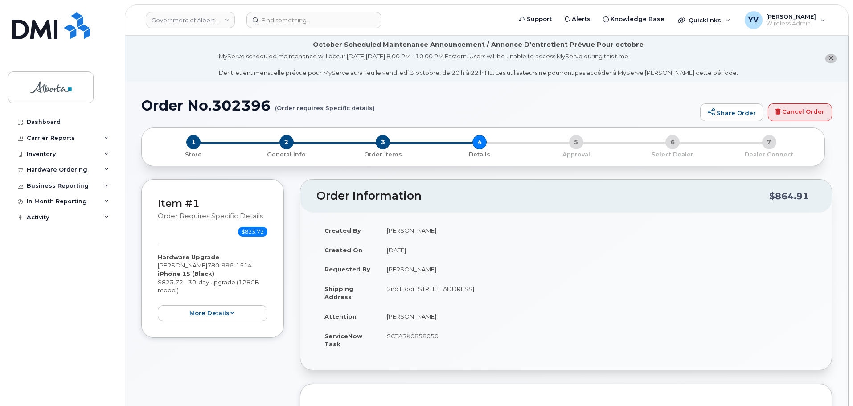
scroll to position [285, 0]
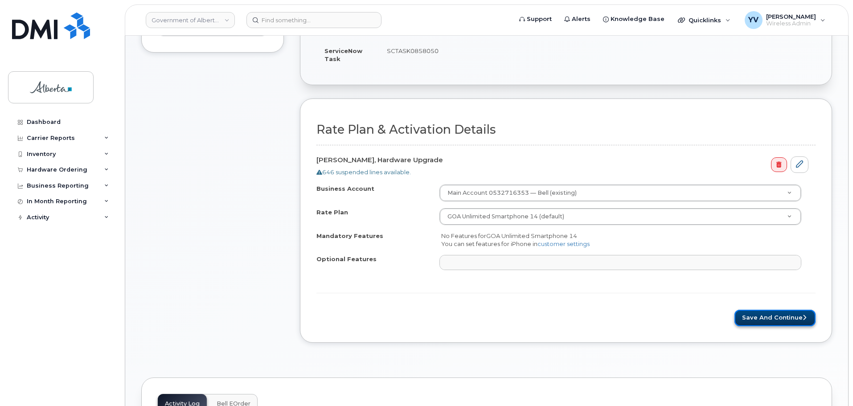
click at [774, 316] on button "Save and Continue" at bounding box center [774, 318] width 81 height 16
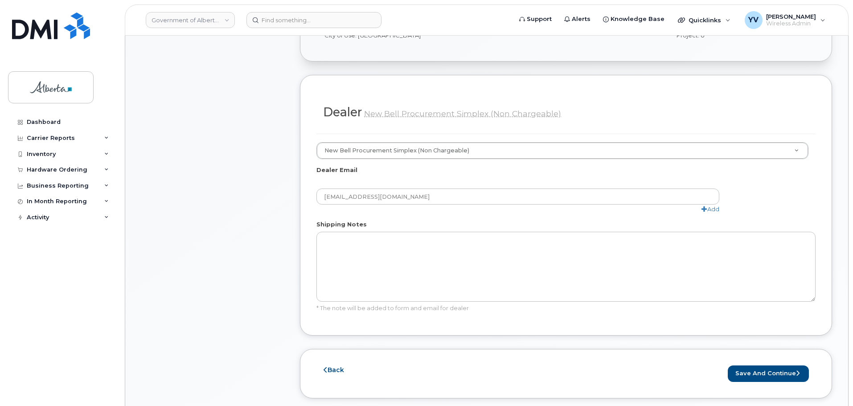
scroll to position [437, 0]
click at [773, 366] on button "Save and Continue" at bounding box center [768, 372] width 81 height 16
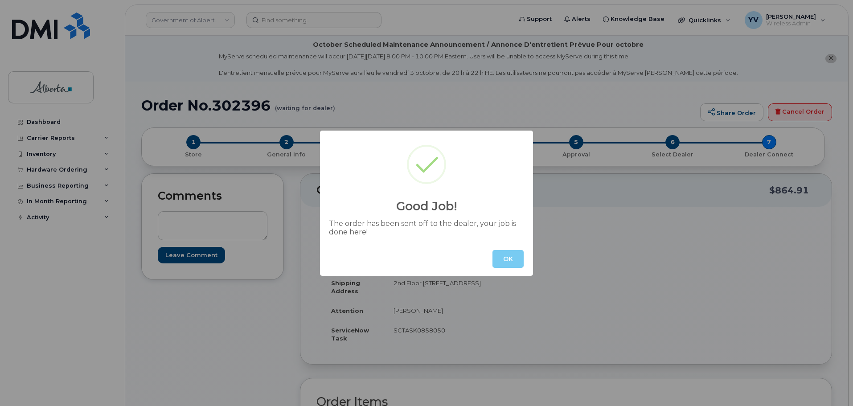
click at [497, 252] on button "OK" at bounding box center [507, 259] width 31 height 18
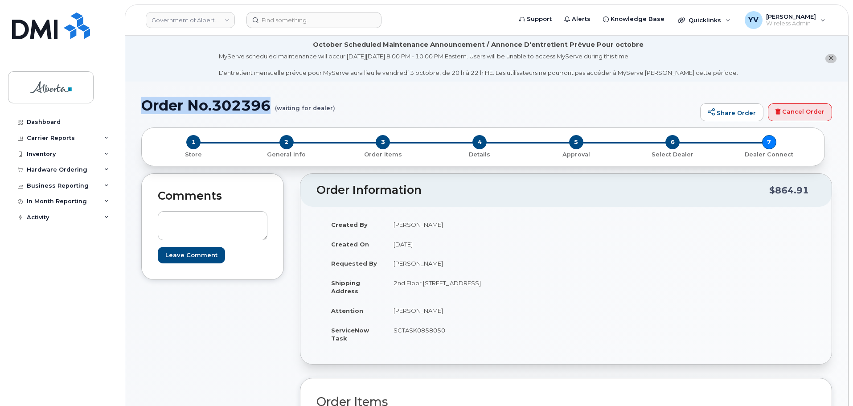
drag, startPoint x: 270, startPoint y: 105, endPoint x: 129, endPoint y: 108, distance: 141.3
copy h1 "Order No.302396"
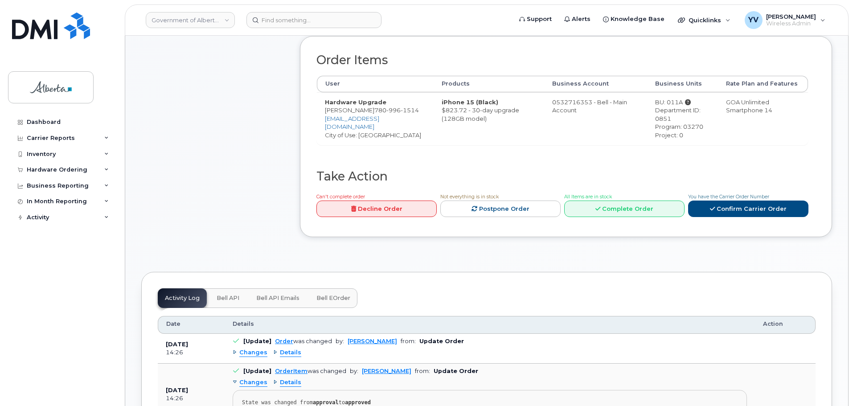
scroll to position [351, 0]
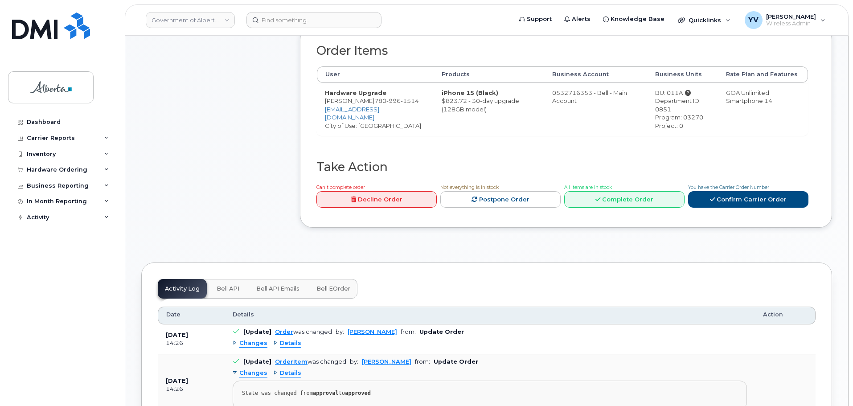
click at [229, 286] on span "Bell API" at bounding box center [228, 288] width 23 height 7
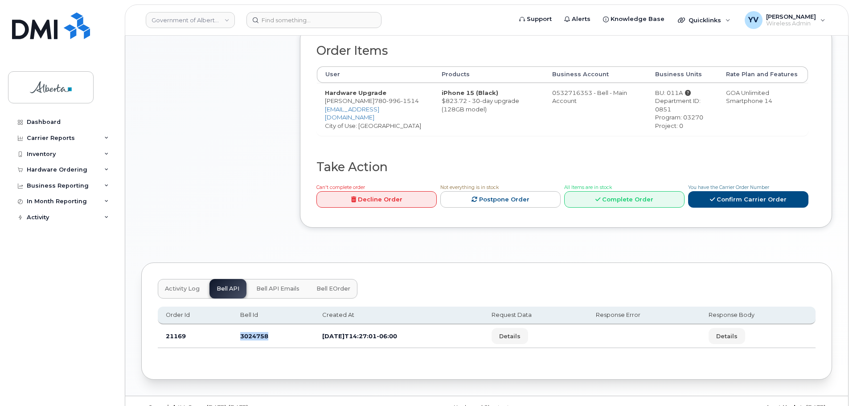
drag, startPoint x: 266, startPoint y: 340, endPoint x: 235, endPoint y: 339, distance: 31.2
click at [235, 339] on td "3024758" at bounding box center [273, 336] width 82 height 24
copy td "3024758"
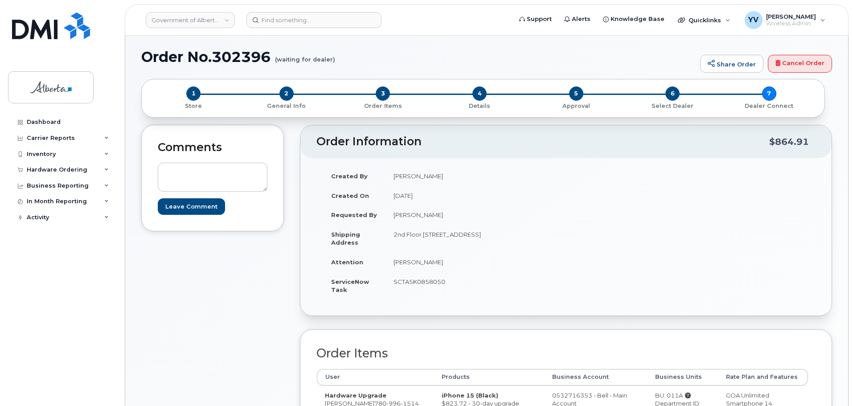
scroll to position [47, 0]
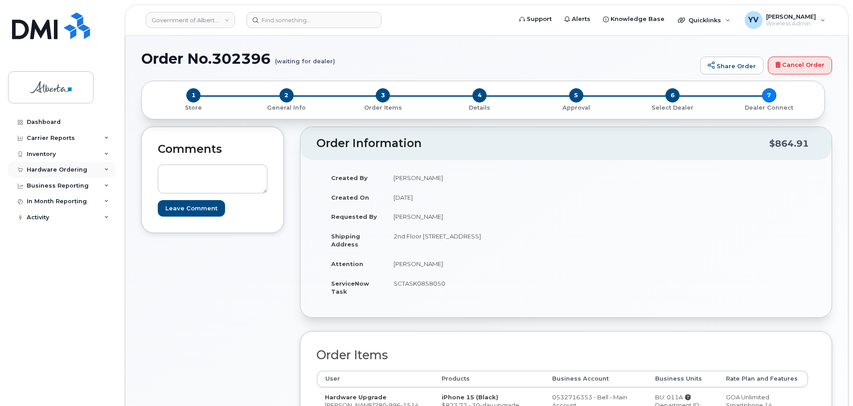
click at [36, 167] on div "Hardware Ordering" at bounding box center [57, 169] width 61 height 7
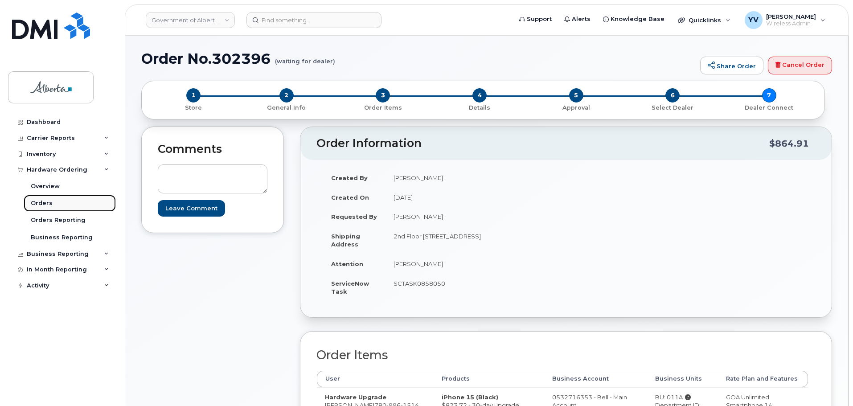
click at [31, 202] on div "Orders" at bounding box center [42, 203] width 22 height 8
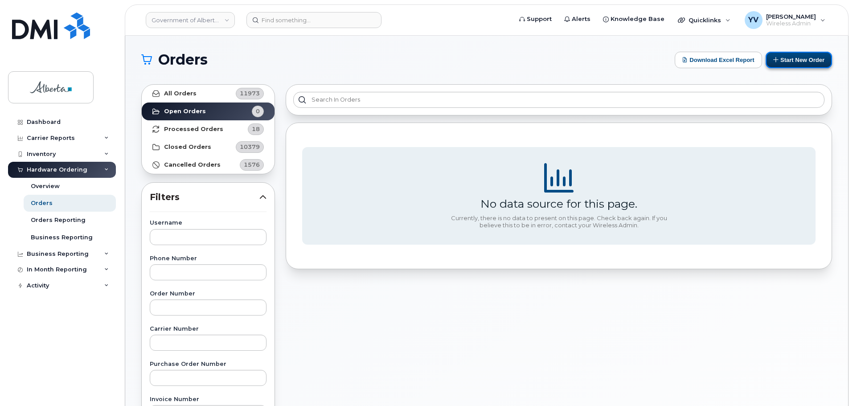
click at [799, 61] on button "Start New Order" at bounding box center [798, 60] width 66 height 16
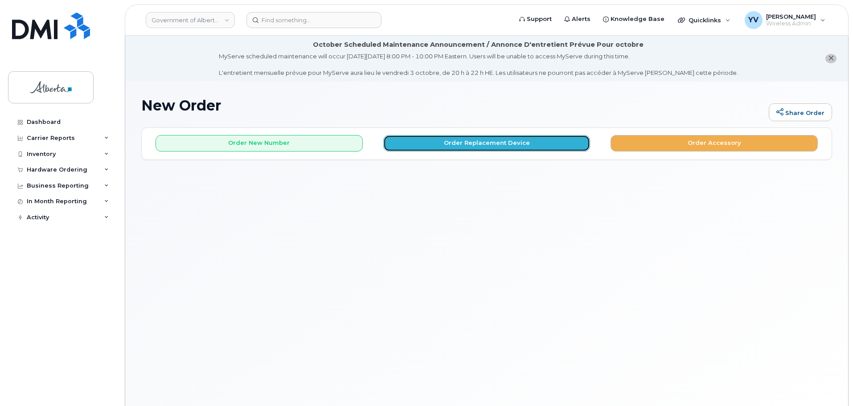
click at [483, 143] on button "Order Replacement Device" at bounding box center [486, 143] width 207 height 16
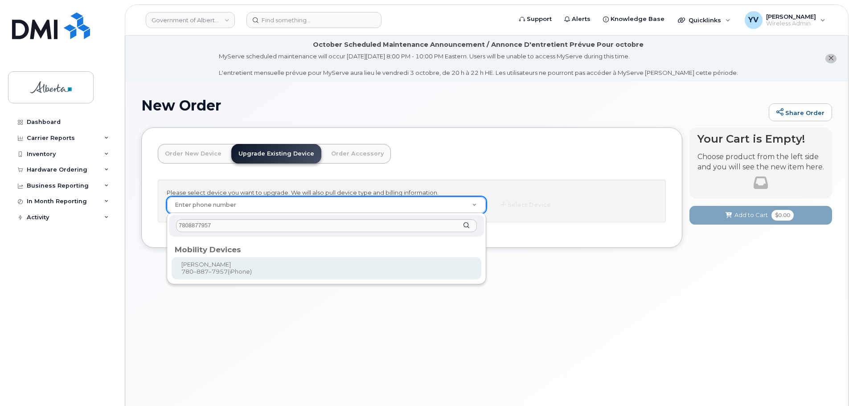
type input "7808877957"
type input "803798"
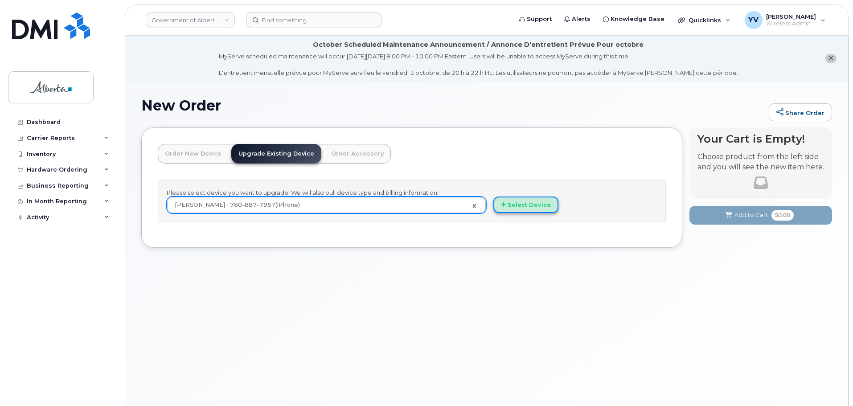
click at [528, 204] on button "Select Device" at bounding box center [525, 204] width 65 height 16
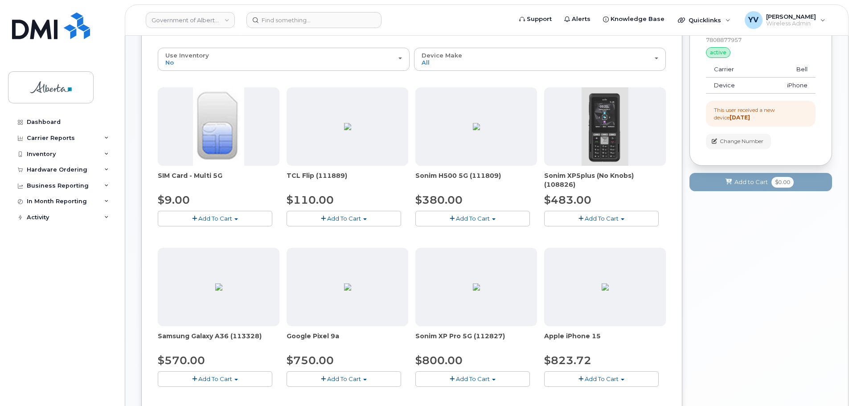
scroll to position [207, 0]
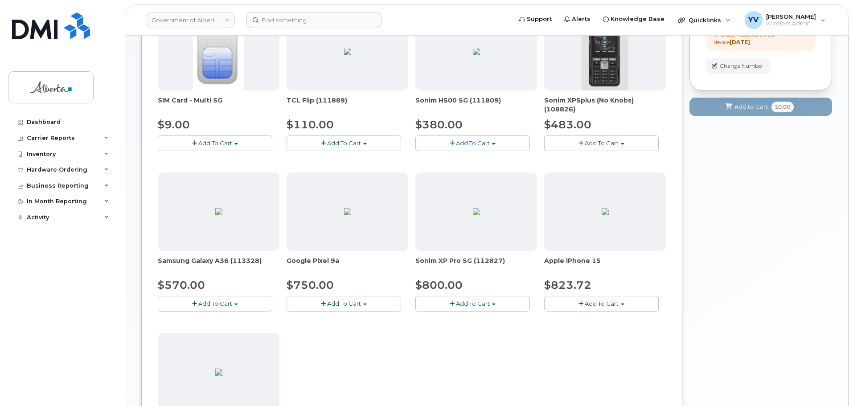
click at [622, 301] on button "Add To Cart" at bounding box center [601, 304] width 114 height 16
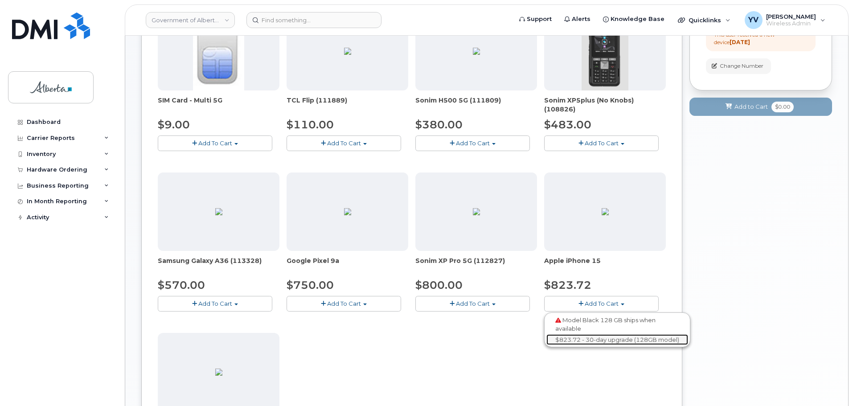
click at [605, 337] on link "$823.72 - 30-day upgrade (128GB model)" at bounding box center [617, 339] width 142 height 11
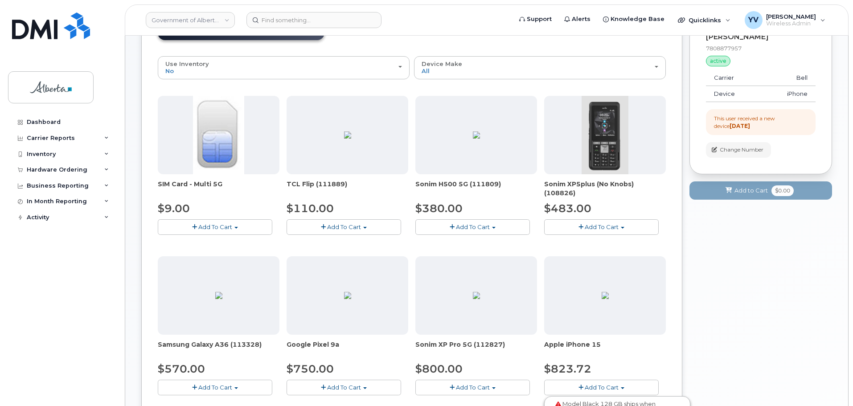
click at [605, 337] on div "Order New Device Upgrade Existing Device Order Accessory Order new device and n…" at bounding box center [411, 309] width 541 height 611
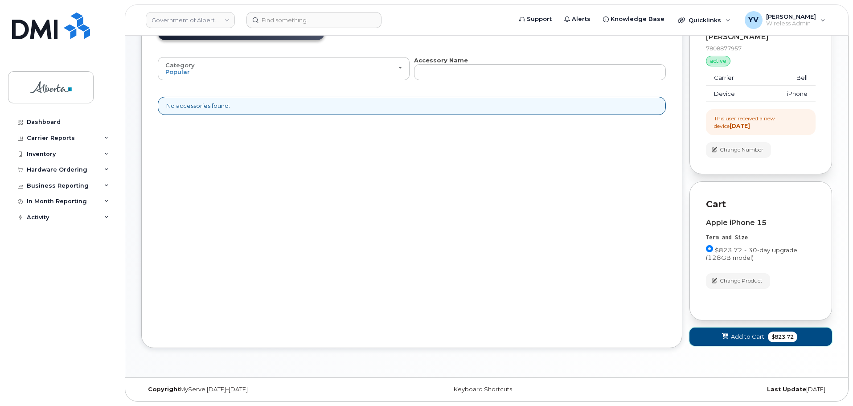
click at [740, 339] on span "Add to Cart" at bounding box center [747, 336] width 33 height 8
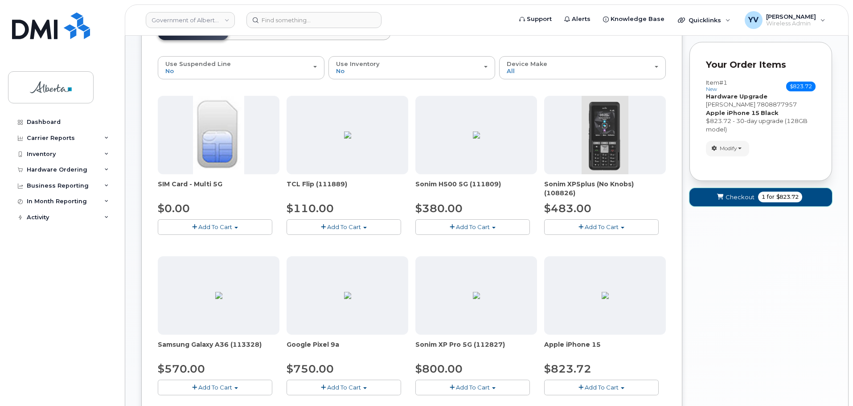
click at [741, 196] on span "Checkout" at bounding box center [739, 197] width 29 height 8
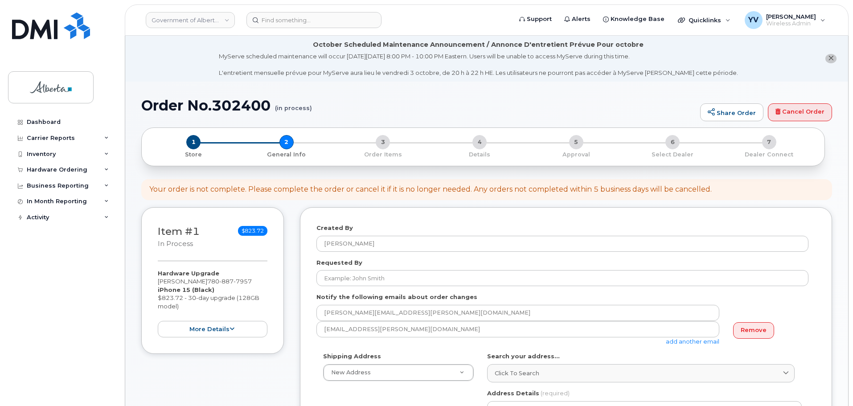
select select
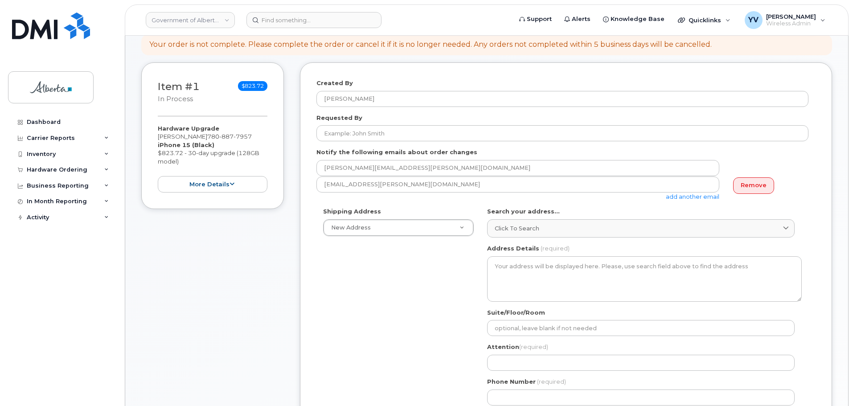
scroll to position [149, 0]
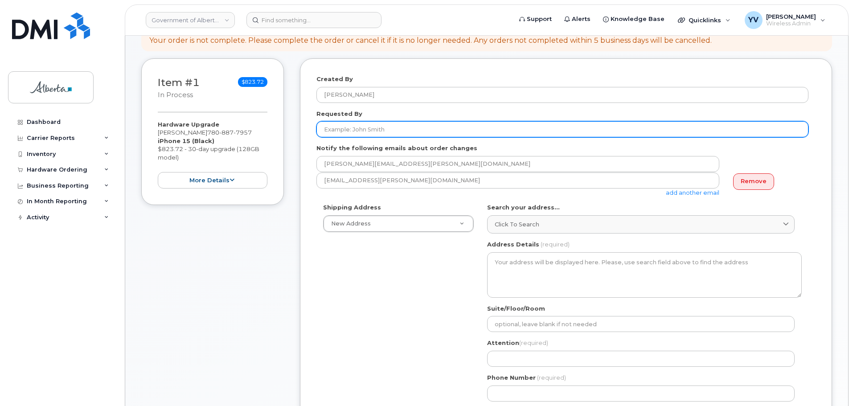
click at [325, 128] on input "Requested By" at bounding box center [562, 129] width 492 height 16
paste input "[PERSON_NAME]"
type input "[PERSON_NAME]"
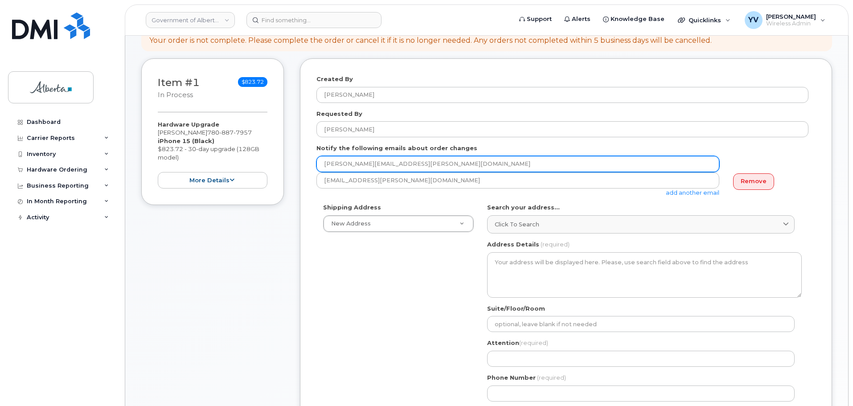
drag, startPoint x: 413, startPoint y: 165, endPoint x: 316, endPoint y: 166, distance: 97.1
click at [316, 166] on input "[PERSON_NAME][EMAIL_ADDRESS][PERSON_NAME][DOMAIN_NAME]" at bounding box center [517, 164] width 403 height 16
paste input "anne-marie.mannella"
type input "anne-marie.mannella@gov.ab.ca"
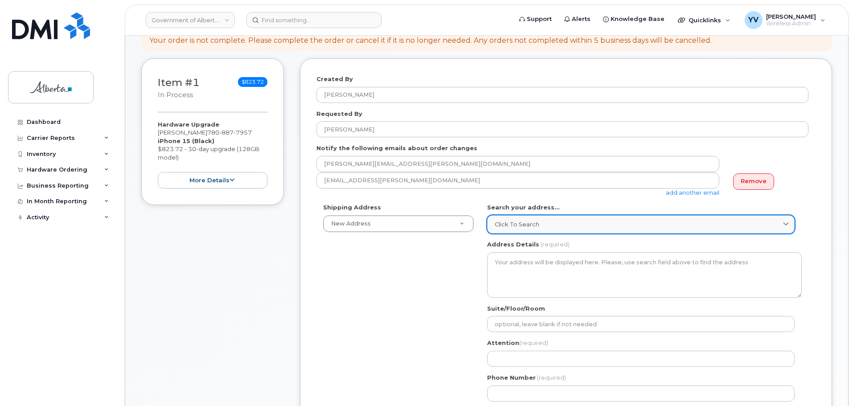
click at [508, 219] on link "Click to search" at bounding box center [640, 224] width 307 height 18
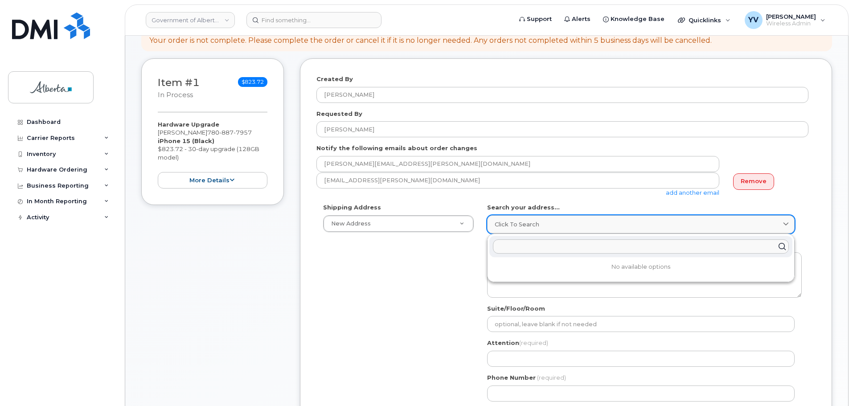
paste input "10025 Jasper Avenue"
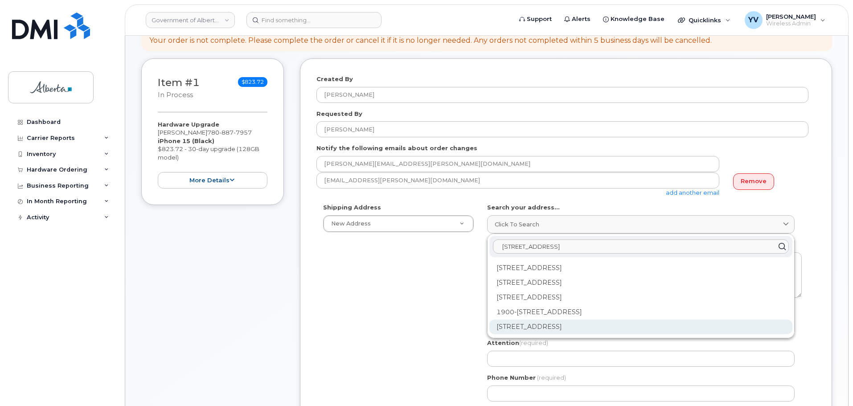
type input "10025 Jasper Avenue"
click at [613, 323] on div "10025 Jasper Ave NW Edmonton AB T5J 1S6" at bounding box center [640, 326] width 303 height 15
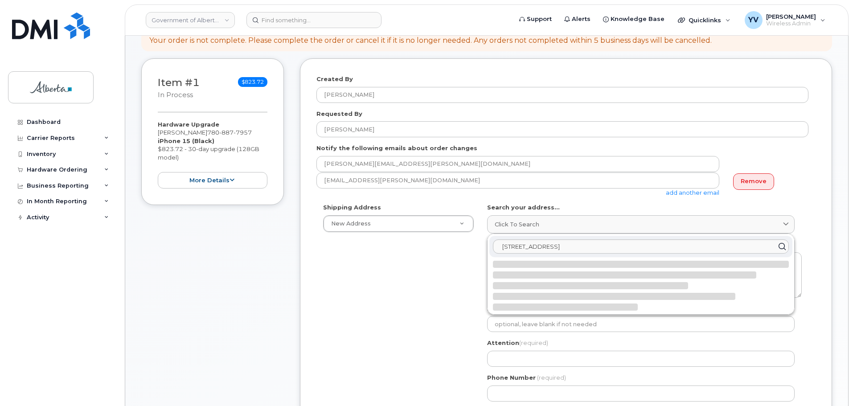
select select
type textarea "10025 Jasper Ave NW EDMONTON AB T5J 1S6 CANADA"
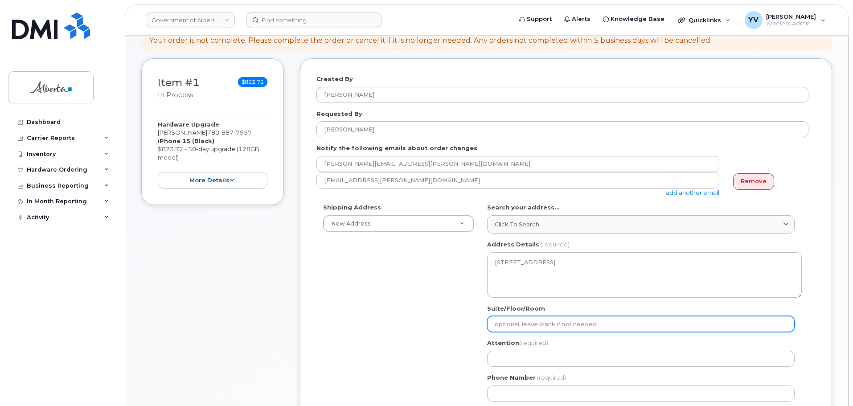
click at [514, 324] on input "Suite/Floor/Room" at bounding box center [640, 324] width 307 height 16
type input "Main Floor"
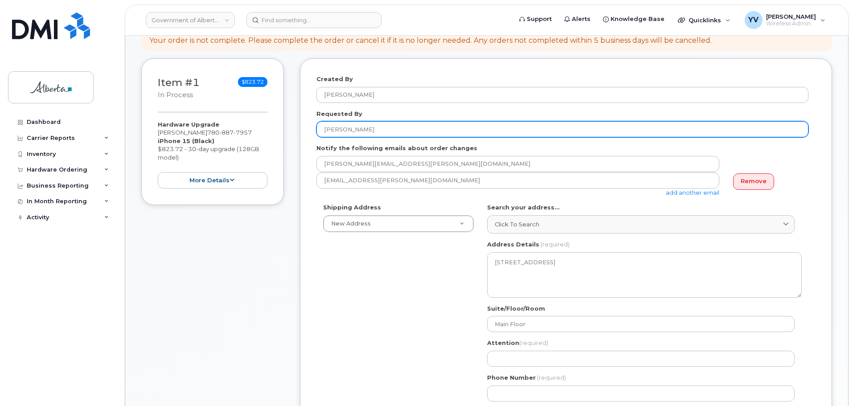
drag, startPoint x: 392, startPoint y: 131, endPoint x: 321, endPoint y: 131, distance: 70.4
click at [321, 131] on input "[PERSON_NAME]" at bounding box center [562, 129] width 492 height 16
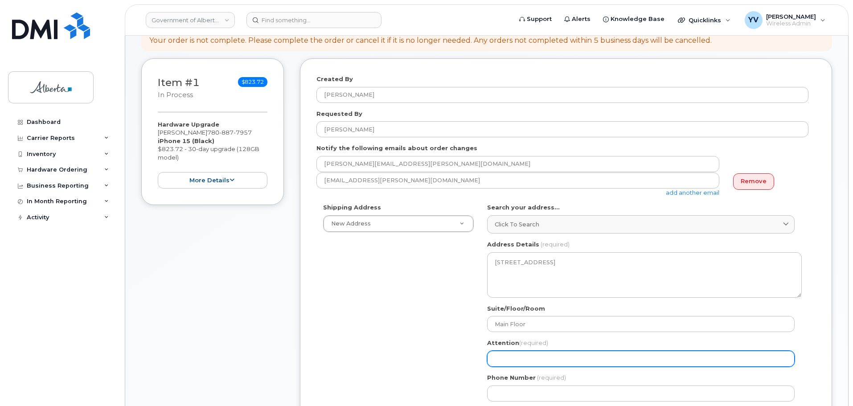
click at [503, 360] on input "Attention (required)" at bounding box center [640, 359] width 307 height 16
paste input "Anne-Marie Mannella"
select select
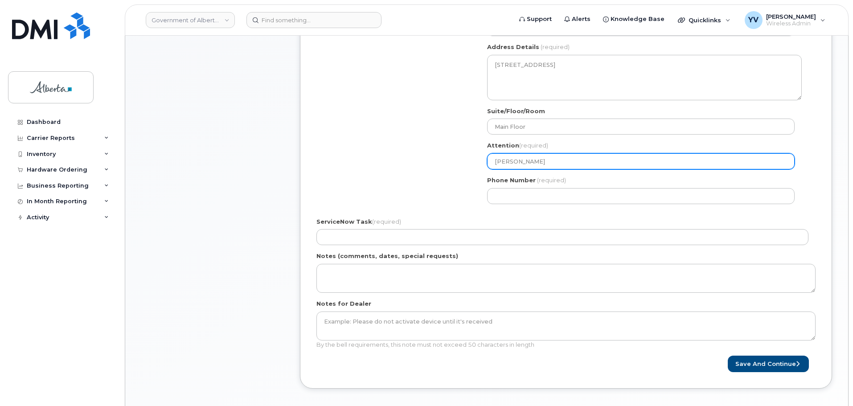
scroll to position [348, 0]
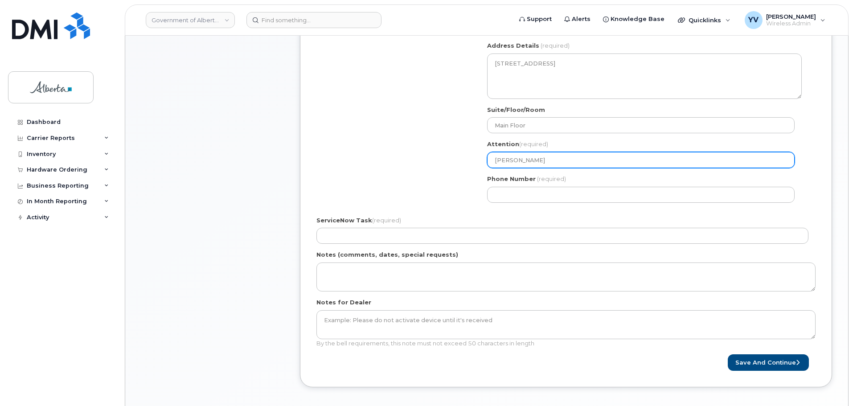
type input "Anne-Marie Mannella"
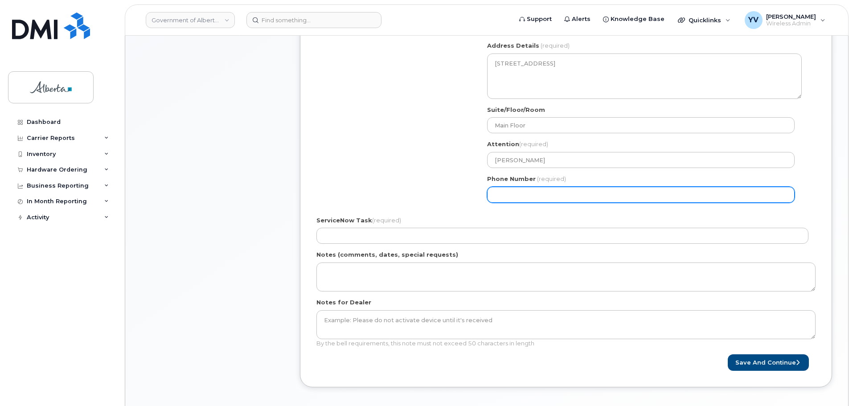
click at [499, 200] on input "Phone Number" at bounding box center [640, 195] width 307 height 16
paste input "7806383259"
select select
type input "7806383259"
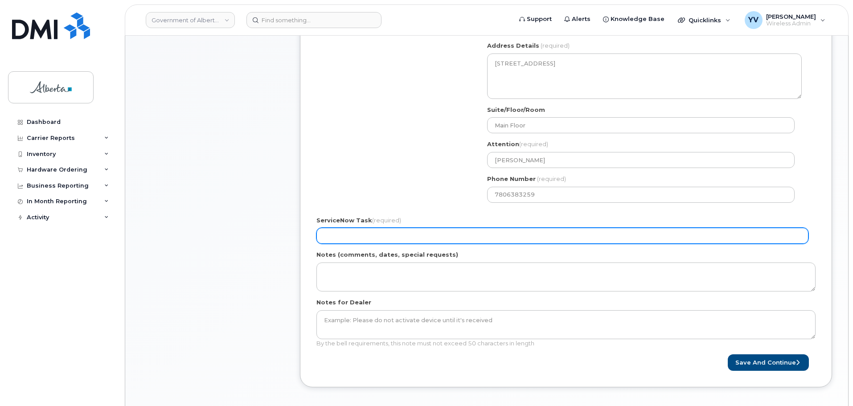
click at [341, 235] on input "ServiceNow Task (required)" at bounding box center [562, 236] width 492 height 16
paste input "SCTASK0860447"
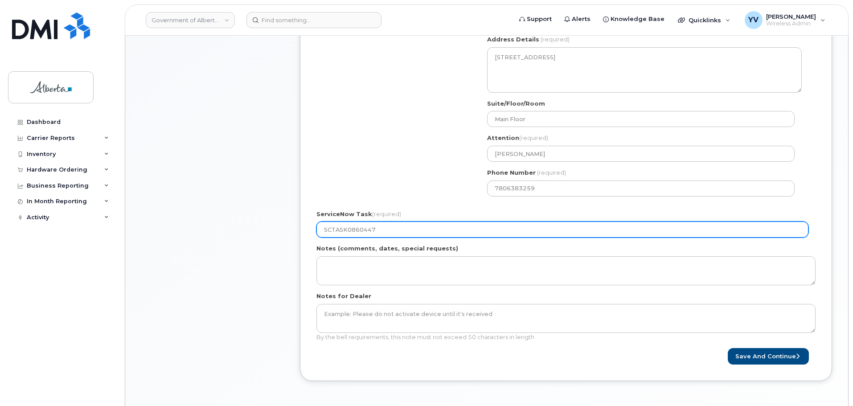
scroll to position [397, 0]
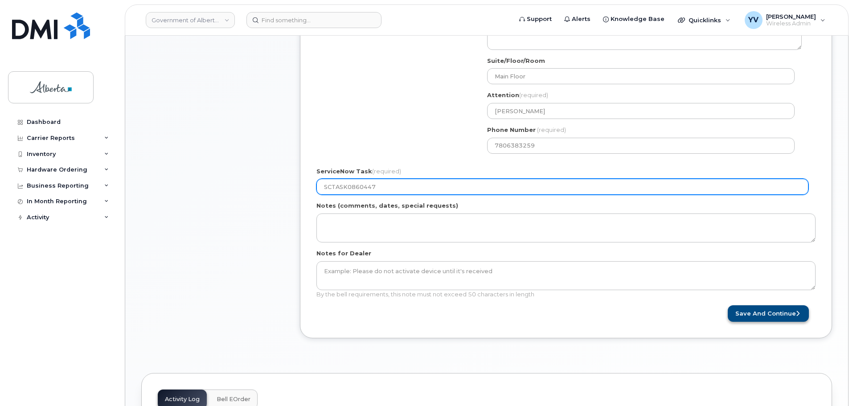
type input "SCTASK0860447"
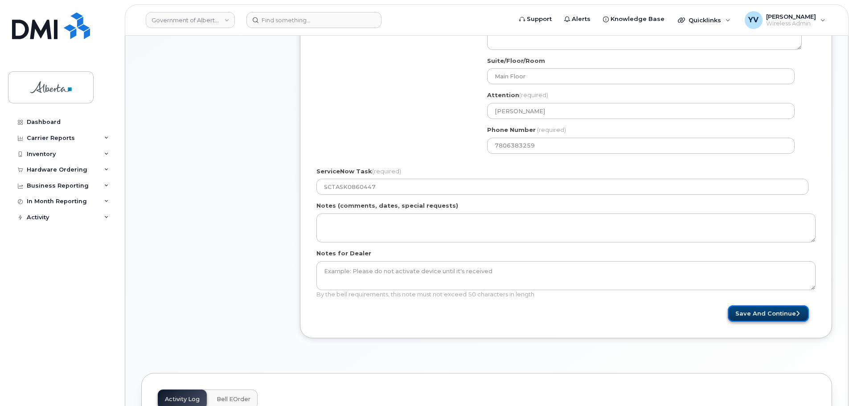
click at [771, 310] on button "Save and Continue" at bounding box center [768, 313] width 81 height 16
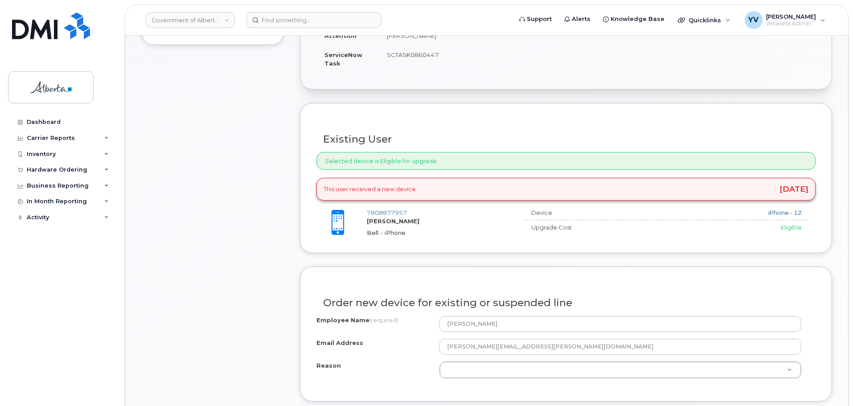
scroll to position [328, 0]
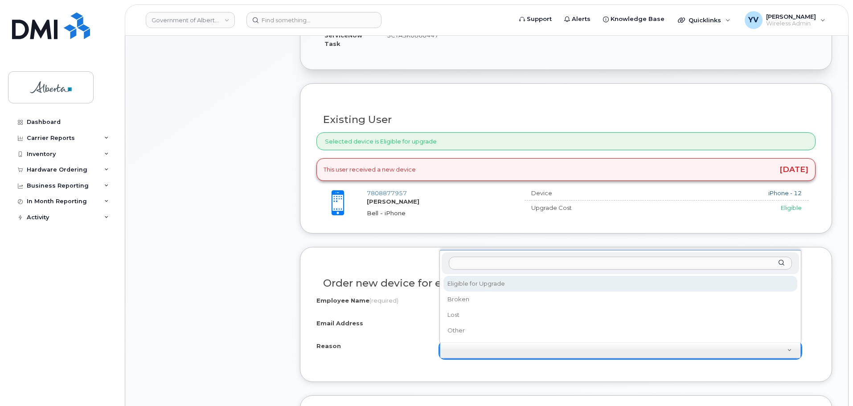
select select "eligible_for_upgrade"
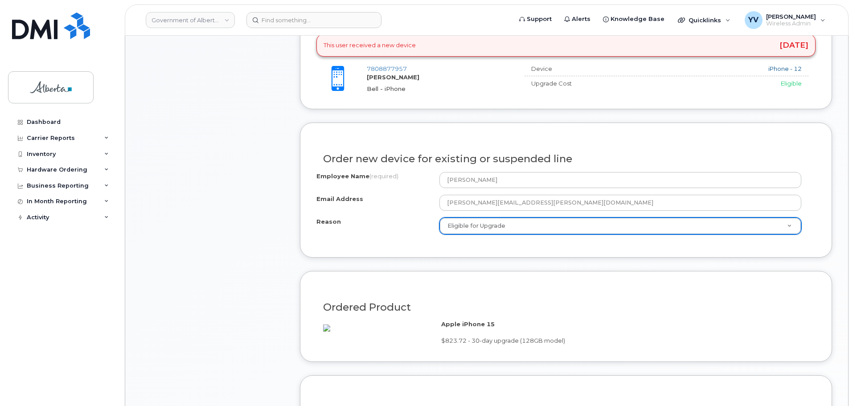
scroll to position [597, 0]
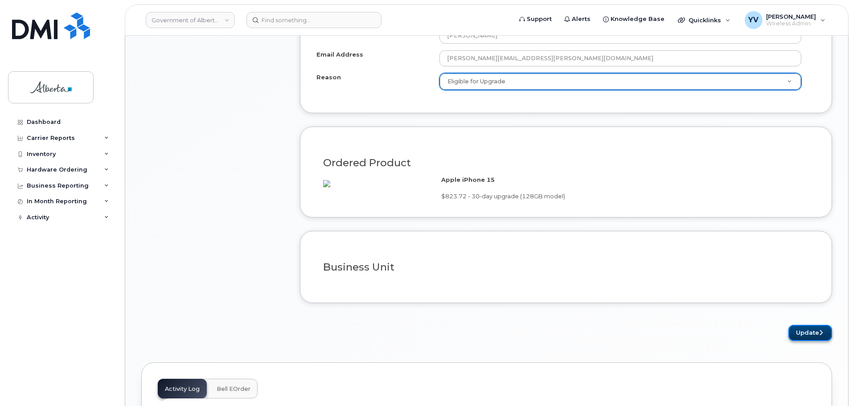
click at [806, 341] on button "Update" at bounding box center [810, 333] width 44 height 16
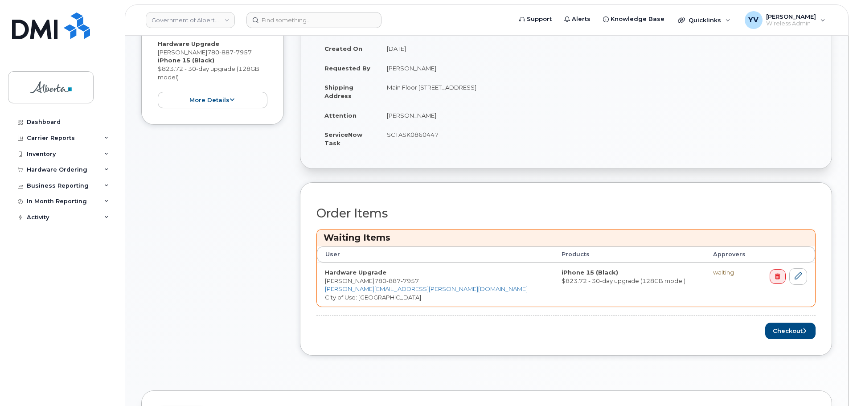
scroll to position [323, 0]
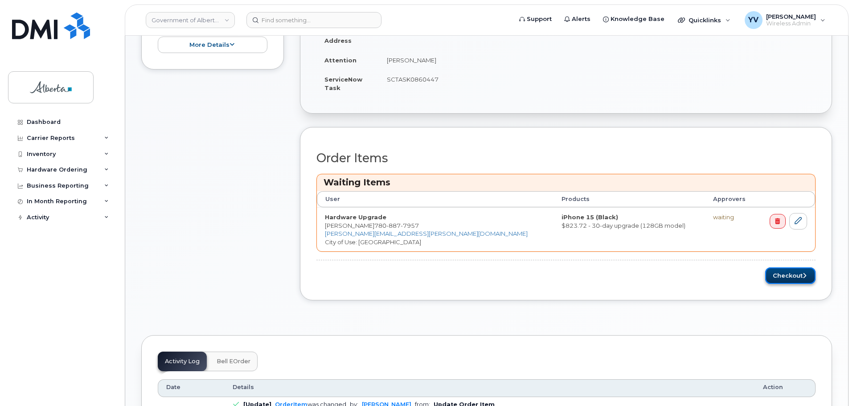
click at [787, 276] on button "Checkout" at bounding box center [790, 275] width 50 height 16
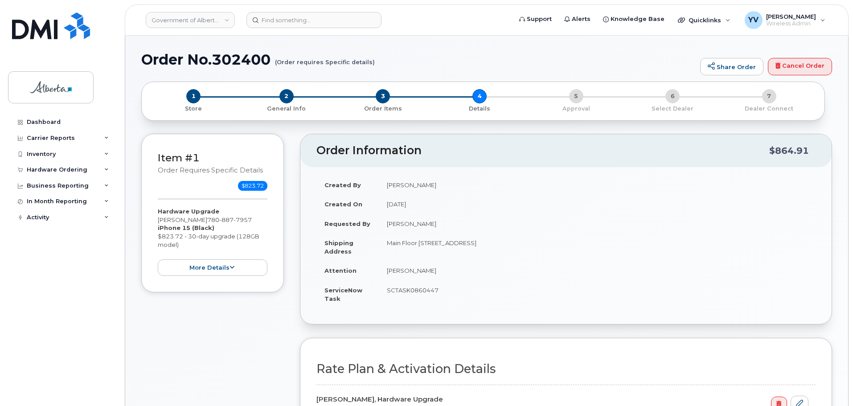
select select
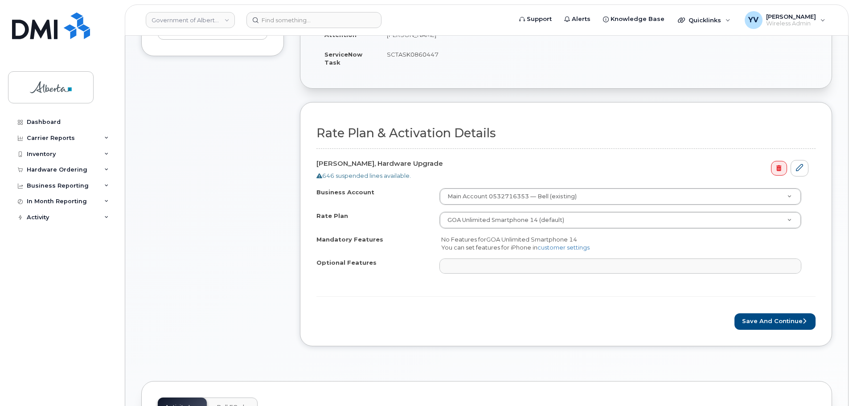
scroll to position [290, 0]
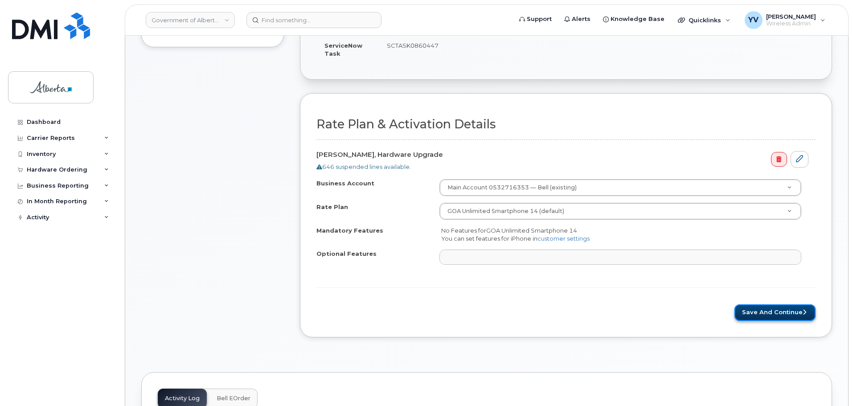
click at [758, 313] on button "Save and Continue" at bounding box center [774, 312] width 81 height 16
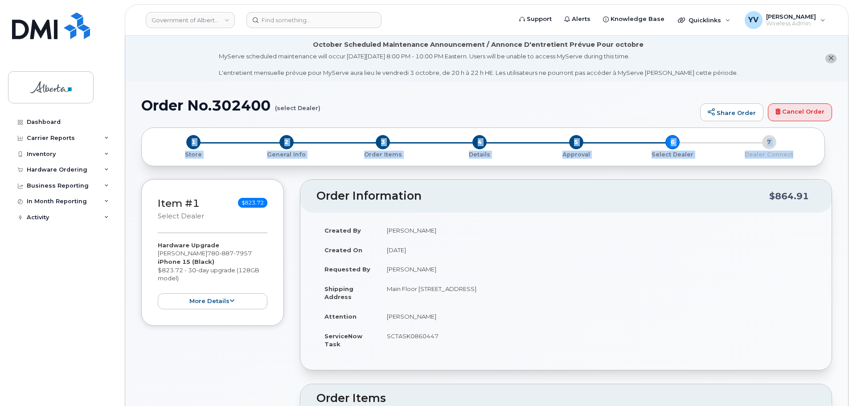
drag, startPoint x: 851, startPoint y: 86, endPoint x: 855, endPoint y: 104, distance: 19.0
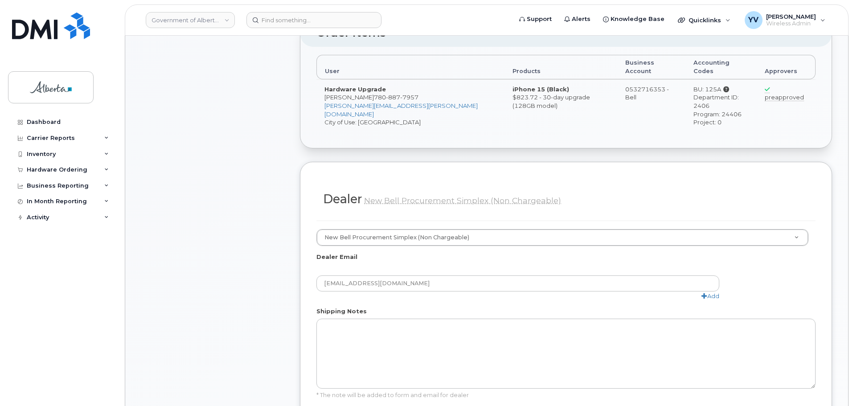
scroll to position [462, 0]
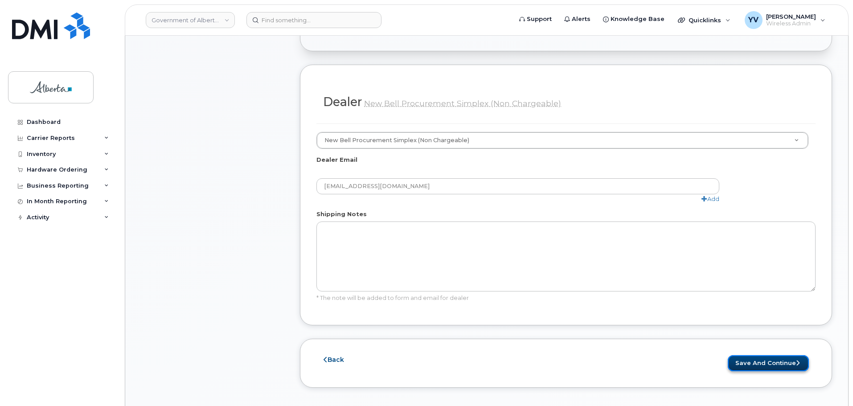
click at [764, 355] on button "Save and Continue" at bounding box center [768, 363] width 81 height 16
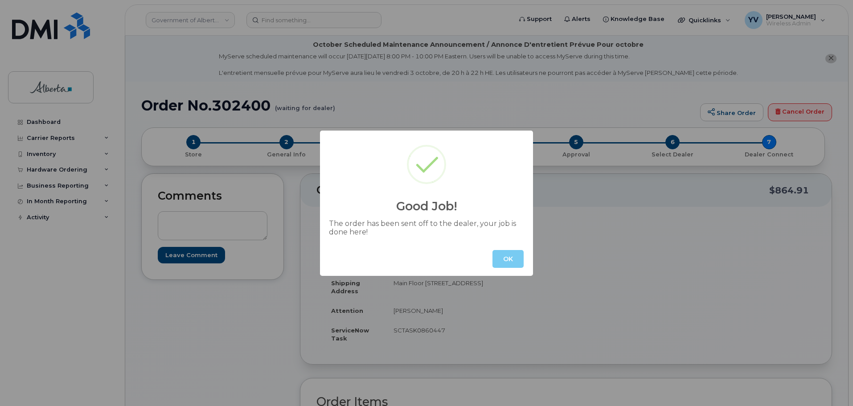
click at [516, 257] on button "OK" at bounding box center [507, 259] width 31 height 18
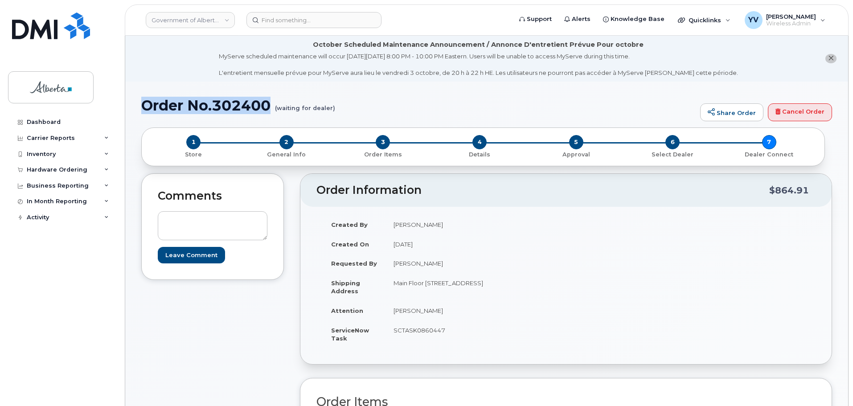
drag, startPoint x: 272, startPoint y: 103, endPoint x: 143, endPoint y: 103, distance: 129.2
click at [143, 103] on h1 "Order No.302400 (waiting for dealer)" at bounding box center [418, 106] width 554 height 16
copy h1 "Order No.302400"
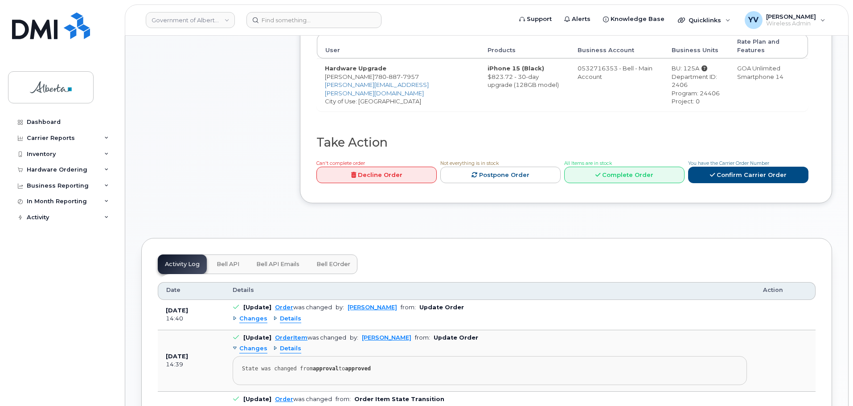
scroll to position [446, 0]
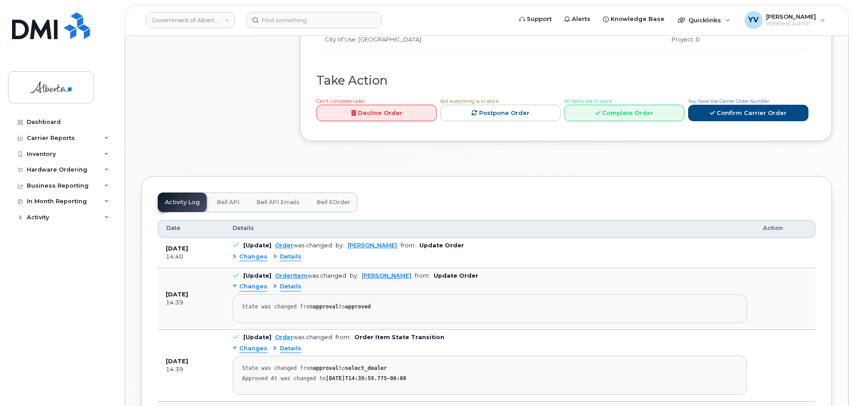
click at [224, 199] on span "Bell API" at bounding box center [228, 202] width 23 height 7
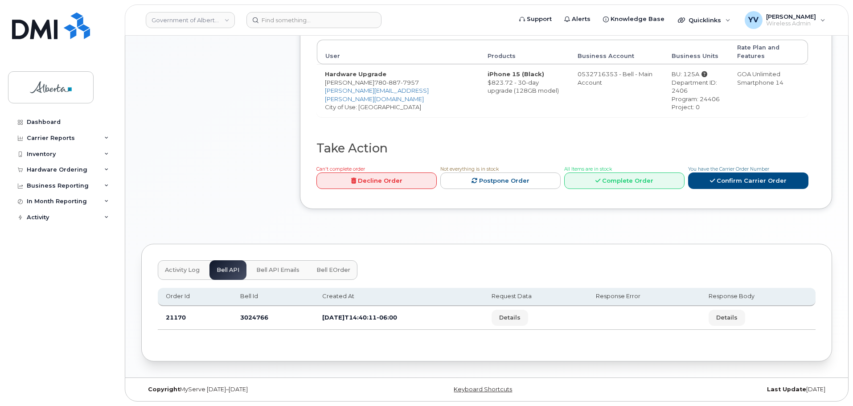
scroll to position [369, 0]
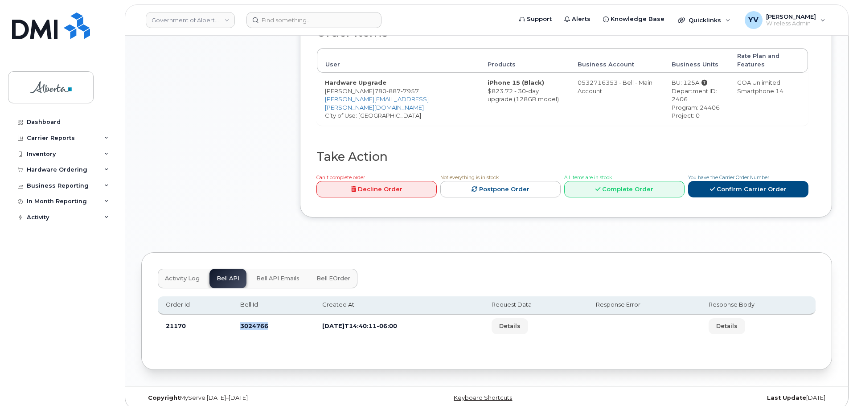
drag, startPoint x: 267, startPoint y: 319, endPoint x: 239, endPoint y: 319, distance: 28.1
click at [239, 319] on td "3024766" at bounding box center [273, 327] width 82 height 24
copy td "3024766"
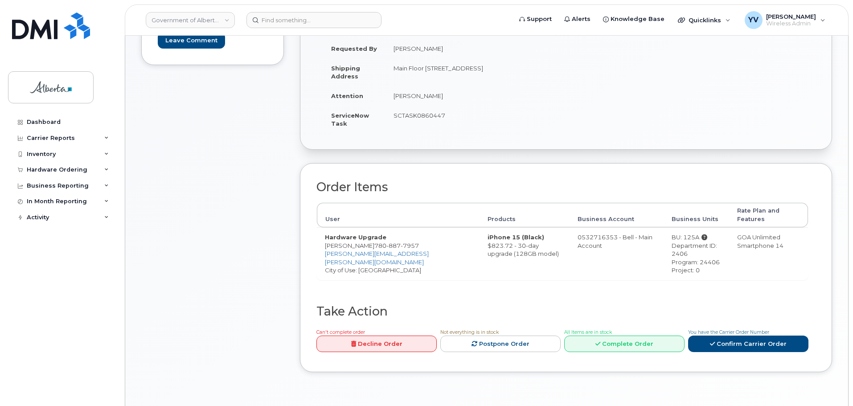
scroll to position [169, 0]
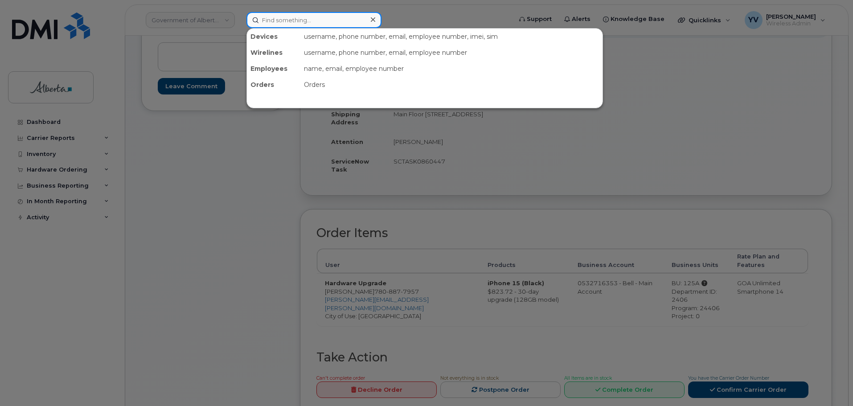
click at [273, 20] on input at bounding box center [313, 20] width 135 height 16
paste input "7808877957"
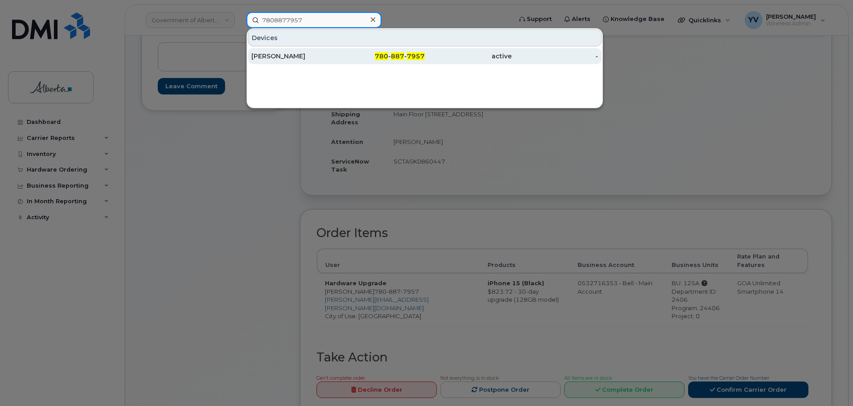
type input "7808877957"
click at [394, 55] on span "887" at bounding box center [397, 56] width 13 height 8
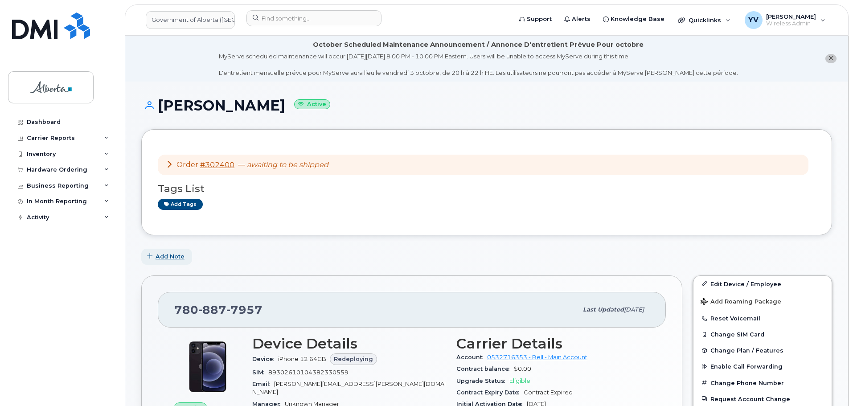
click at [169, 254] on span "Add Note" at bounding box center [169, 256] width 29 height 8
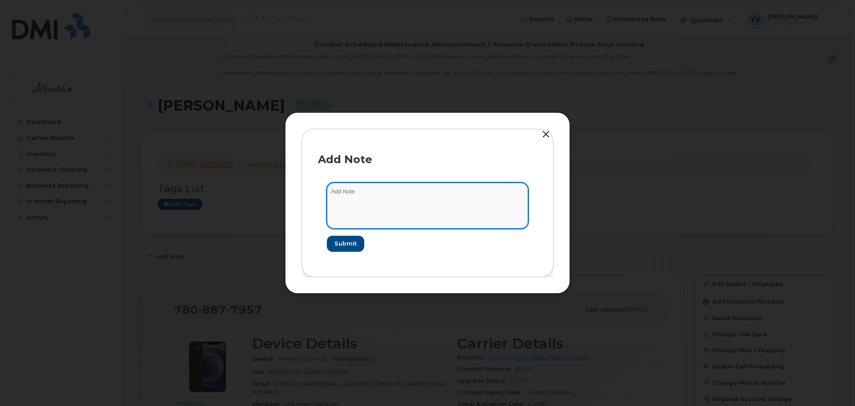
click at [345, 197] on textarea at bounding box center [427, 205] width 201 height 45
paste textarea "SCTASK0860447 Device Replace - (1)"
type textarea "SCTASK0860447 Device Replace - (1)"
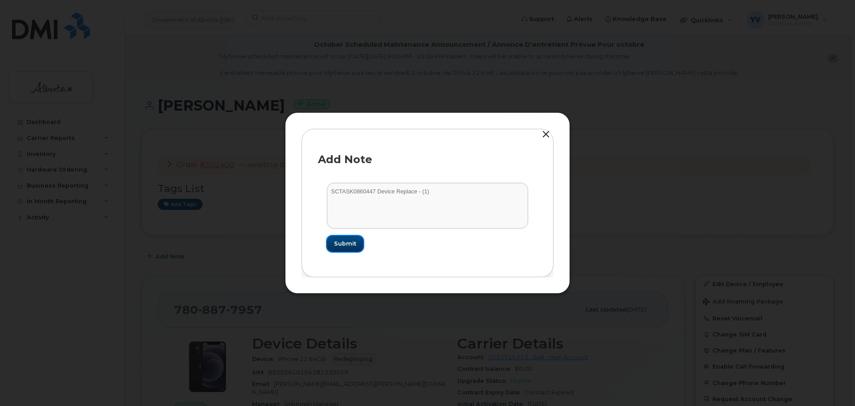
click at [341, 245] on span "Submit" at bounding box center [345, 243] width 22 height 8
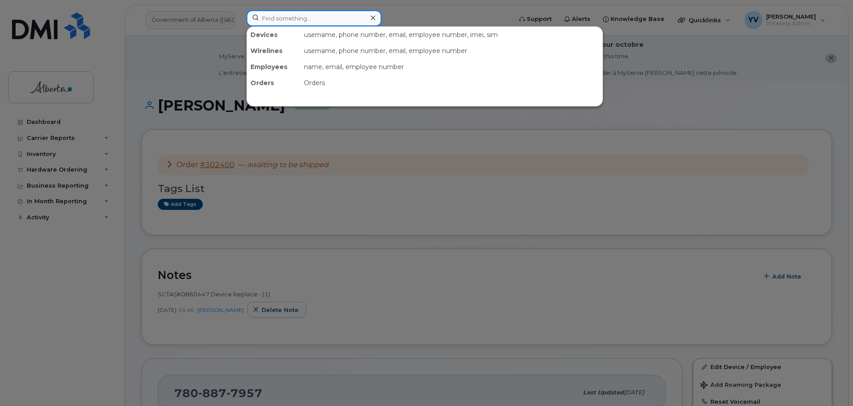
click at [278, 19] on input at bounding box center [313, 18] width 135 height 16
paste input "7809961514"
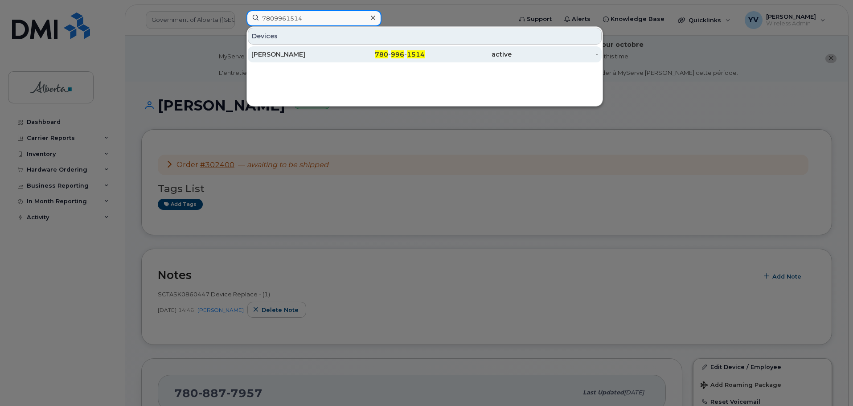
type input "7809961514"
click at [388, 50] on div "780 - 996 - 1514" at bounding box center [381, 54] width 87 height 9
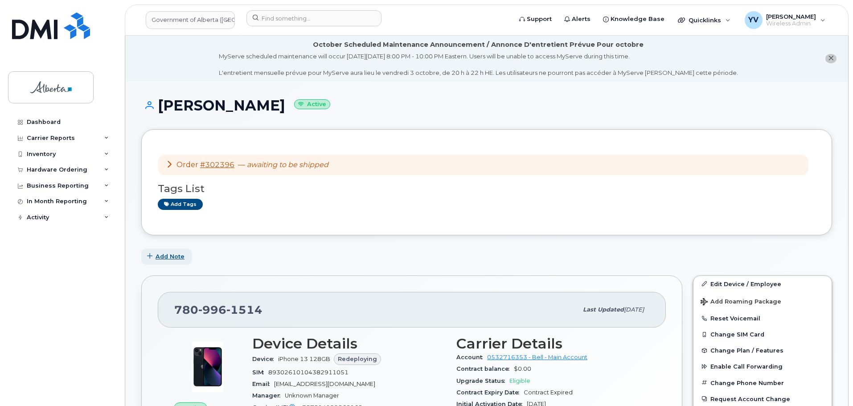
click at [169, 257] on span "Add Note" at bounding box center [169, 256] width 29 height 8
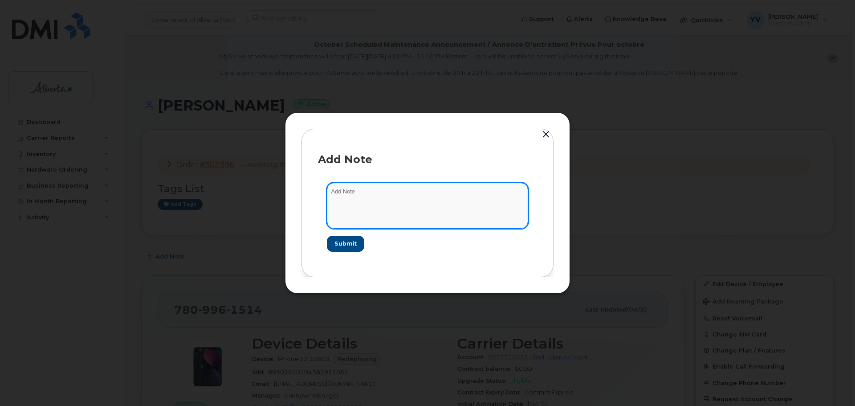
click at [352, 197] on textarea at bounding box center [427, 205] width 201 height 45
paste textarea "SCTASK0858050 Device Replace - (1)"
type textarea "SCTASK0858050 Device Replace - (1)"
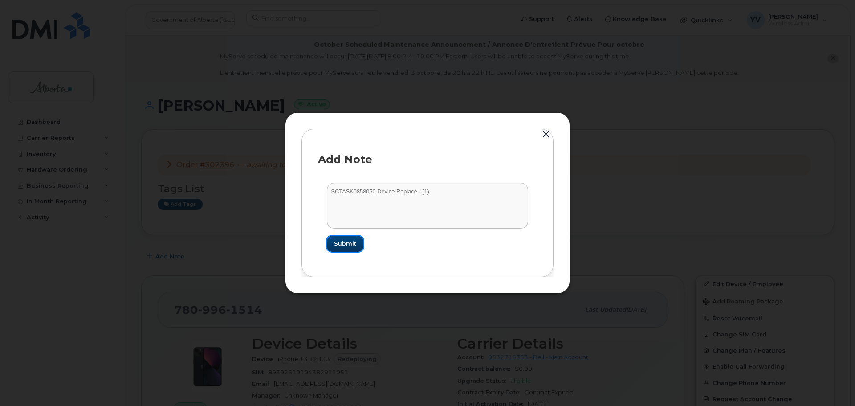
click at [346, 242] on span "Submit" at bounding box center [345, 243] width 22 height 8
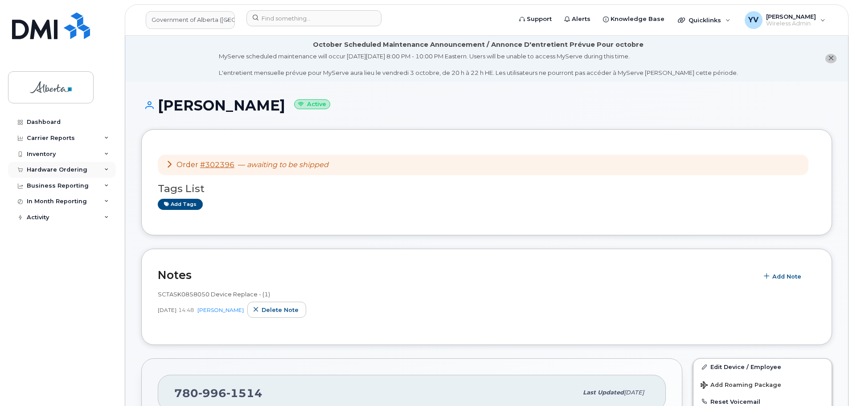
click at [44, 168] on div "Hardware Ordering" at bounding box center [57, 169] width 61 height 7
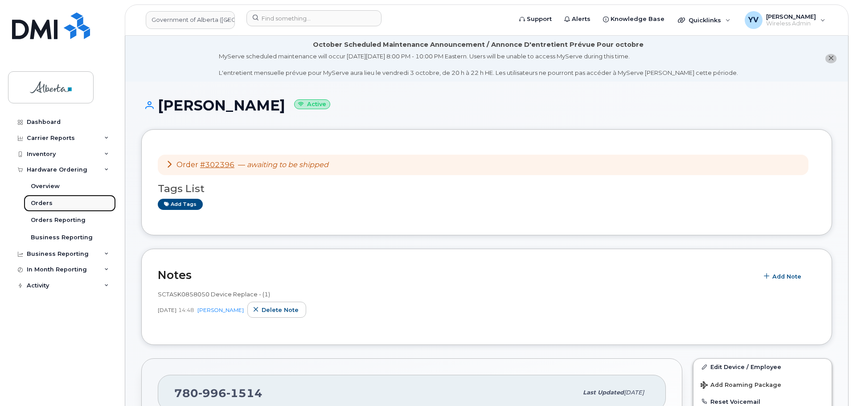
click at [39, 201] on div "Orders" at bounding box center [42, 203] width 22 height 8
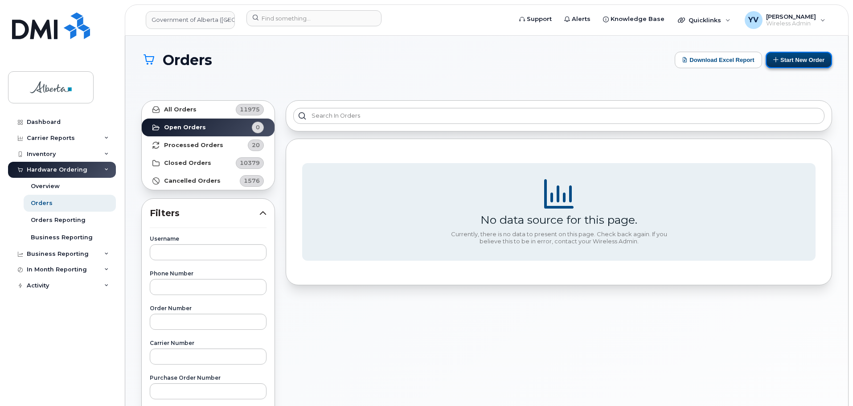
click at [788, 56] on button "Start New Order" at bounding box center [798, 60] width 66 height 16
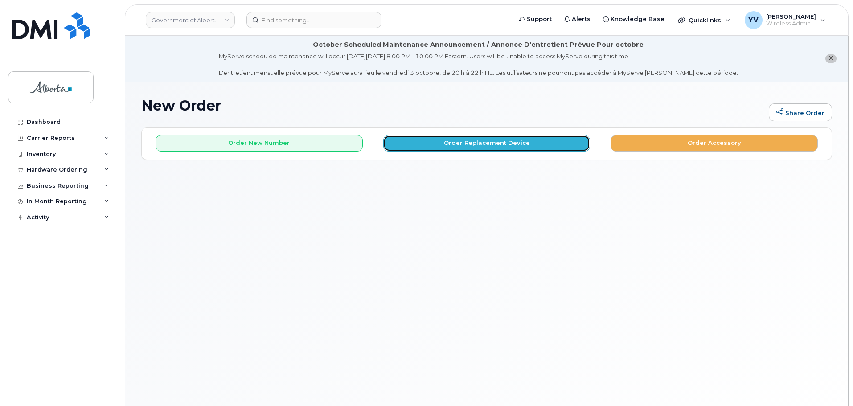
click at [485, 140] on button "Order Replacement Device" at bounding box center [486, 143] width 207 height 16
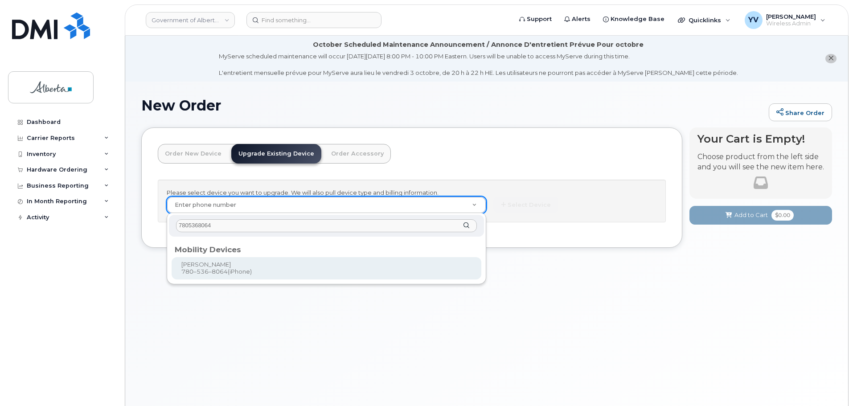
type input "7805368064"
type input "800541"
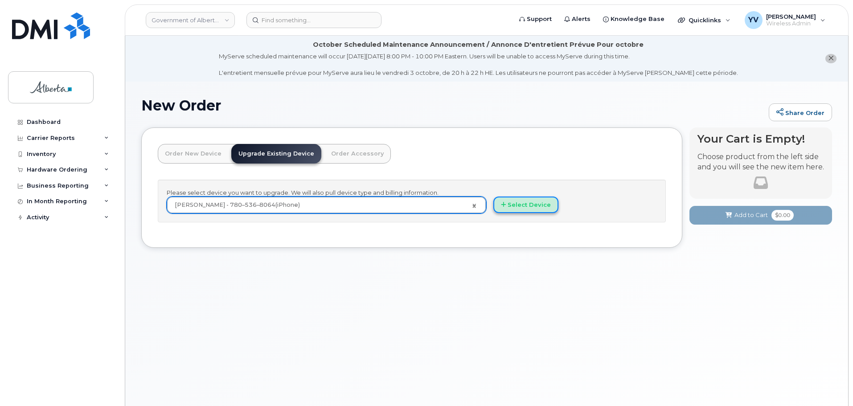
click at [515, 202] on button "Select Device" at bounding box center [525, 204] width 65 height 16
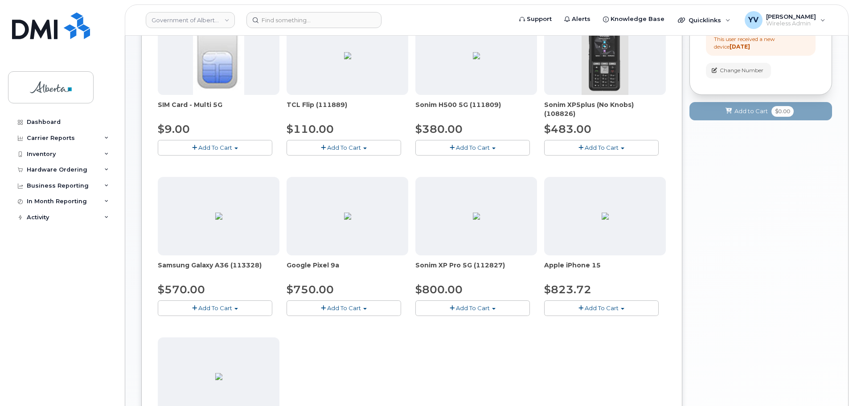
scroll to position [207, 0]
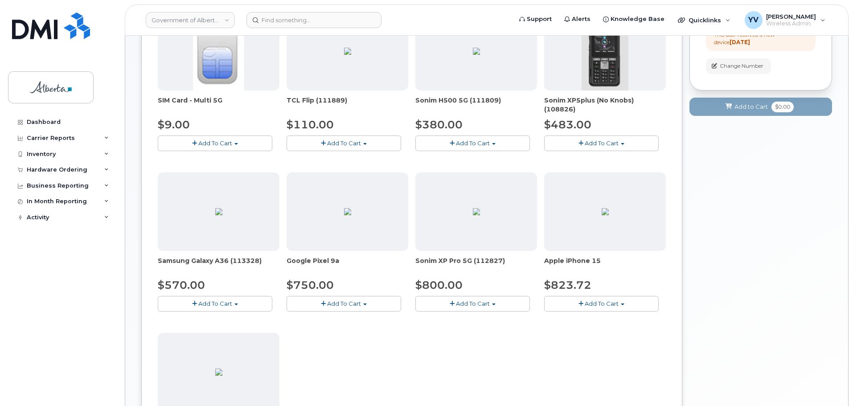
click at [622, 303] on button "Add To Cart" at bounding box center [601, 304] width 114 height 16
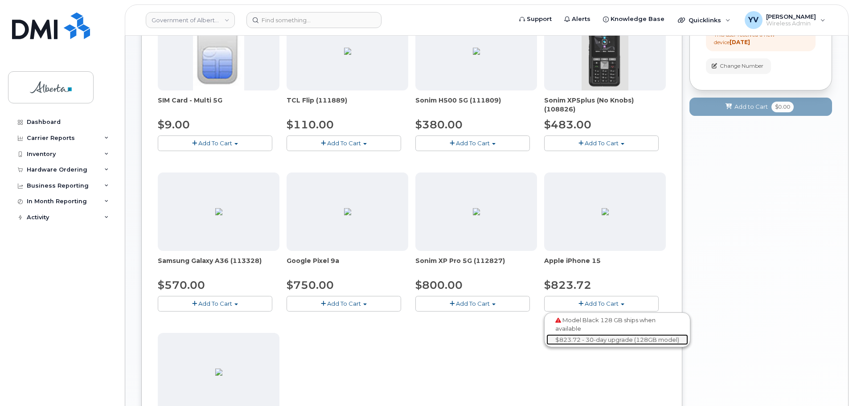
click at [612, 336] on link "$823.72 - 30-day upgrade (128GB model)" at bounding box center [617, 339] width 142 height 11
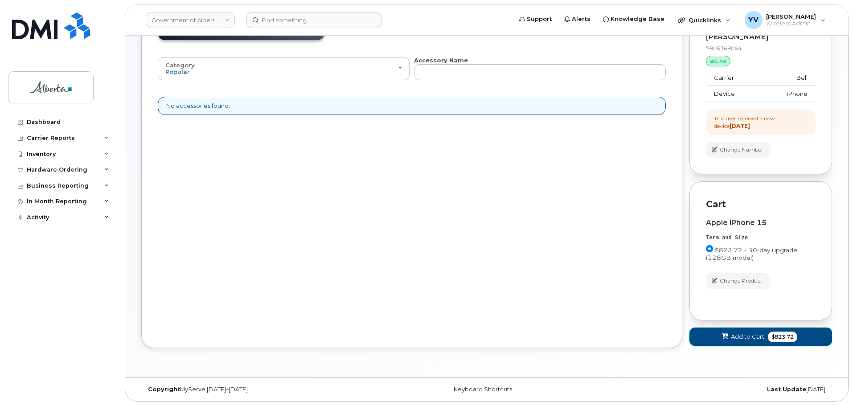
click at [750, 335] on span "Add to Cart" at bounding box center [747, 336] width 33 height 8
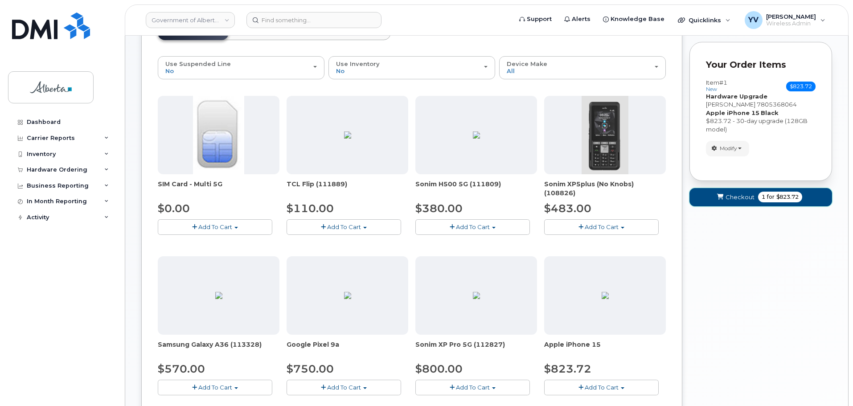
click at [734, 197] on span "Checkout" at bounding box center [739, 197] width 29 height 8
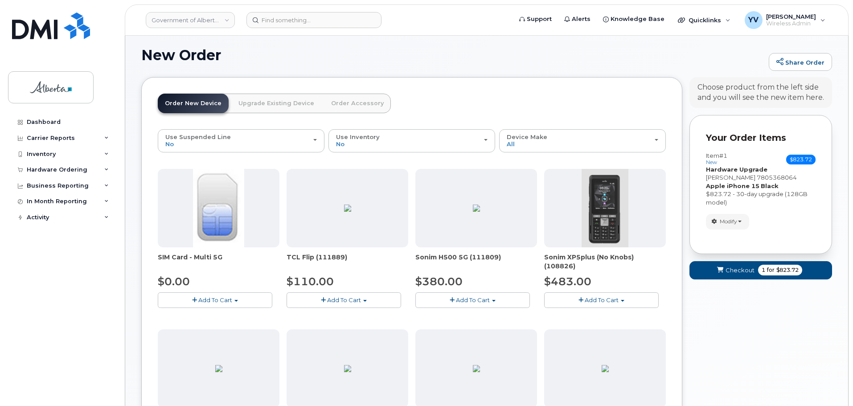
click at [734, 197] on div "New Order Share Order × Share This Order If you want to allow others to create …" at bounding box center [486, 374] width 723 height 687
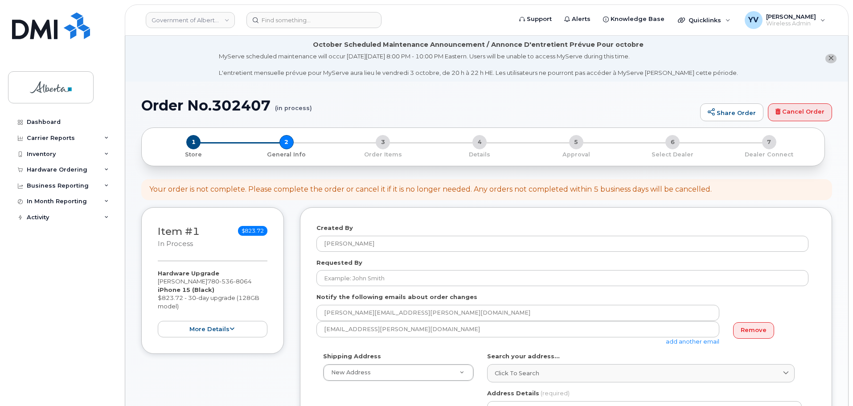
select select
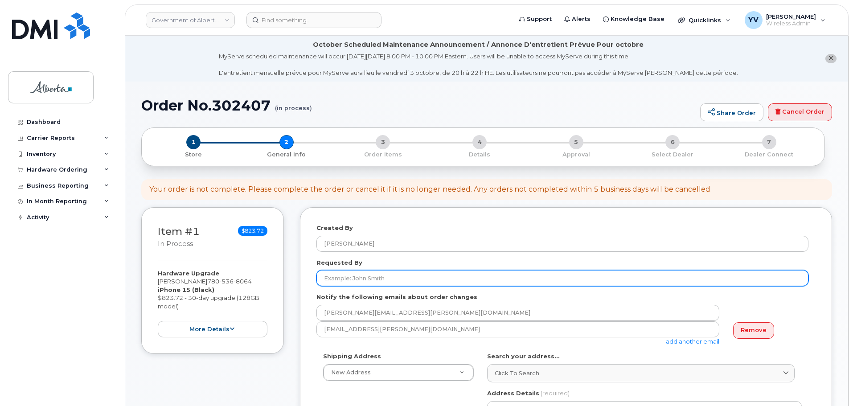
click at [346, 274] on input "Requested By" at bounding box center [562, 278] width 492 height 16
paste input "[PERSON_NAME]"
type input "[PERSON_NAME]"
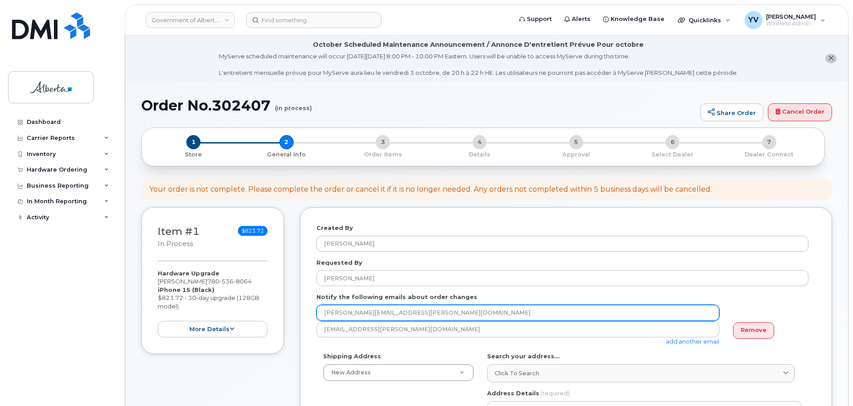
drag, startPoint x: 421, startPoint y: 309, endPoint x: 318, endPoint y: 313, distance: 103.0
click at [318, 313] on input "[PERSON_NAME][EMAIL_ADDRESS][PERSON_NAME][DOMAIN_NAME]" at bounding box center [517, 313] width 403 height 16
paste input "[PERSON_NAME].[PERSON_NAME]"
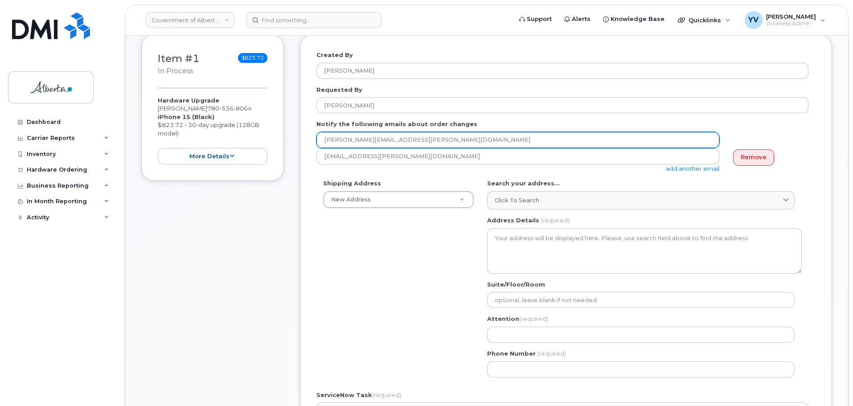
scroll to position [180, 0]
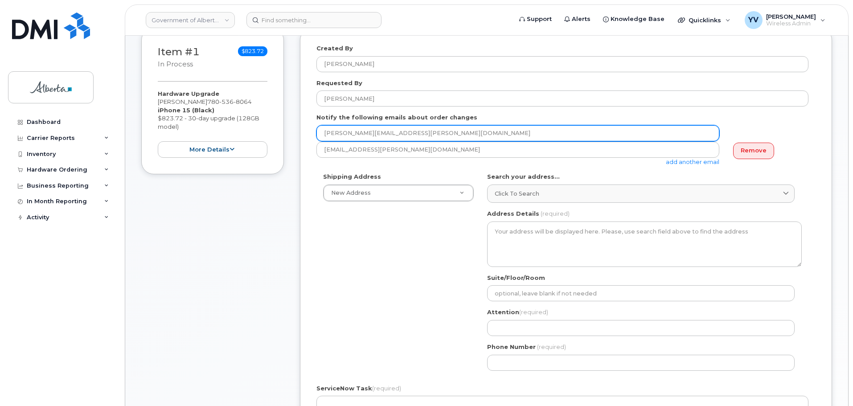
type input "[PERSON_NAME][EMAIL_ADDRESS][PERSON_NAME][DOMAIN_NAME]"
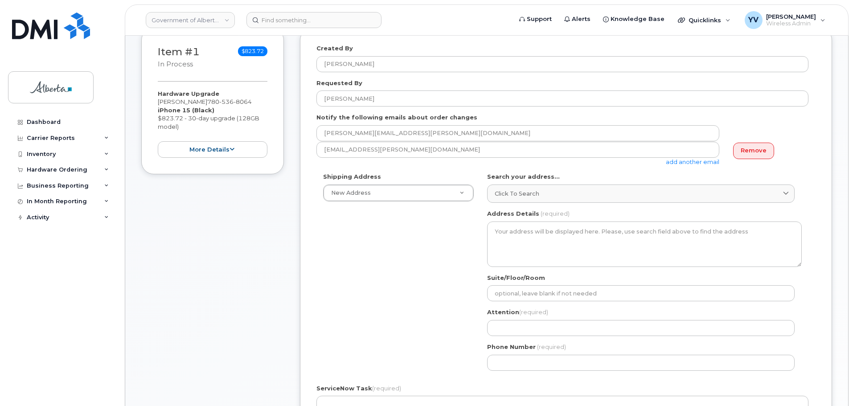
click at [681, 160] on link "add another email" at bounding box center [692, 161] width 53 height 7
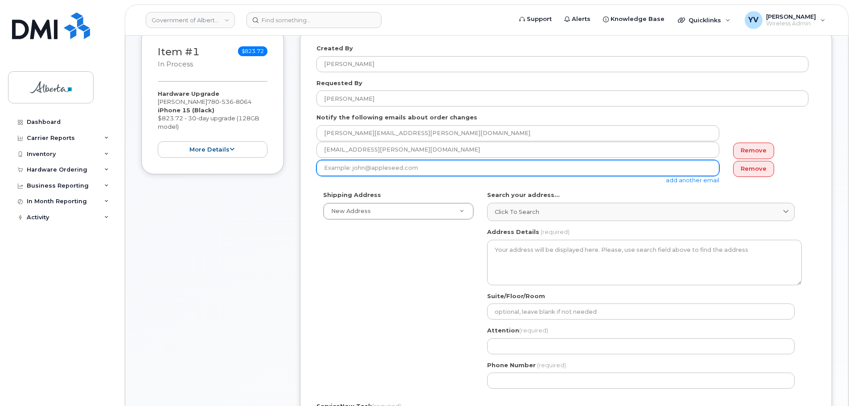
click at [340, 167] on input "email" at bounding box center [517, 168] width 403 height 16
paste input "[EMAIL_ADDRESS][PERSON_NAME][DOMAIN_NAME]"
type input "[EMAIL_ADDRESS][PERSON_NAME][DOMAIN_NAME]"
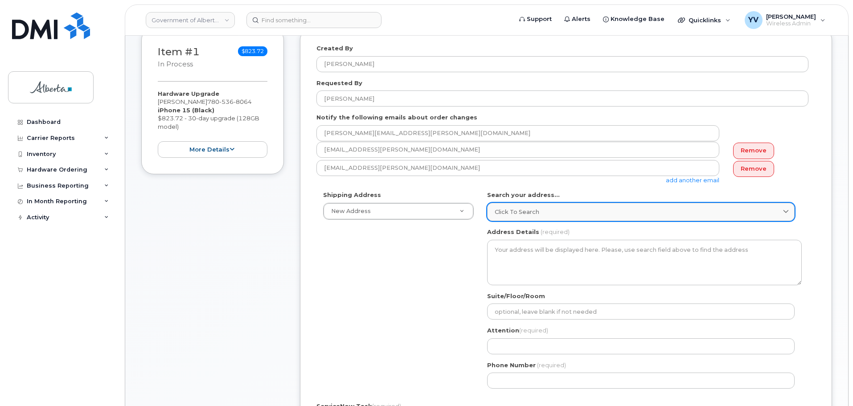
click at [515, 204] on link "Click to search" at bounding box center [640, 212] width 307 height 18
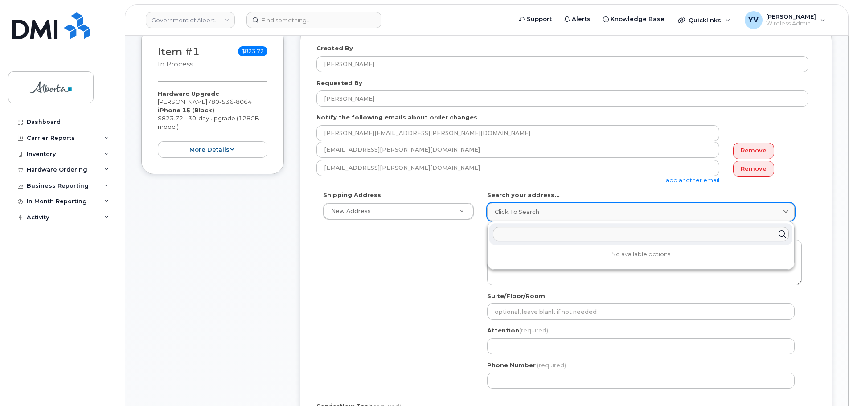
paste input "5226 - 53 Avenue"
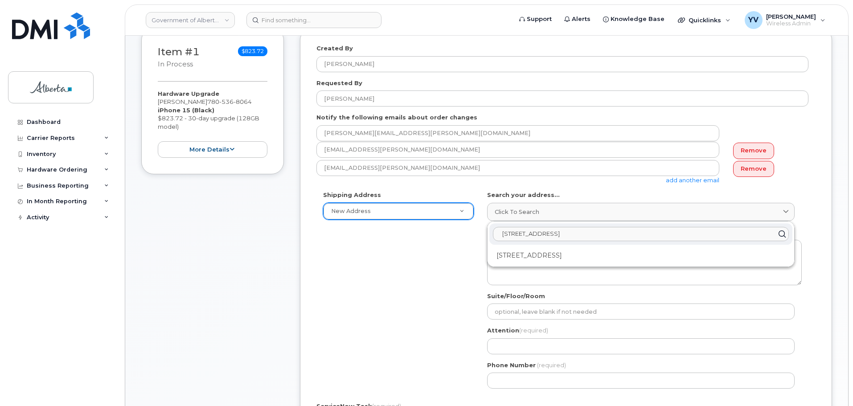
type input "5226 - 53 Avenue"
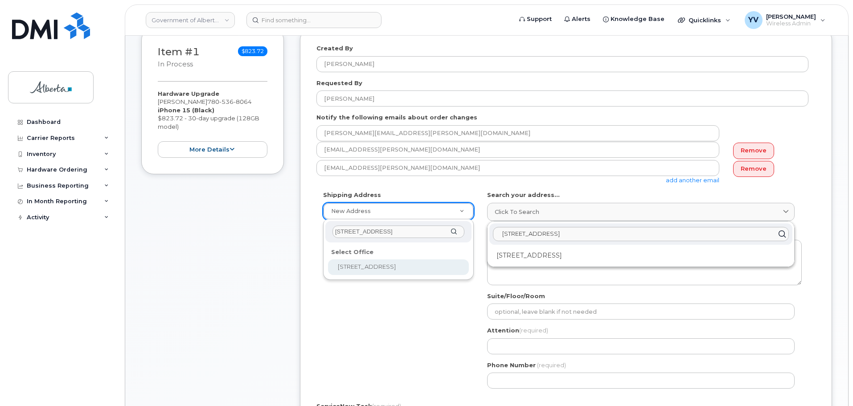
type input "5226 - 53 Avenue"
select select
type textarea "5226 - 53 Avenue High Prairie Alberta T0G1E0"
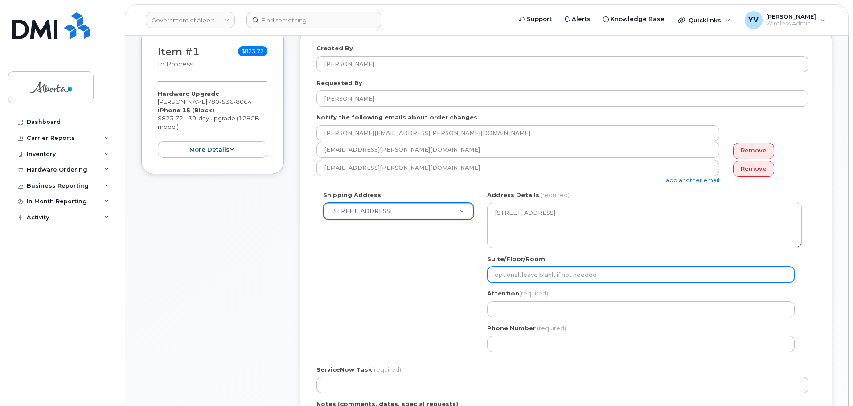
click at [504, 276] on input "Suite/Floor/Room" at bounding box center [640, 274] width 307 height 16
type input "Main Floor"
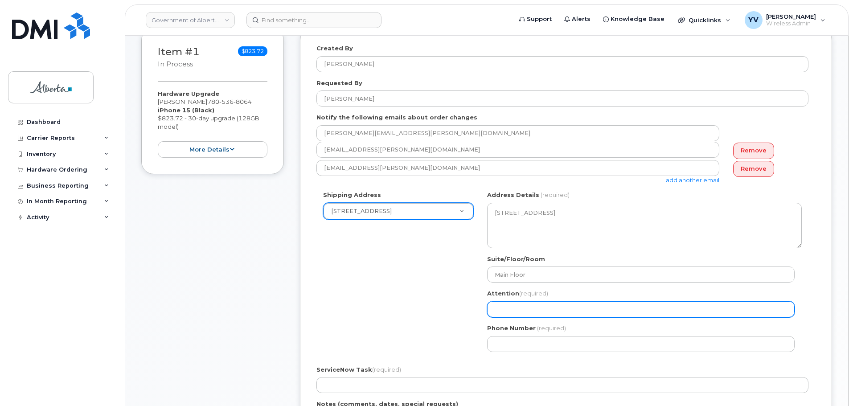
click at [515, 315] on input "Attention (required)" at bounding box center [640, 309] width 307 height 16
paste input "[PERSON_NAME]"
select select
type input "[PERSON_NAME]"
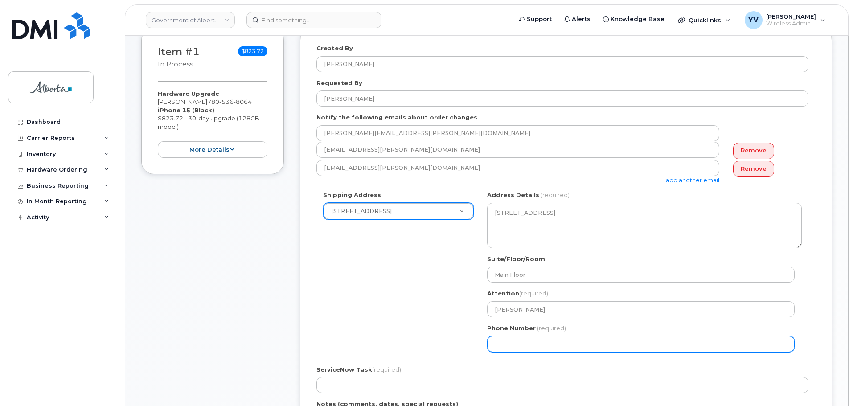
click at [511, 345] on input "Phone Number" at bounding box center [640, 344] width 307 height 16
paste input "7805368287"
select select
type input "7805368287"
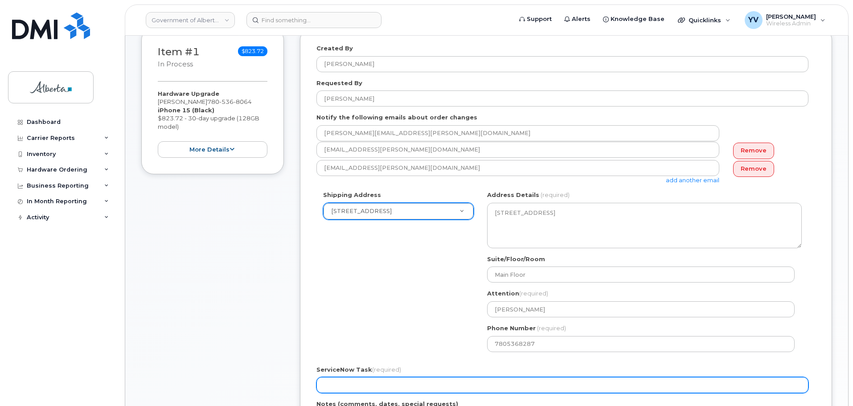
click at [318, 388] on input "ServiceNow Task (required)" at bounding box center [562, 385] width 492 height 16
paste input "SCTASK0858539"
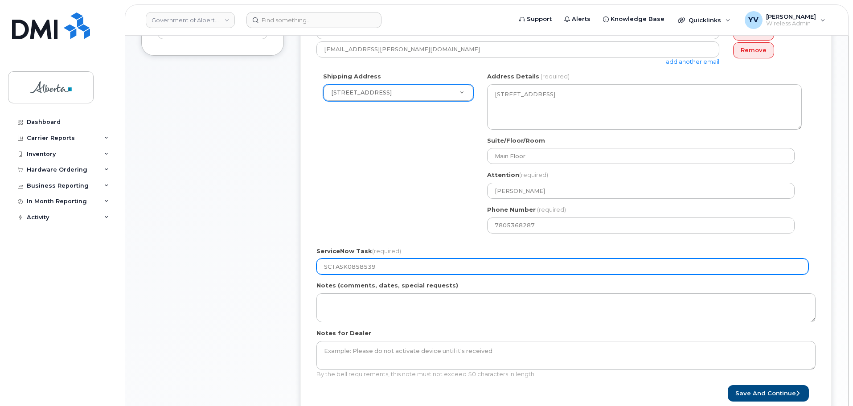
scroll to position [357, 0]
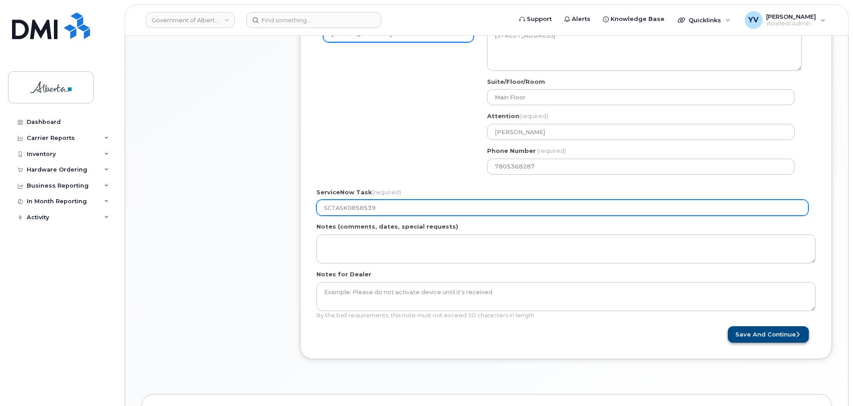
type input "SCTASK0858539"
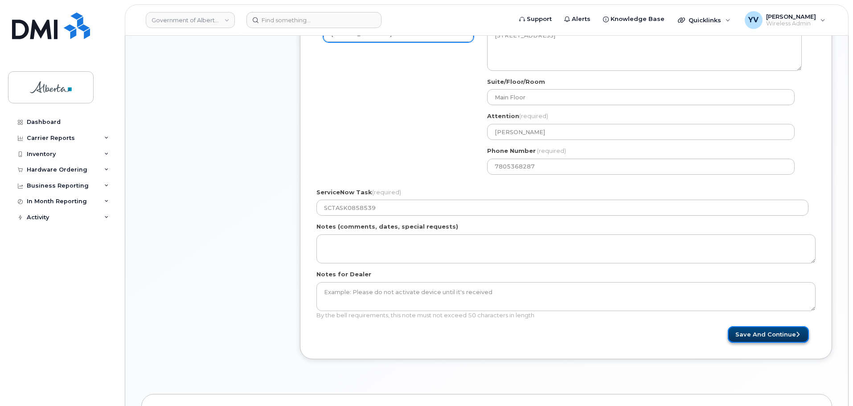
click at [776, 331] on button "Save and Continue" at bounding box center [768, 334] width 81 height 16
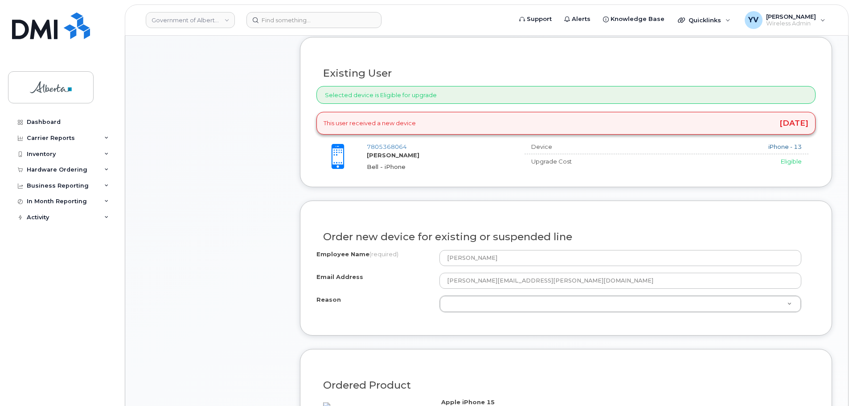
scroll to position [396, 0]
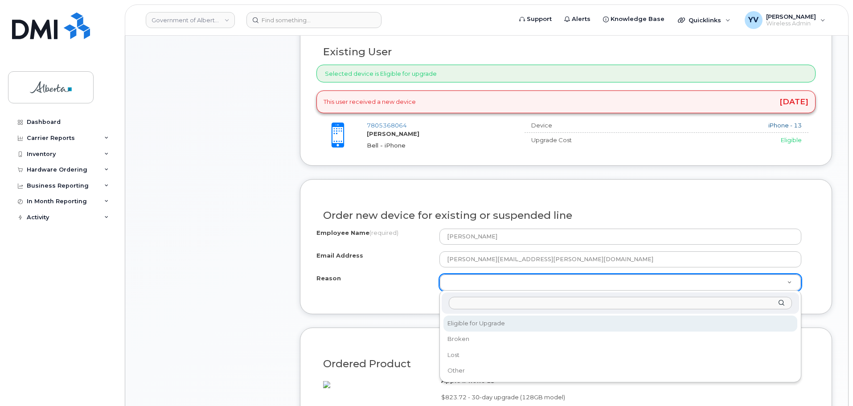
select select "eligible_for_upgrade"
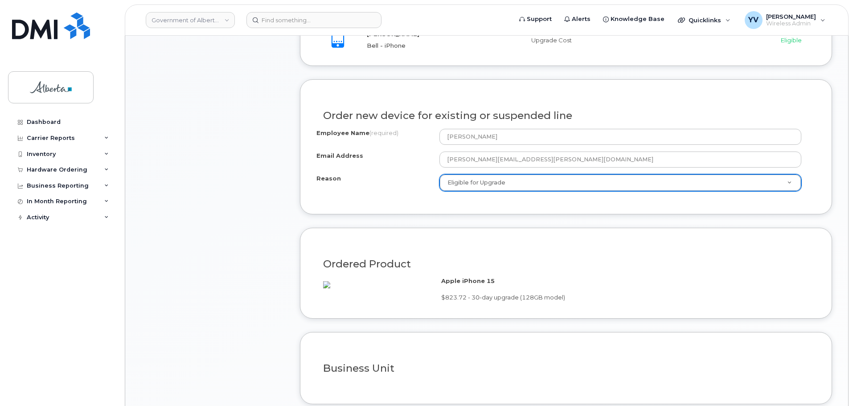
scroll to position [589, 0]
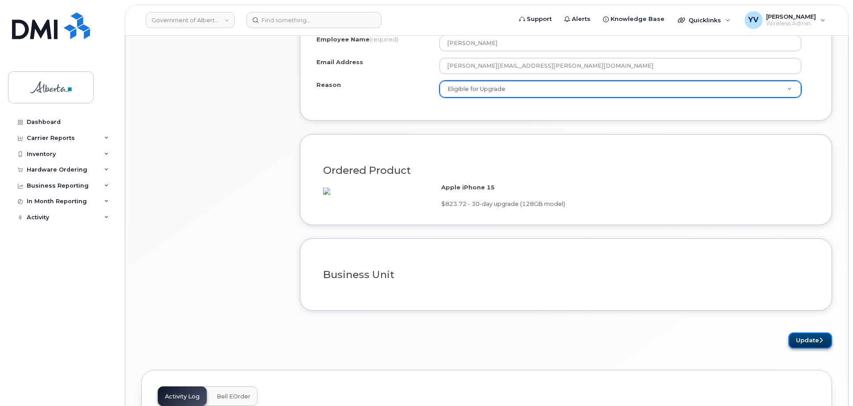
click at [799, 349] on button "Update" at bounding box center [810, 340] width 44 height 16
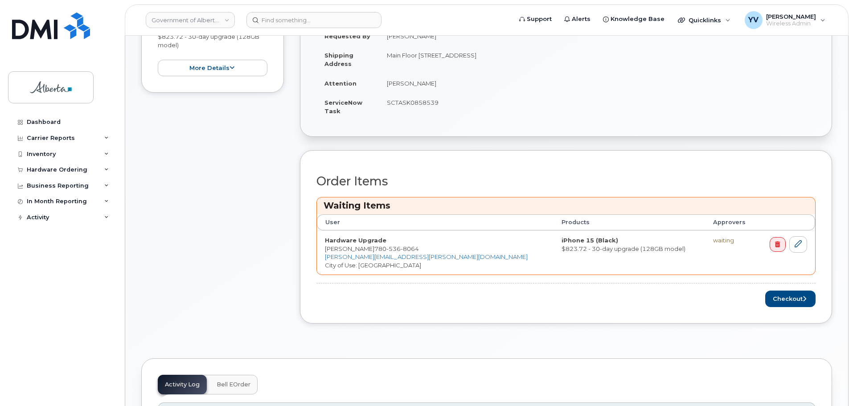
scroll to position [332, 0]
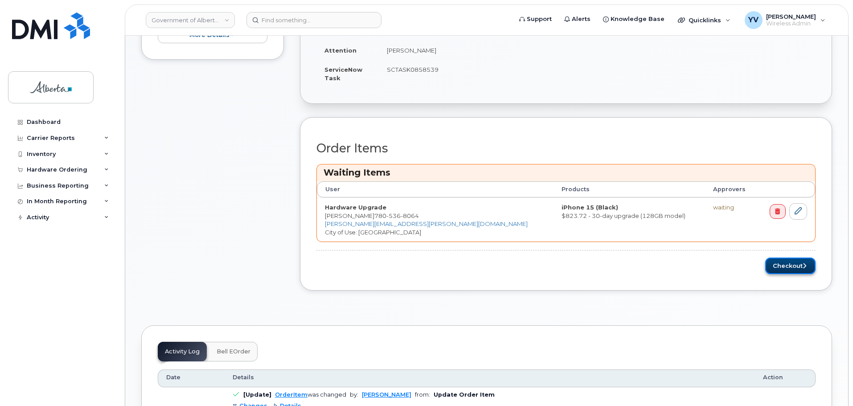
click at [782, 260] on button "Checkout" at bounding box center [790, 266] width 50 height 16
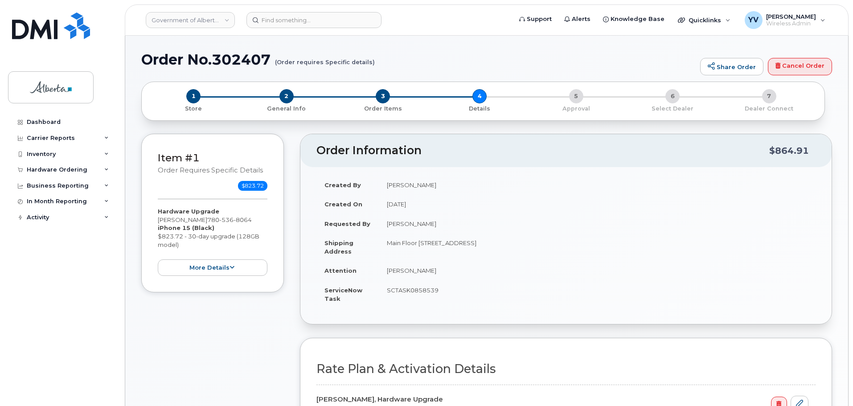
select select
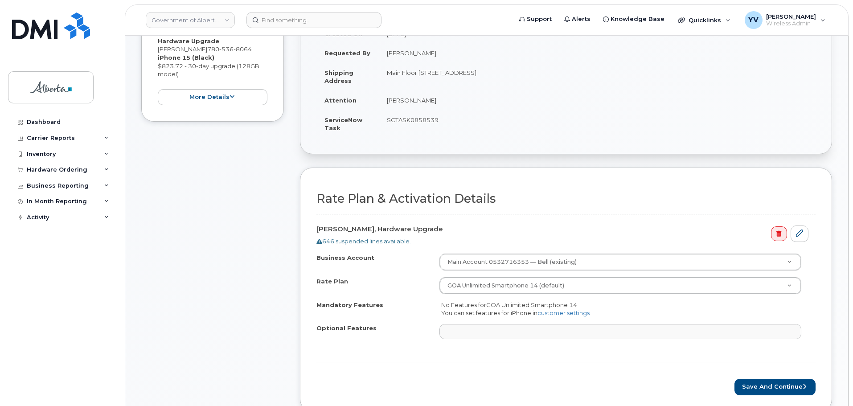
scroll to position [219, 0]
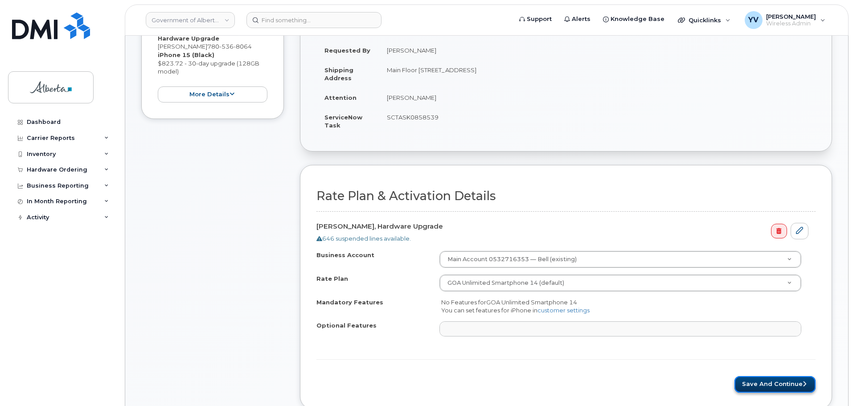
click at [775, 380] on button "Save and Continue" at bounding box center [774, 384] width 81 height 16
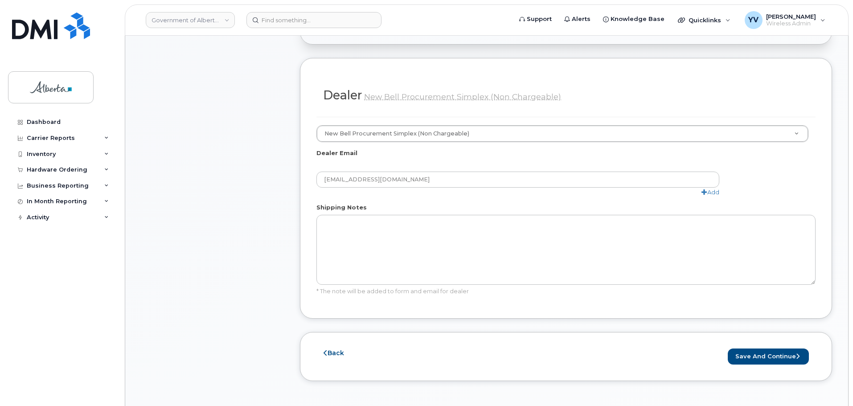
scroll to position [477, 0]
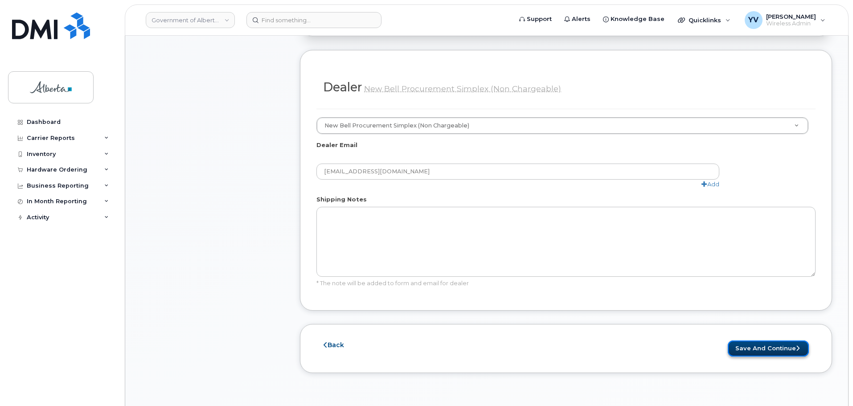
click at [765, 340] on button "Save and Continue" at bounding box center [768, 348] width 81 height 16
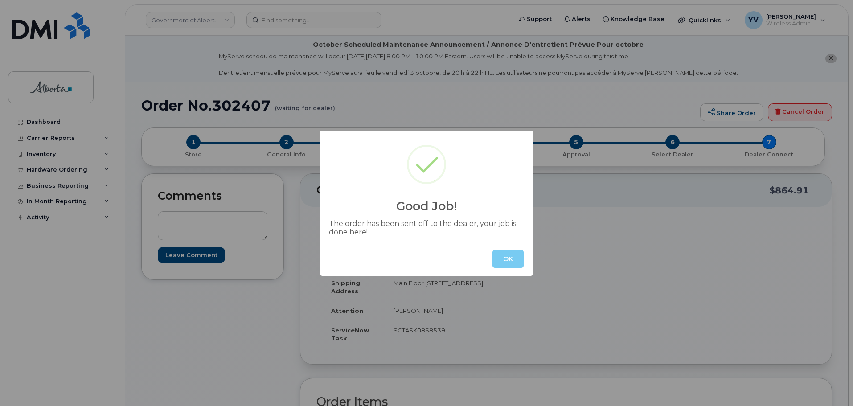
click at [509, 257] on button "OK" at bounding box center [507, 259] width 31 height 18
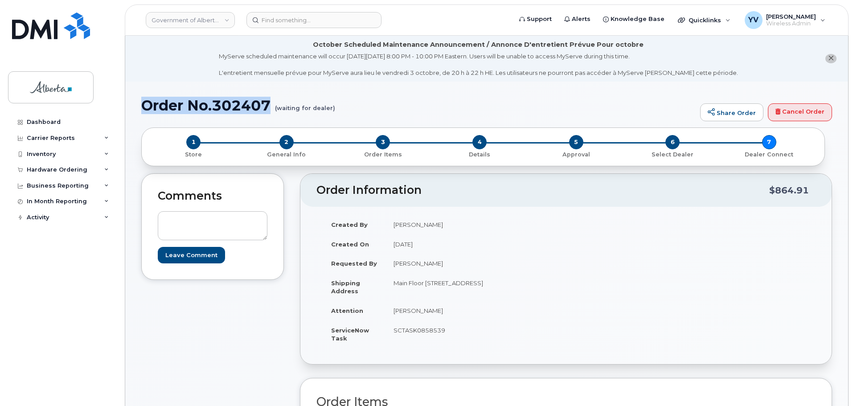
drag, startPoint x: 270, startPoint y: 102, endPoint x: 145, endPoint y: 107, distance: 124.8
click at [145, 107] on h1 "Order No.302407 (waiting for dealer)" at bounding box center [418, 106] width 554 height 16
copy h1 "Order No.302407"
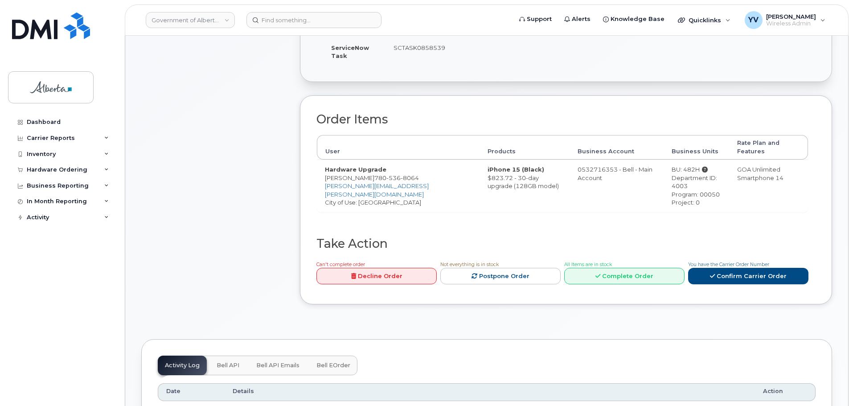
scroll to position [288, 0]
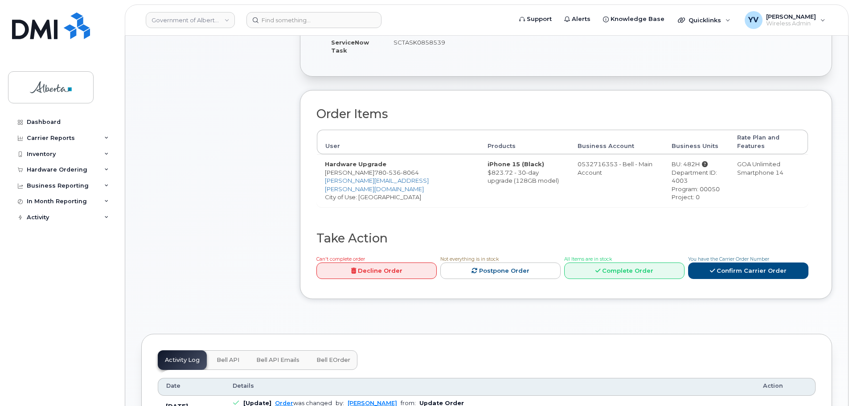
click at [220, 356] on span "Bell API" at bounding box center [228, 359] width 23 height 7
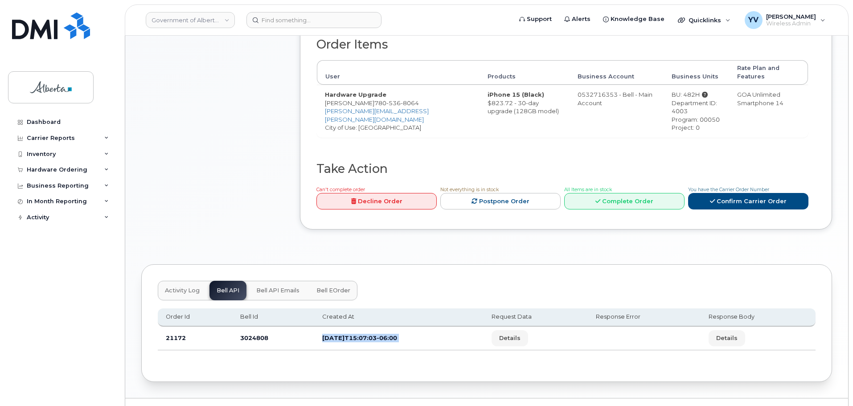
scroll to position [363, 0]
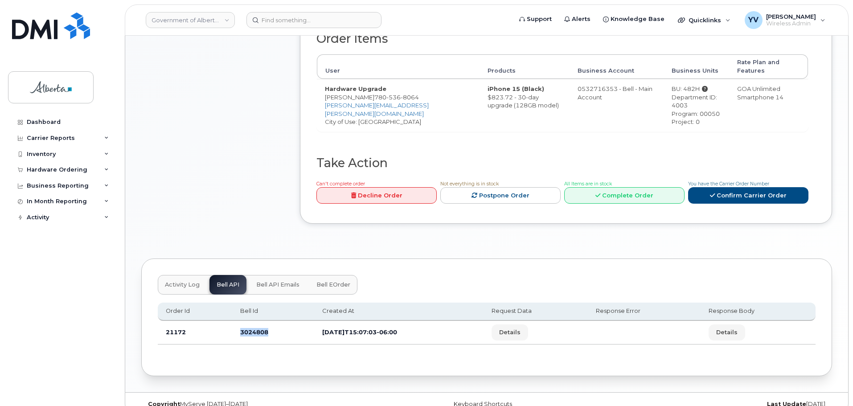
drag, startPoint x: 271, startPoint y: 399, endPoint x: 237, endPoint y: 325, distance: 81.7
click at [237, 325] on td "3024808" at bounding box center [273, 333] width 82 height 24
copy td "3024808"
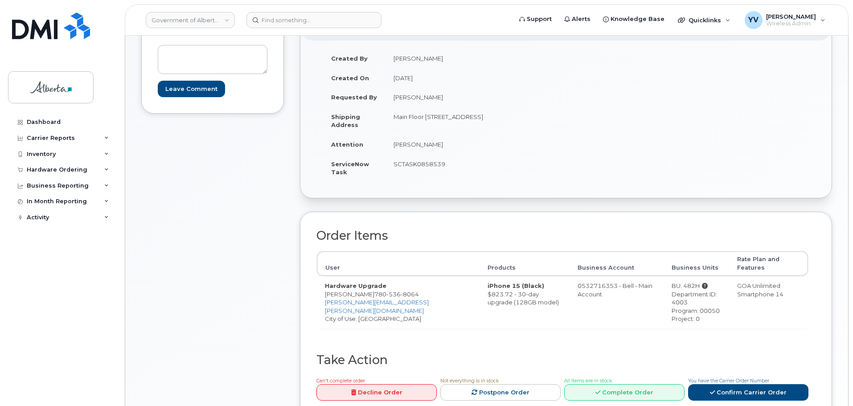
scroll to position [127, 0]
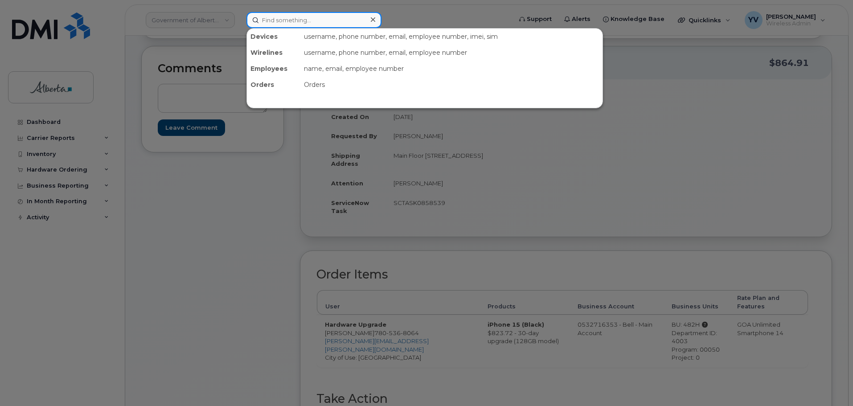
click at [274, 22] on input at bounding box center [313, 20] width 135 height 16
paste input "7805368064"
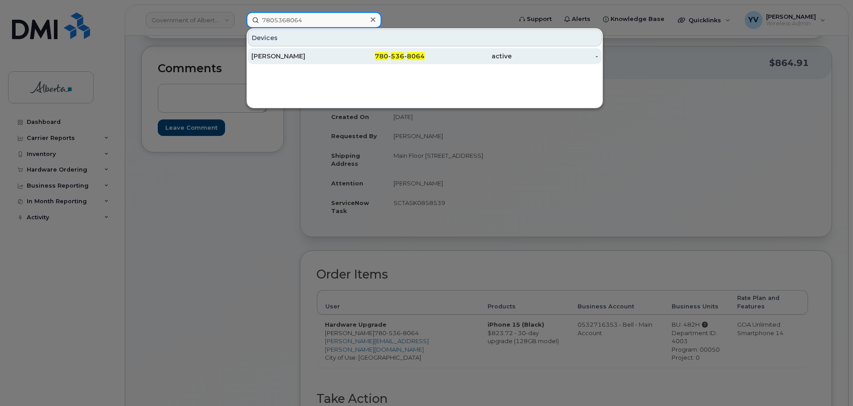
type input "7805368064"
click at [402, 55] on span "536" at bounding box center [397, 56] width 13 height 8
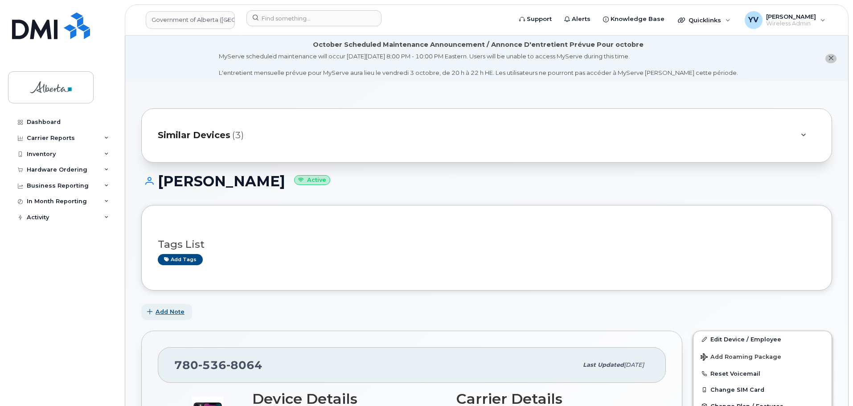
click at [168, 309] on span "Add Note" at bounding box center [169, 311] width 29 height 8
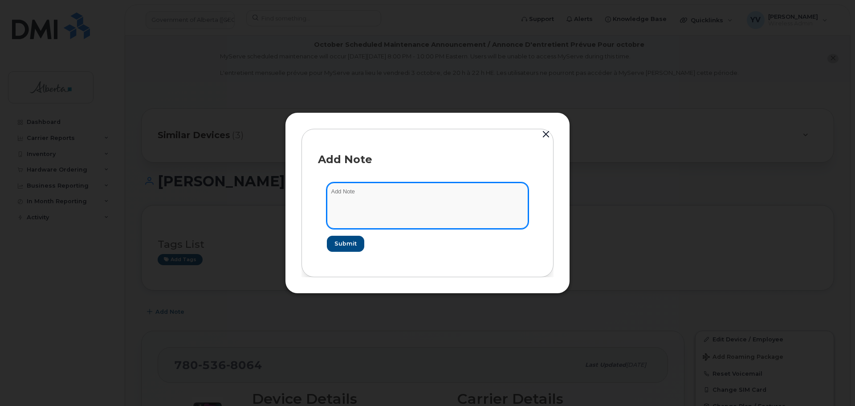
click at [338, 195] on textarea at bounding box center [427, 205] width 201 height 45
paste textarea "SCTASK0858539 Device Replace - (1)"
type textarea "SCTASK0858539 Device Replace - (1)"
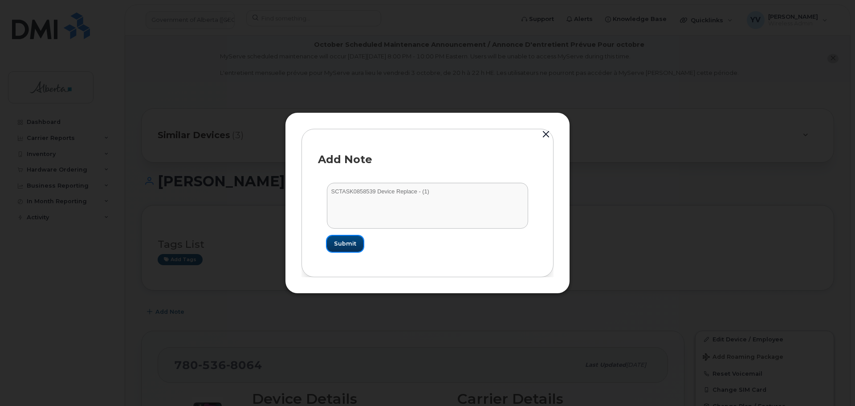
click at [342, 241] on span "Submit" at bounding box center [345, 243] width 22 height 8
